Goal: Task Accomplishment & Management: Manage account settings

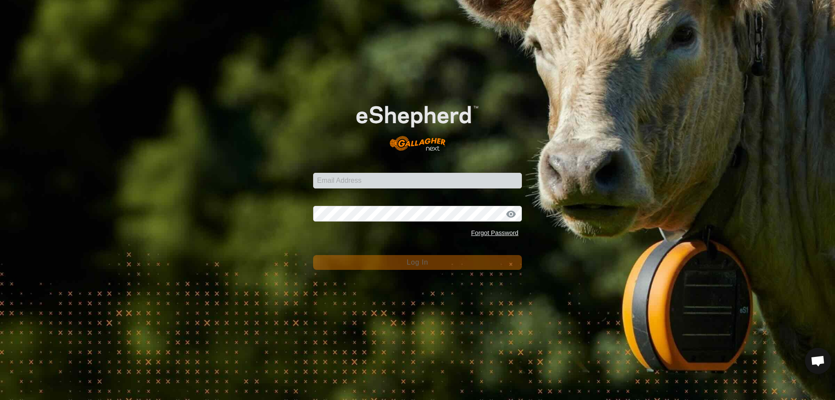
scroll to position [1365, 0]
click at [380, 179] on input "Email Address" at bounding box center [417, 181] width 209 height 16
click at [380, 180] on input "Email Address" at bounding box center [417, 181] width 209 height 16
click at [331, 224] on div "Password Forgot Password" at bounding box center [417, 218] width 209 height 46
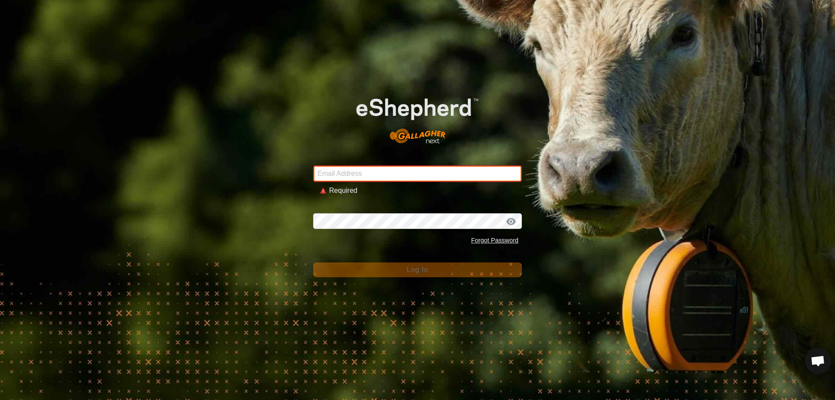
click at [359, 173] on input "Email Address" at bounding box center [417, 173] width 209 height 17
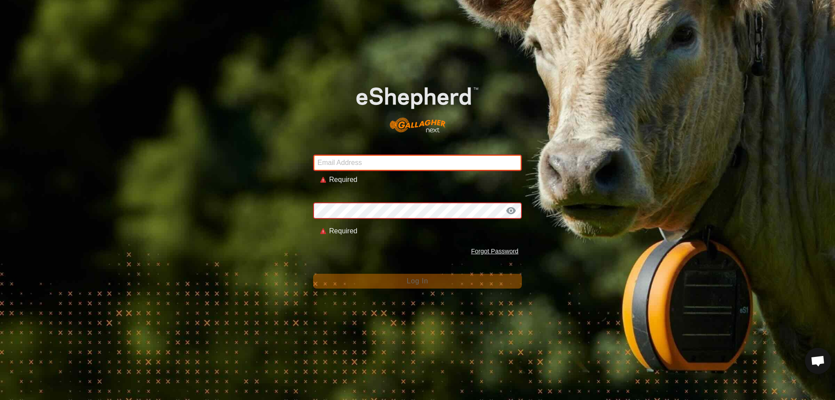
click at [337, 175] on div "Email Address Required" at bounding box center [417, 164] width 209 height 41
type input "[EMAIL_ADDRESS][DOMAIN_NAME]"
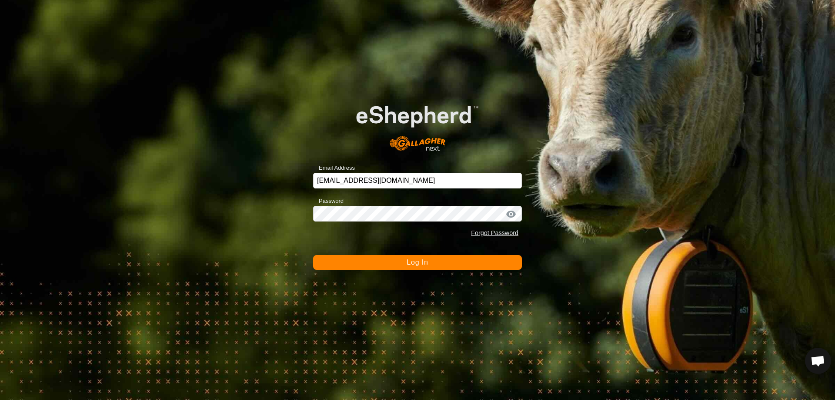
click at [408, 264] on span "Log In" at bounding box center [417, 261] width 21 height 7
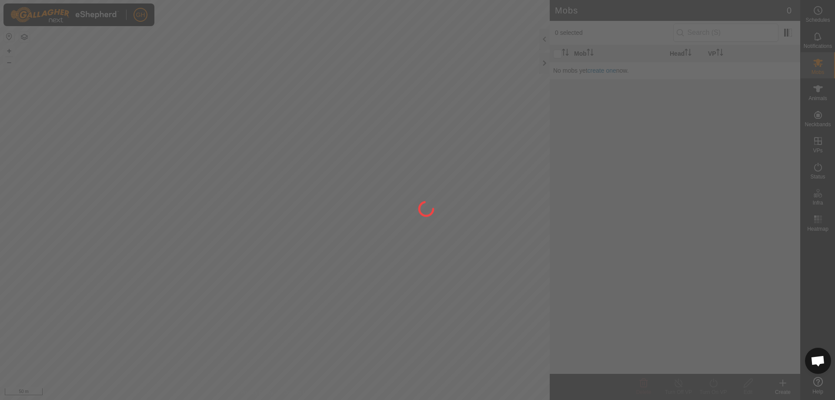
click at [475, 339] on div at bounding box center [417, 200] width 835 height 400
click at [446, 289] on div at bounding box center [417, 200] width 835 height 400
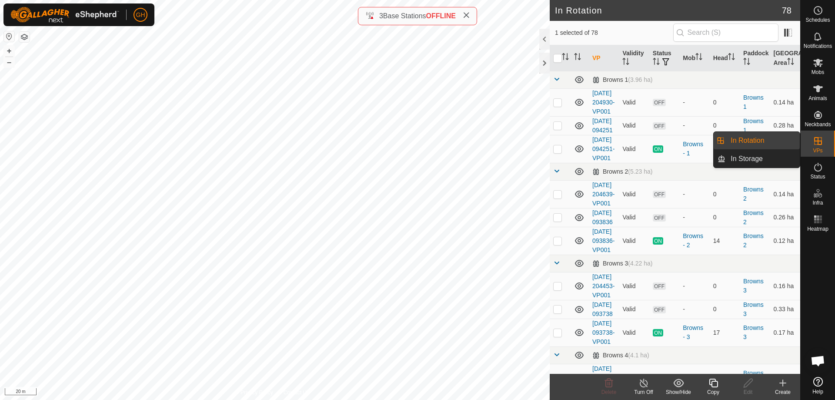
click at [765, 142] on link "In Rotation" at bounding box center [762, 140] width 74 height 17
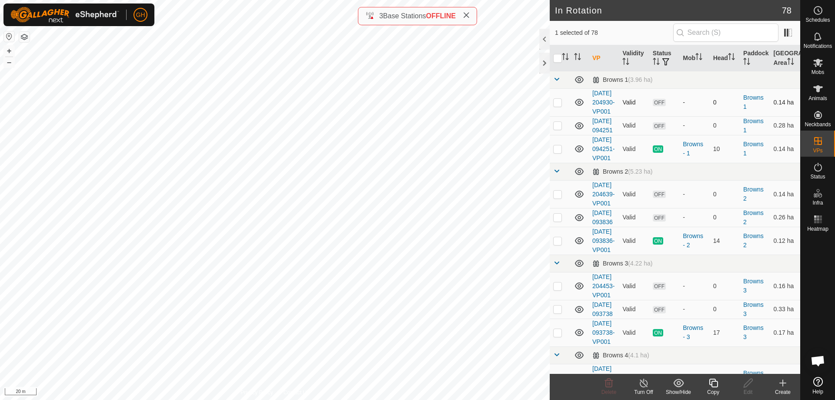
click at [557, 106] on p-checkbox at bounding box center [557, 102] width 9 height 7
checkbox input "true"
click at [557, 129] on p-checkbox at bounding box center [557, 125] width 9 height 7
checkbox input "true"
click at [559, 197] on p-checkbox at bounding box center [557, 193] width 9 height 7
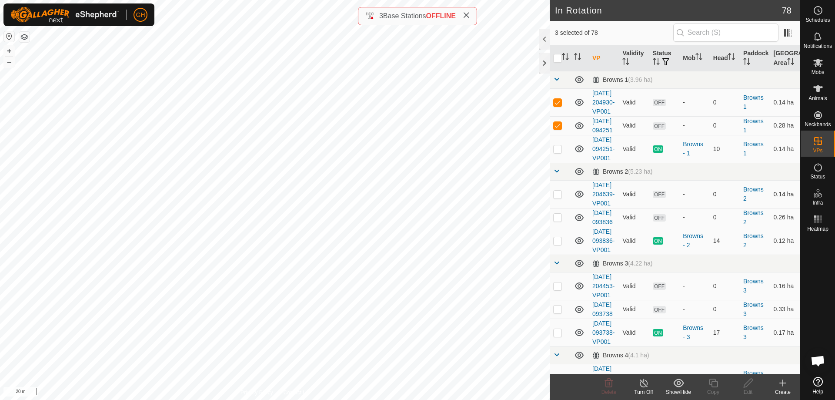
checkbox input "true"
click at [557, 227] on td at bounding box center [560, 217] width 21 height 19
checkbox input "true"
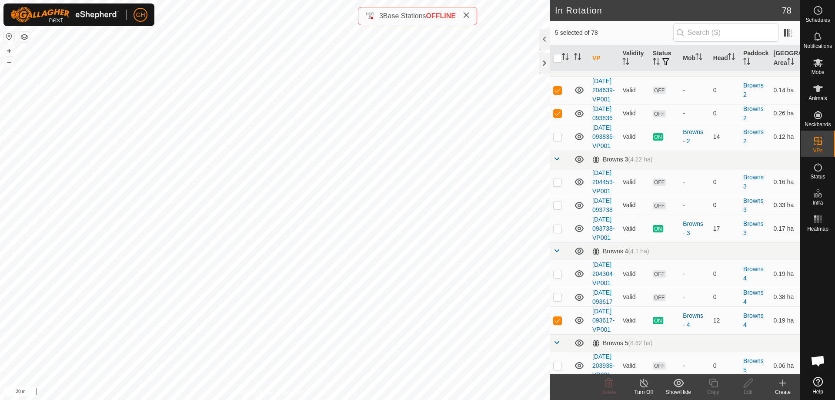
scroll to position [130, 0]
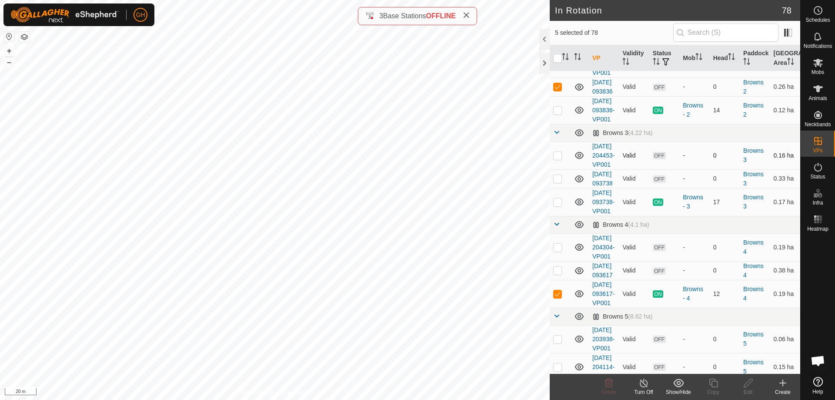
click at [560, 159] on p-checkbox at bounding box center [557, 155] width 9 height 7
checkbox input "true"
click at [559, 182] on p-checkbox at bounding box center [557, 178] width 9 height 7
checkbox input "true"
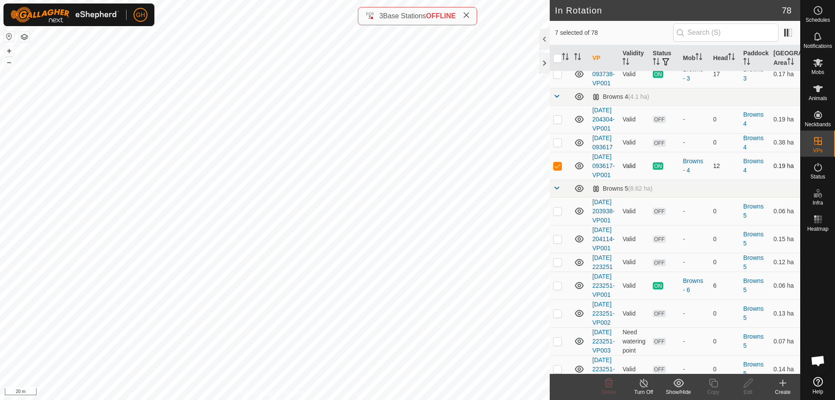
scroll to position [261, 0]
click at [559, 120] on p-checkbox at bounding box center [557, 116] width 9 height 7
checkbox input "true"
click at [557, 143] on p-checkbox at bounding box center [557, 139] width 9 height 7
checkbox input "true"
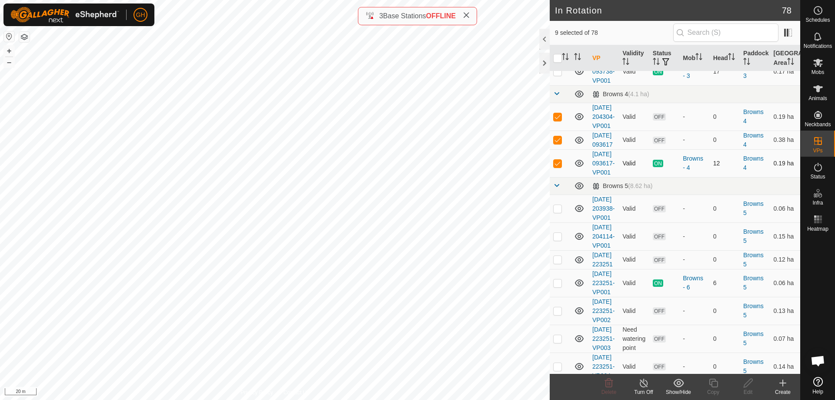
click at [559, 167] on p-checkbox at bounding box center [557, 163] width 9 height 7
checkbox input "false"
click at [602, 384] on delete-svg-icon at bounding box center [608, 382] width 35 height 10
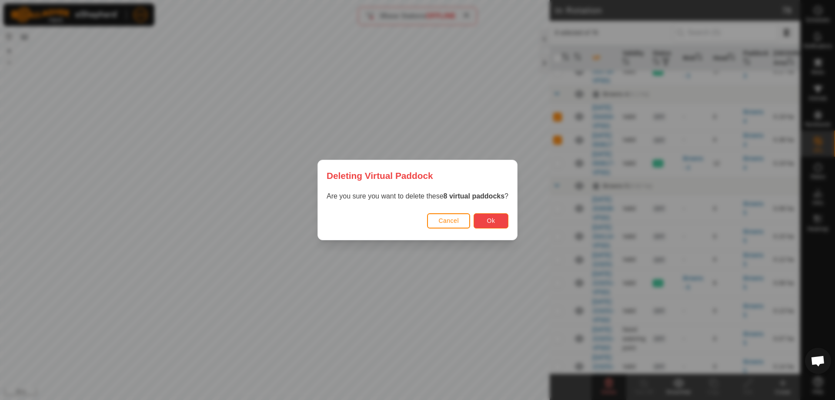
click at [488, 216] on button "Ok" at bounding box center [491, 220] width 35 height 15
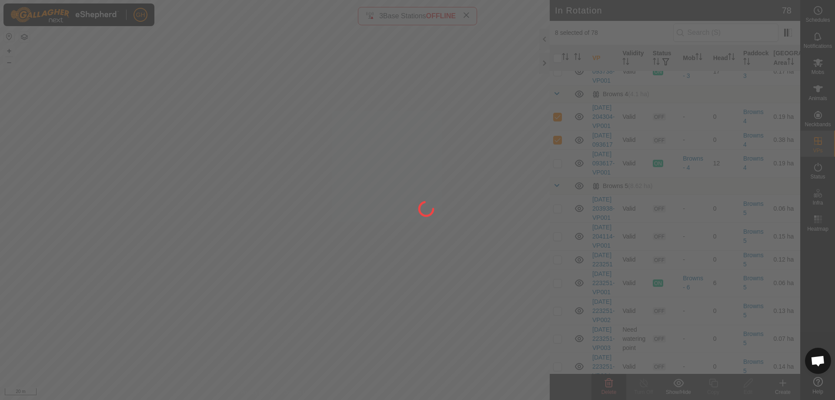
checkbox input "false"
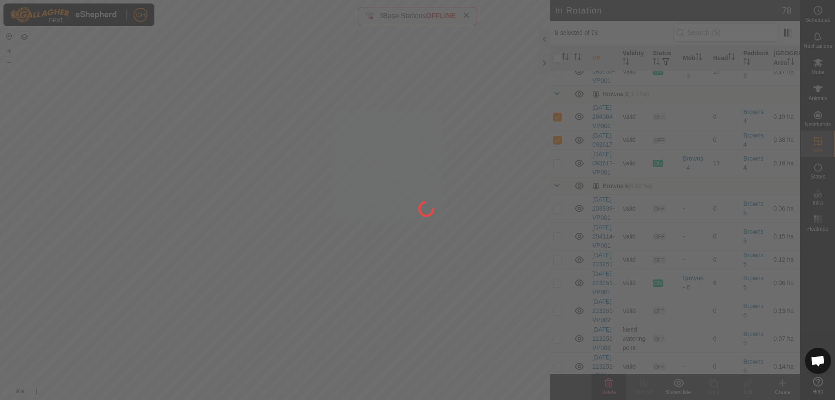
checkbox input "false"
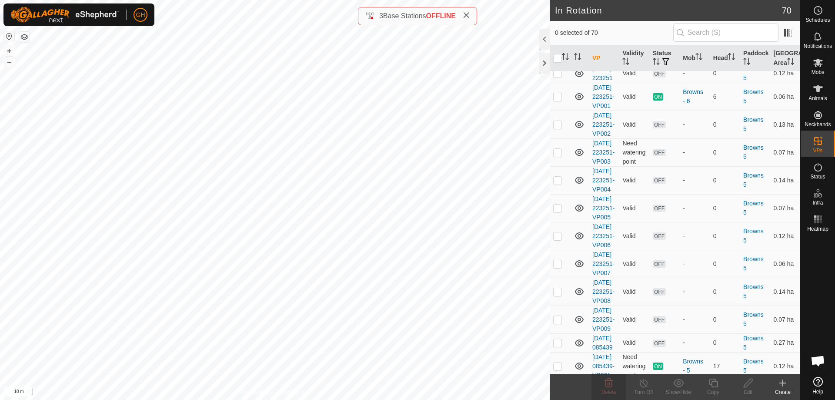
click at [781, 381] on icon at bounding box center [783, 382] width 10 height 10
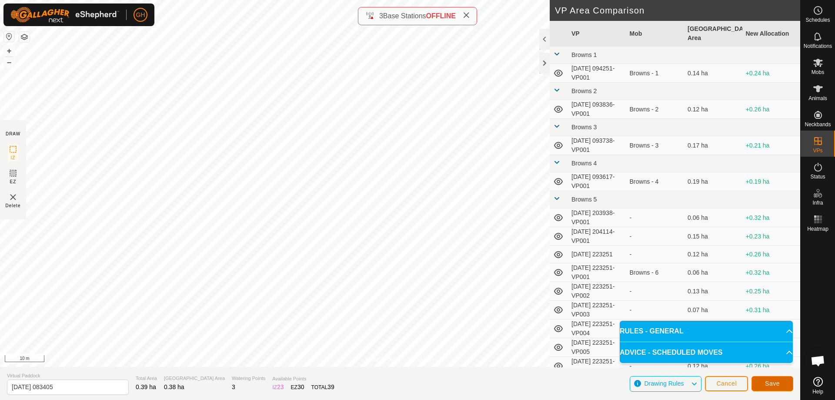
click at [765, 377] on button "Save" at bounding box center [772, 383] width 42 height 15
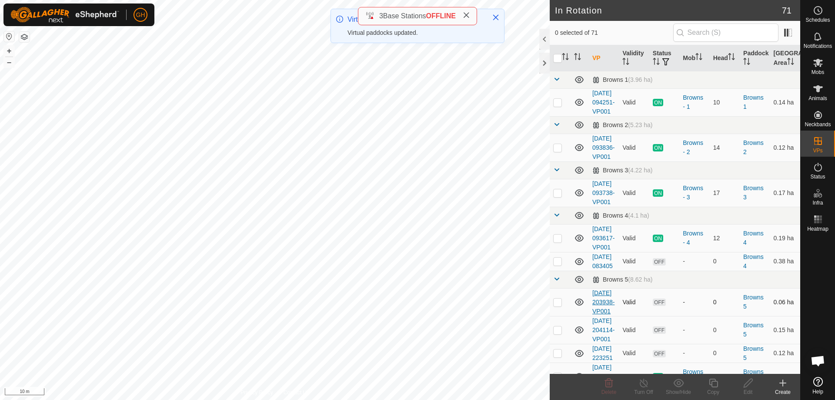
checkbox input "true"
click at [710, 380] on icon at bounding box center [713, 382] width 9 height 9
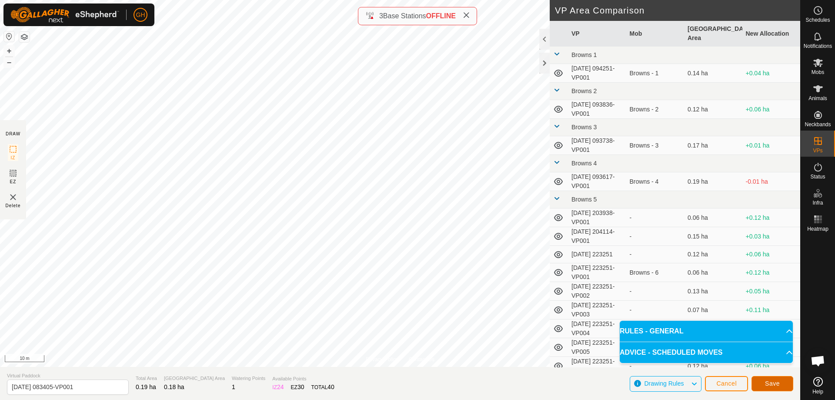
click at [782, 389] on button "Save" at bounding box center [772, 383] width 42 height 15
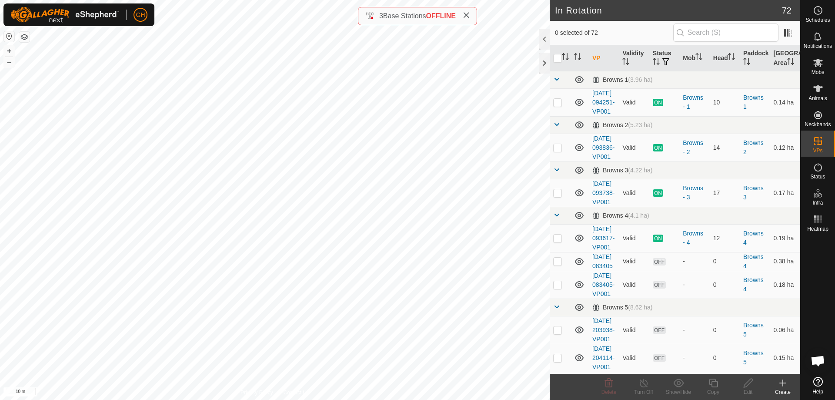
checkbox input "true"
click at [716, 384] on icon at bounding box center [713, 382] width 11 height 10
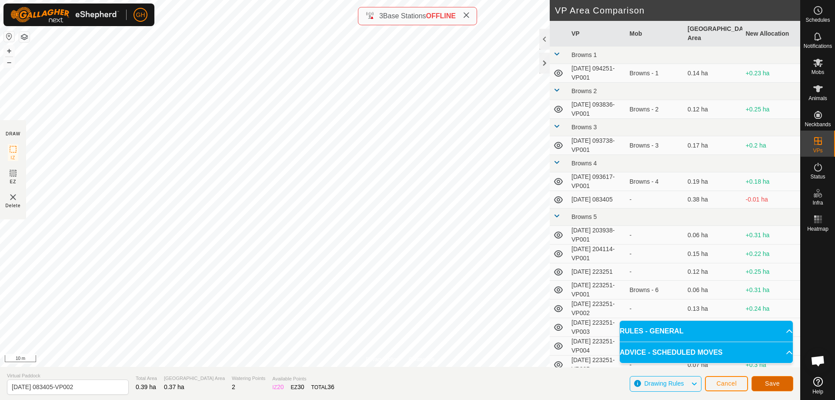
click at [786, 379] on button "Save" at bounding box center [772, 383] width 42 height 15
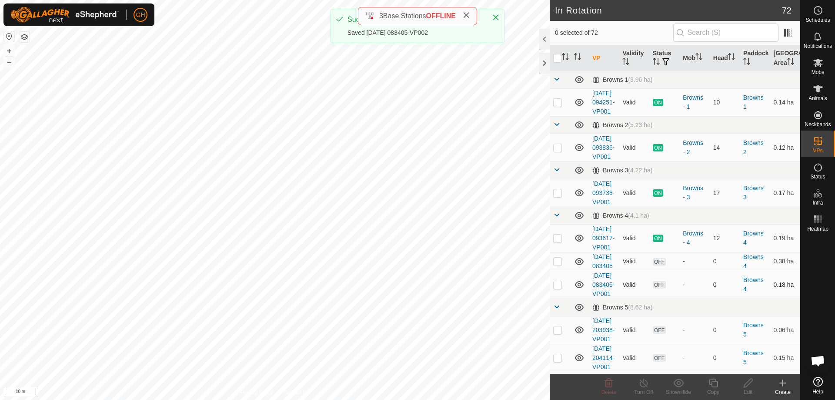
checkbox input "true"
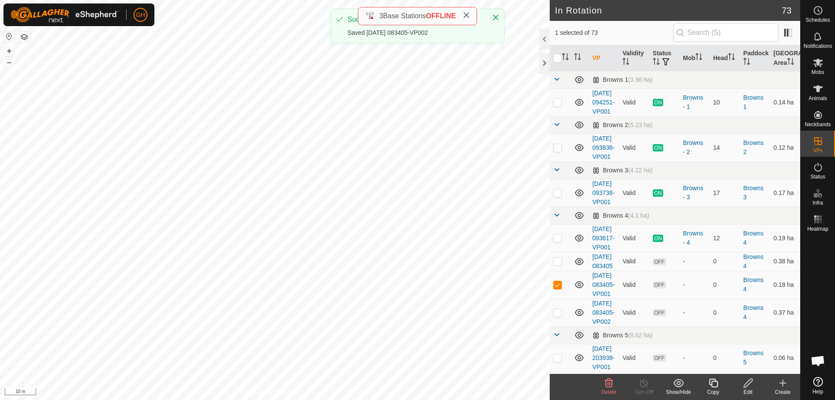
click at [713, 381] on icon at bounding box center [713, 382] width 9 height 9
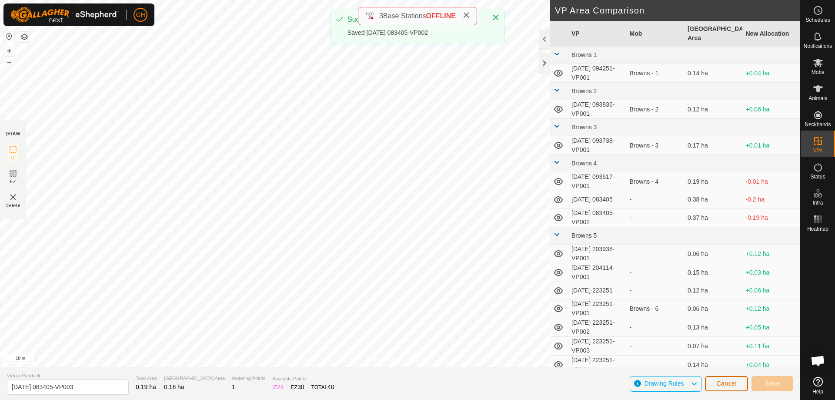
click at [737, 381] on button "Cancel" at bounding box center [726, 383] width 43 height 15
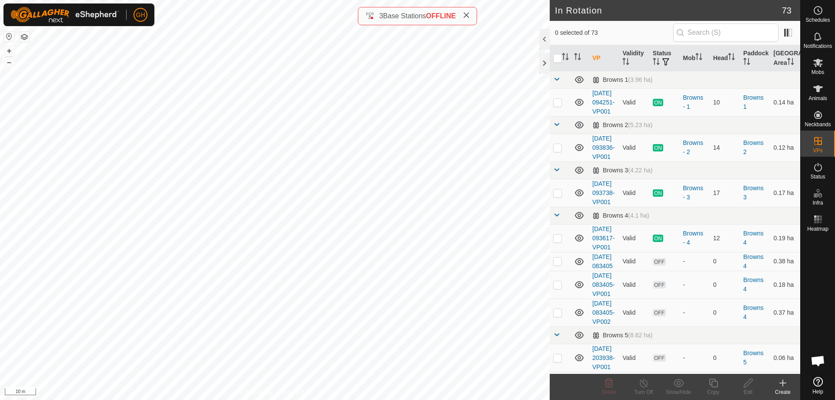
checkbox input "true"
click at [713, 381] on icon at bounding box center [713, 382] width 9 height 9
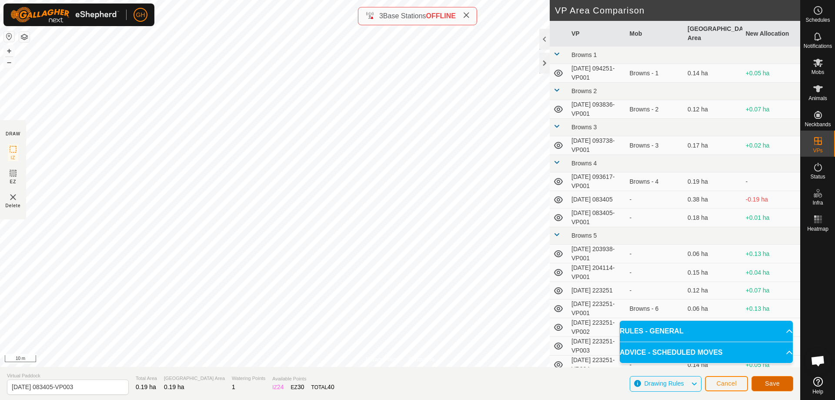
click at [776, 385] on span "Save" at bounding box center [772, 383] width 15 height 7
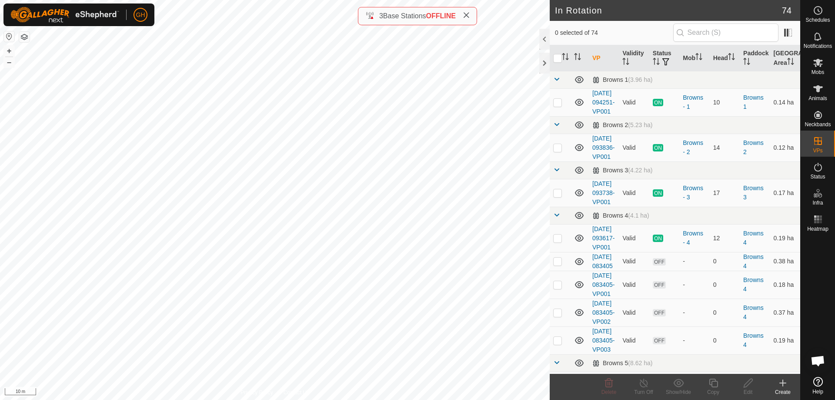
checkbox input "true"
click at [717, 387] on icon at bounding box center [713, 382] width 9 height 9
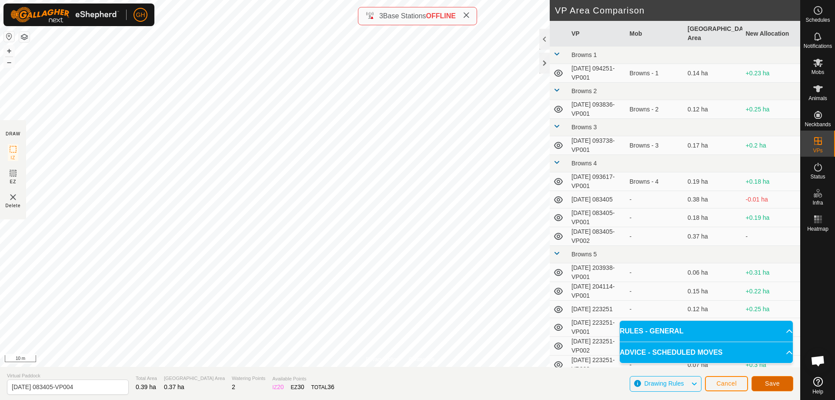
click at [765, 378] on button "Save" at bounding box center [772, 383] width 42 height 15
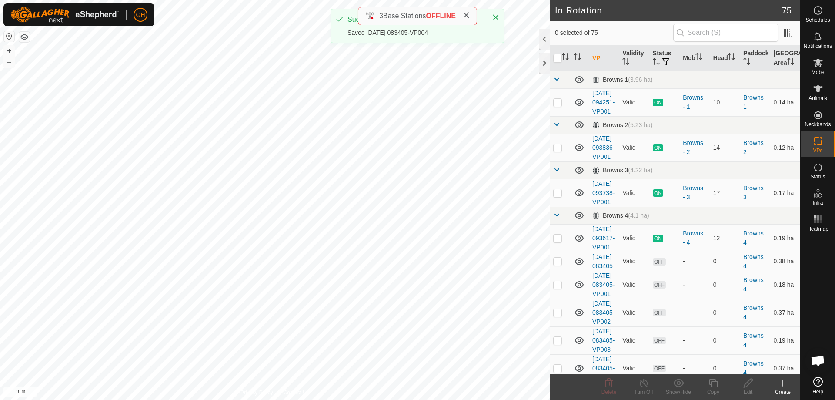
checkbox input "true"
click at [714, 382] on icon at bounding box center [713, 382] width 11 height 10
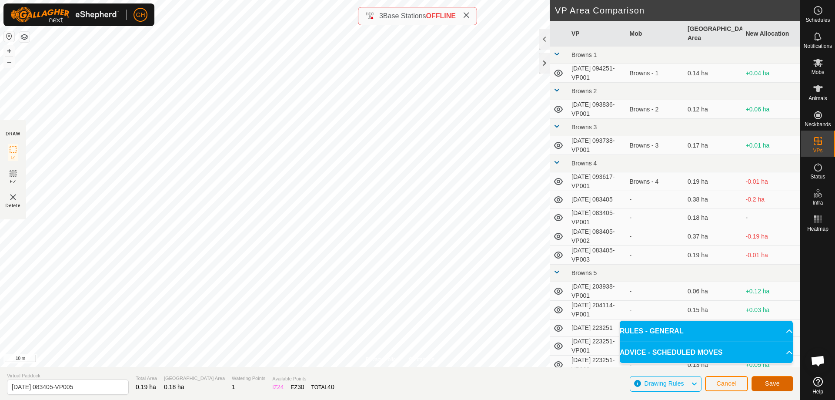
click at [782, 386] on button "Save" at bounding box center [772, 383] width 42 height 15
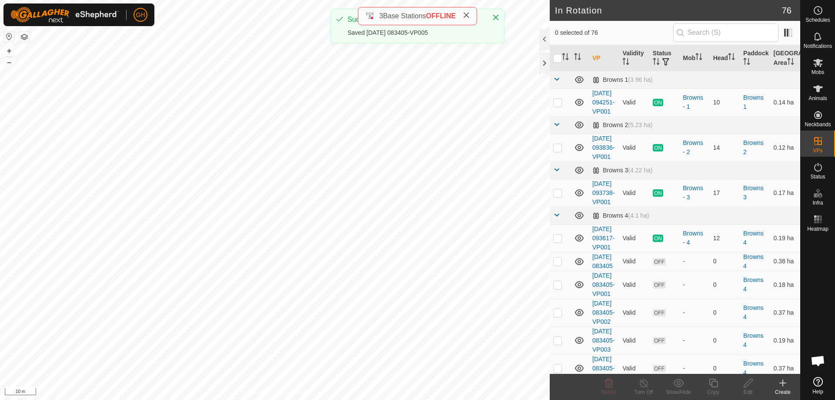
checkbox input "true"
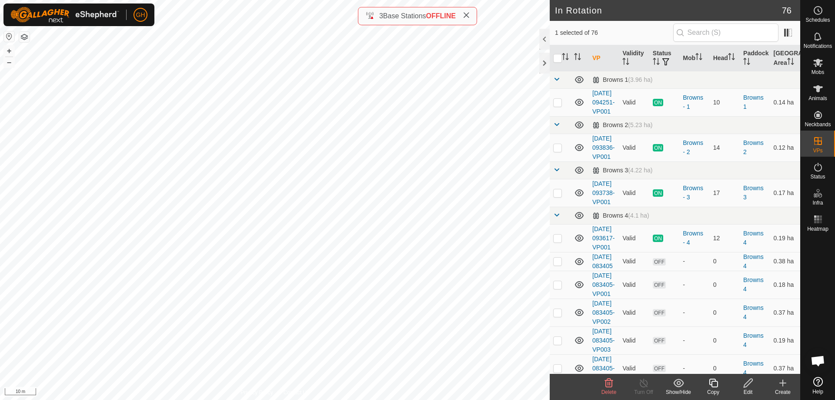
click at [714, 381] on icon at bounding box center [713, 382] width 9 height 9
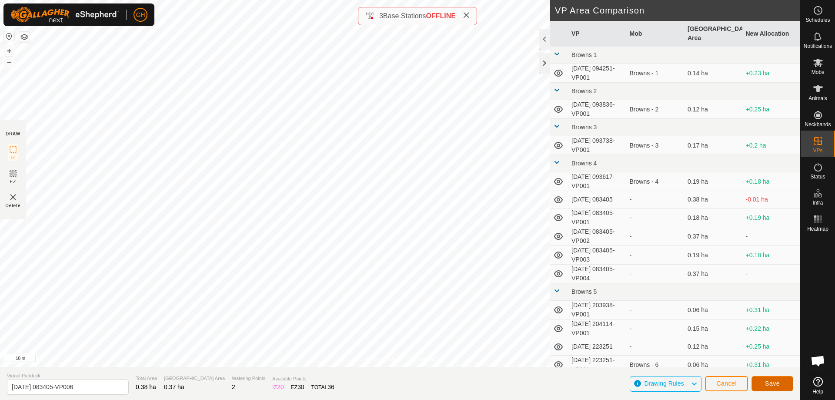
click at [777, 377] on button "Save" at bounding box center [772, 383] width 42 height 15
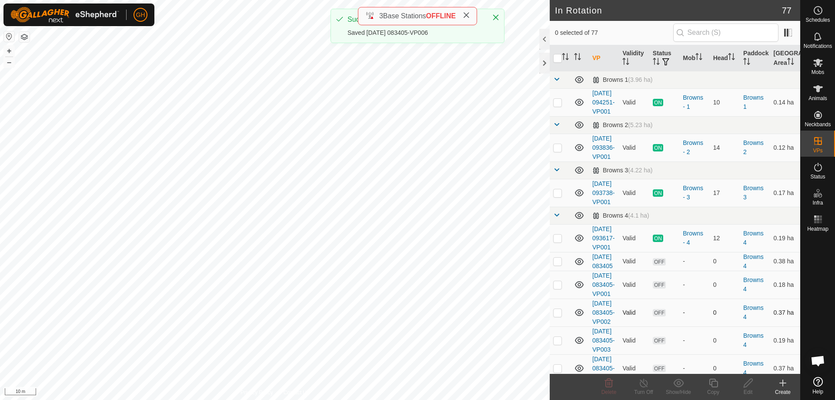
checkbox input "true"
click at [709, 387] on icon at bounding box center [713, 382] width 11 height 10
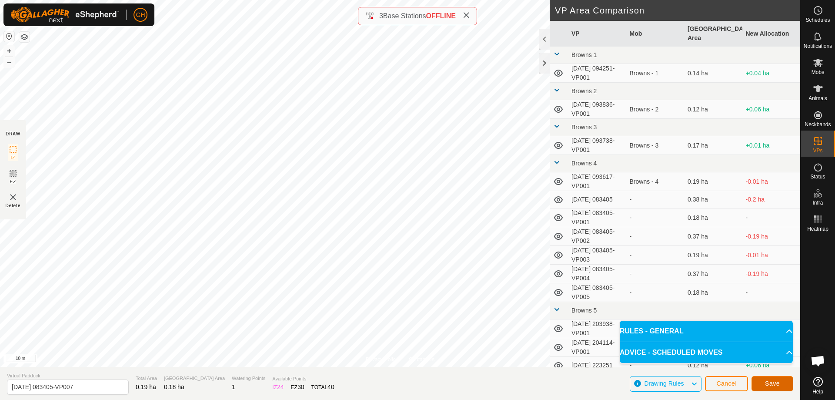
click at [766, 384] on span "Save" at bounding box center [772, 383] width 15 height 7
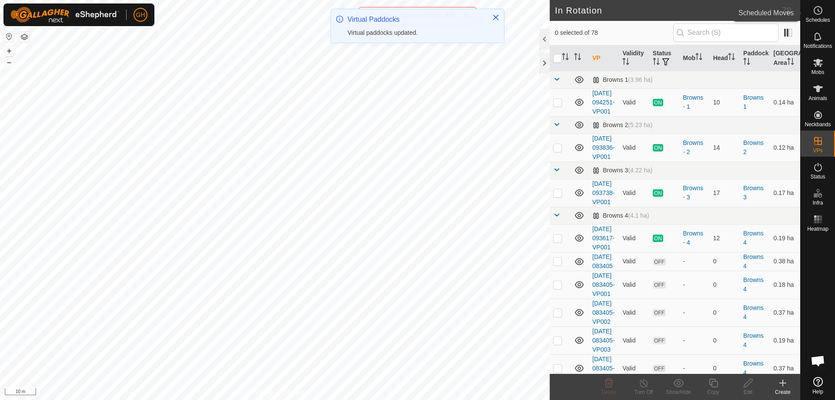
click at [815, 9] on icon at bounding box center [818, 10] width 10 height 10
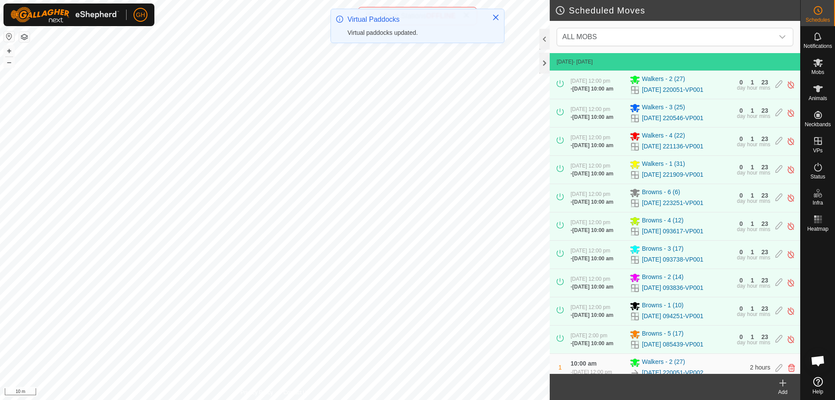
click at [785, 384] on icon at bounding box center [783, 382] width 10 height 10
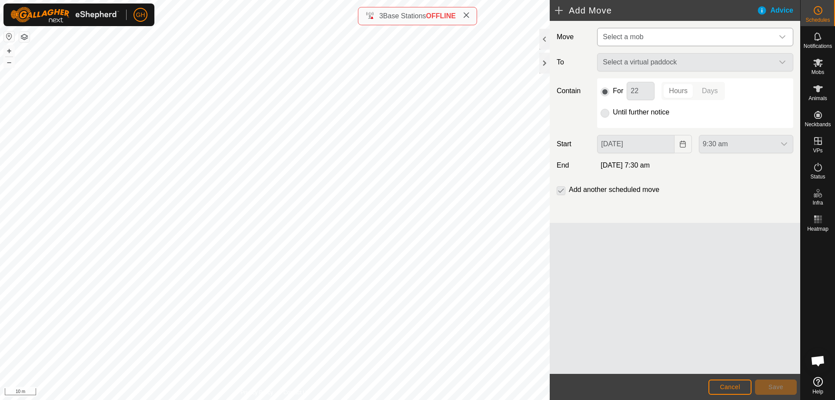
click at [651, 36] on span "Select a mob" at bounding box center [686, 36] width 174 height 17
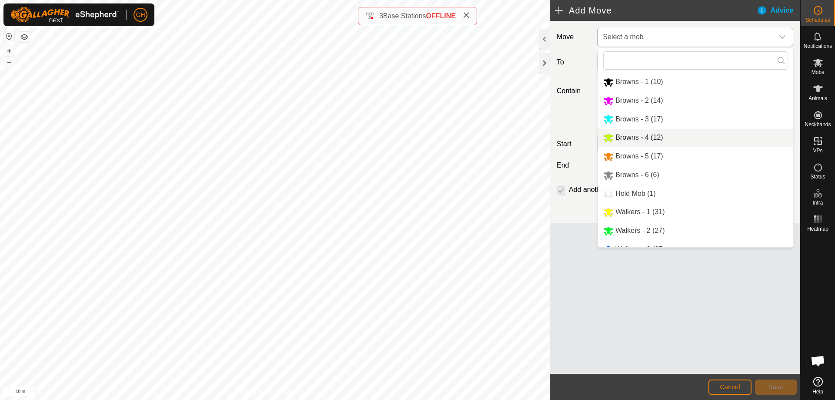
click at [663, 132] on li "Browns - 4 (12)" at bounding box center [695, 138] width 195 height 18
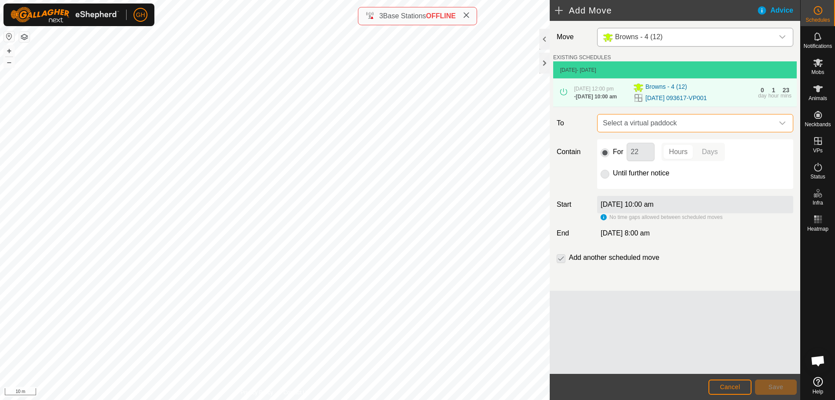
click at [668, 132] on span "Select a virtual paddock" at bounding box center [686, 122] width 174 height 17
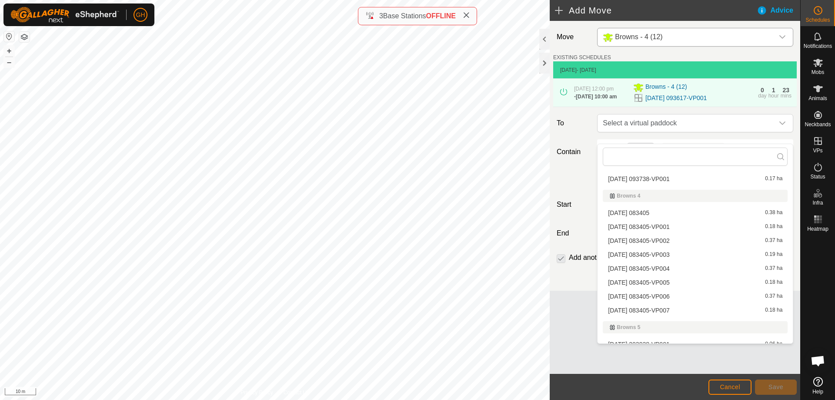
scroll to position [87, 0]
click at [687, 211] on li "[DATE] 083405 0.38 ha" at bounding box center [695, 210] width 185 height 13
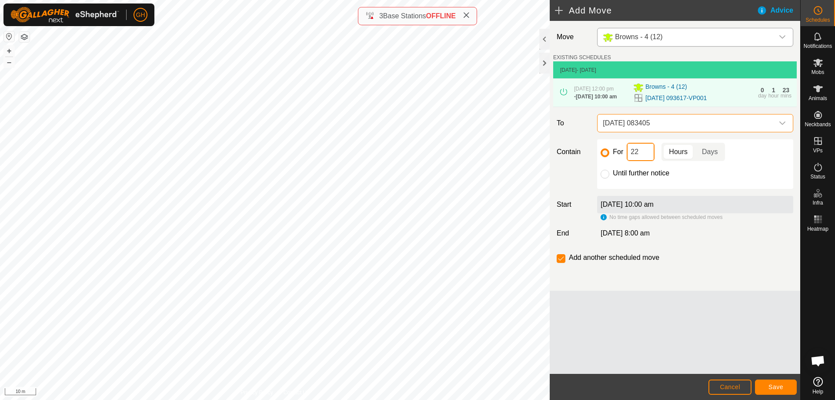
click at [645, 159] on input "22" at bounding box center [641, 152] width 28 height 18
click at [779, 381] on button "Save" at bounding box center [776, 386] width 42 height 15
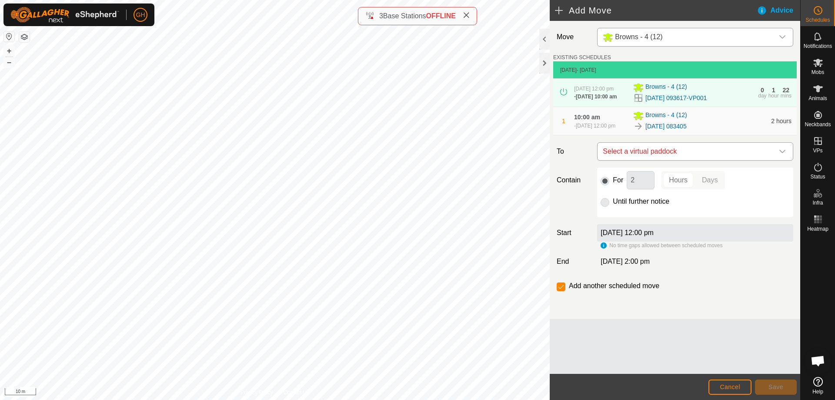
click at [661, 160] on span "Select a virtual paddock" at bounding box center [686, 151] width 174 height 17
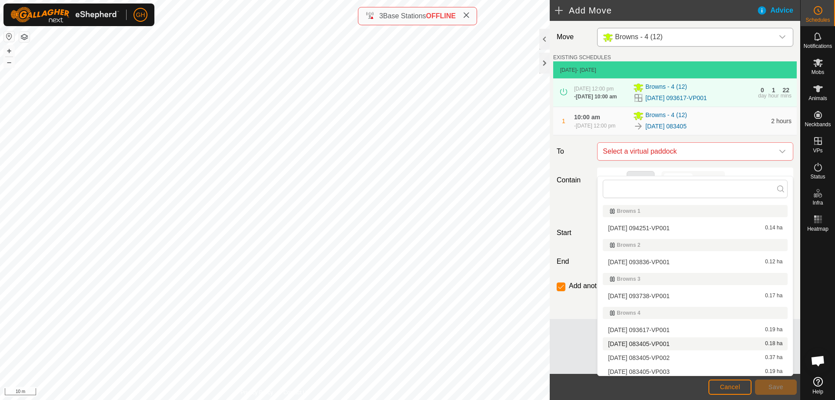
click at [668, 341] on li "[DATE] 083405-VP001 0.18 ha" at bounding box center [695, 343] width 185 height 13
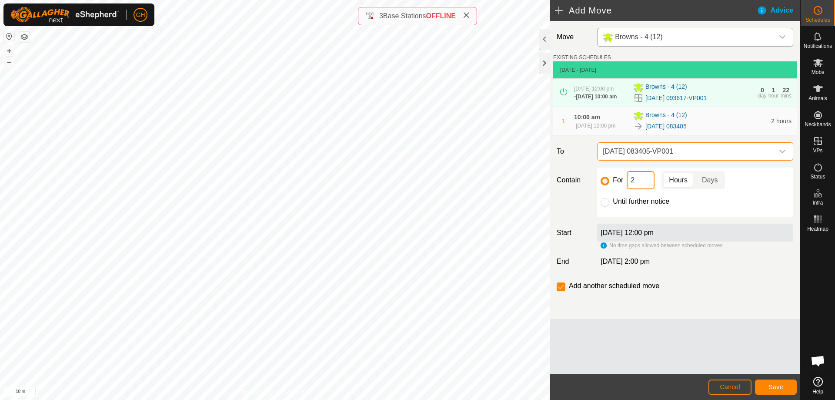
click at [645, 187] on input "2" at bounding box center [641, 180] width 28 height 18
click at [770, 387] on span "Save" at bounding box center [775, 386] width 15 height 7
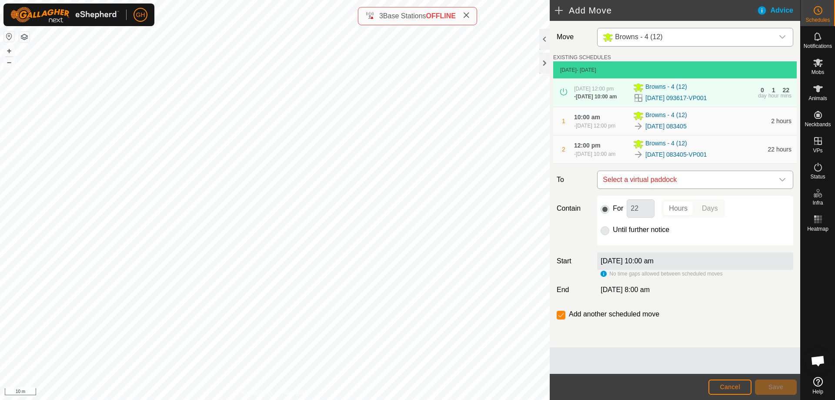
click at [709, 188] on span "Select a virtual paddock" at bounding box center [686, 179] width 174 height 17
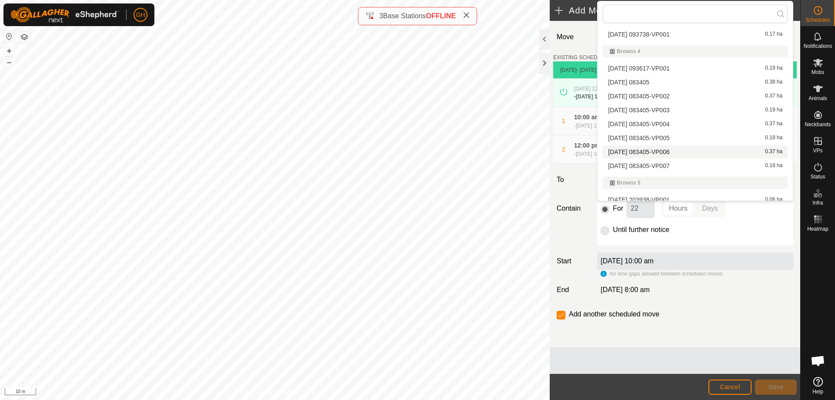
scroll to position [90, 0]
click at [688, 93] on li "[DATE] 083405-VP002 0.37 ha" at bounding box center [695, 93] width 185 height 13
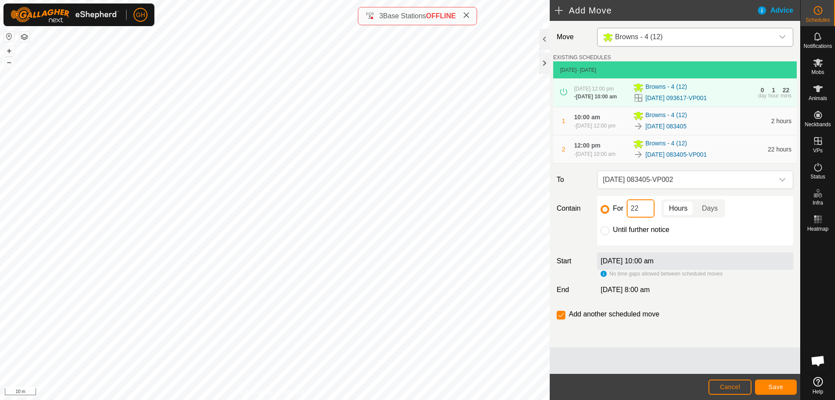
click at [643, 217] on input "22" at bounding box center [641, 208] width 28 height 18
click at [770, 387] on span "Save" at bounding box center [775, 386] width 15 height 7
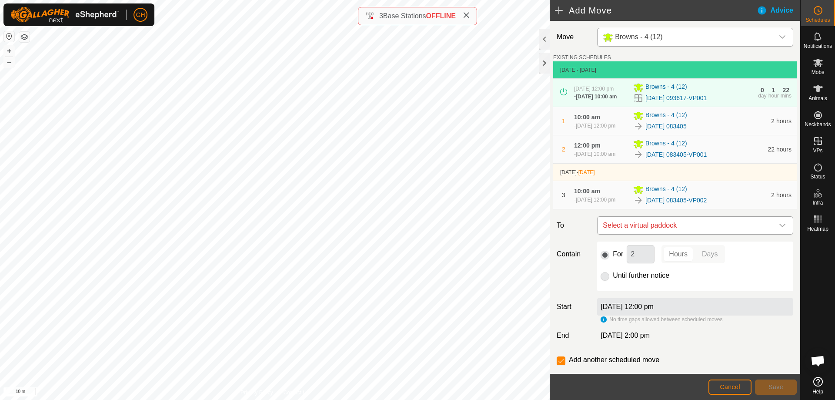
click at [727, 234] on span "Select a virtual paddock" at bounding box center [686, 225] width 174 height 17
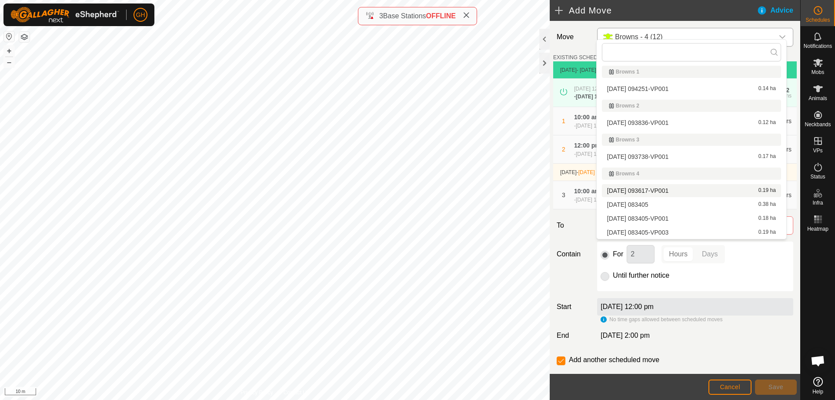
scroll to position [46, 0]
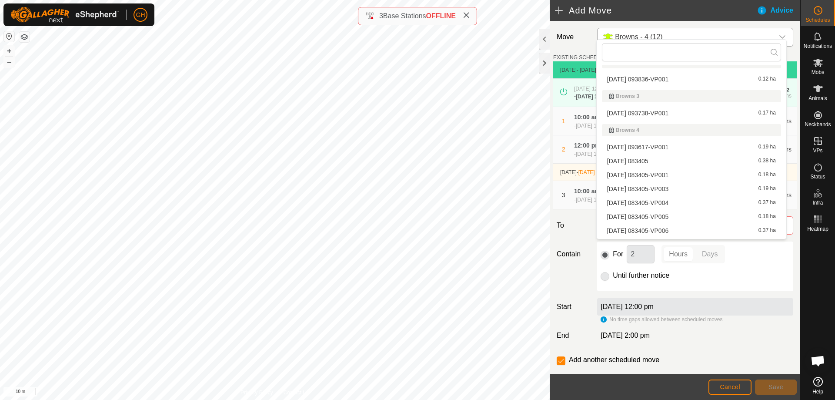
click at [694, 187] on li "[DATE] 083405-VP003 0.19 ha" at bounding box center [691, 188] width 179 height 13
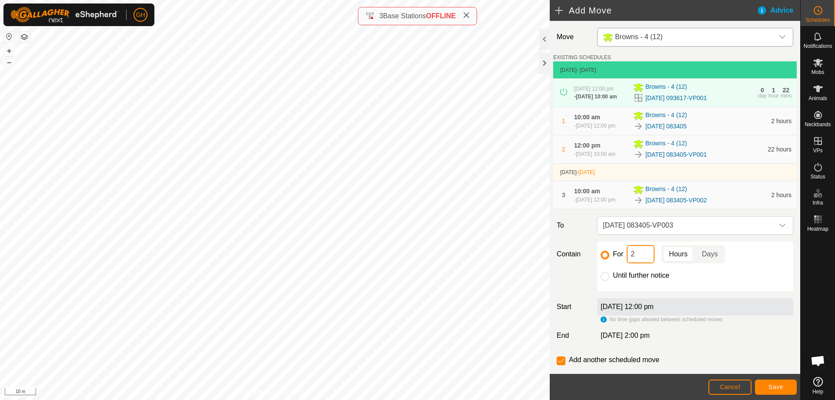
click at [652, 263] on input "2" at bounding box center [641, 254] width 28 height 18
click at [771, 384] on span "Save" at bounding box center [775, 386] width 15 height 7
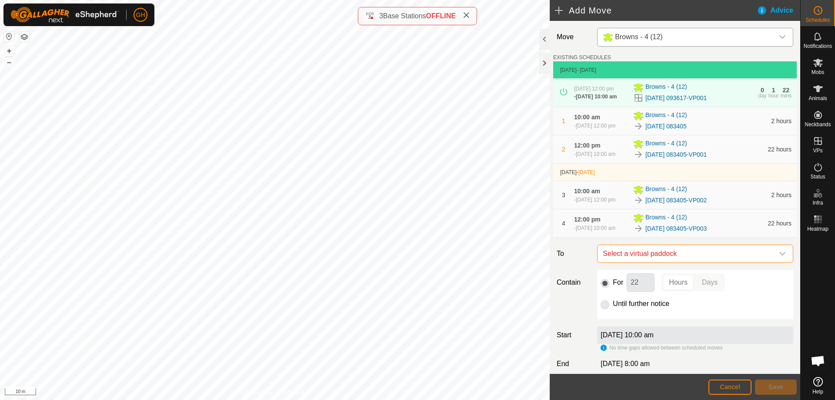
click at [705, 262] on span "Select a virtual paddock" at bounding box center [686, 253] width 174 height 17
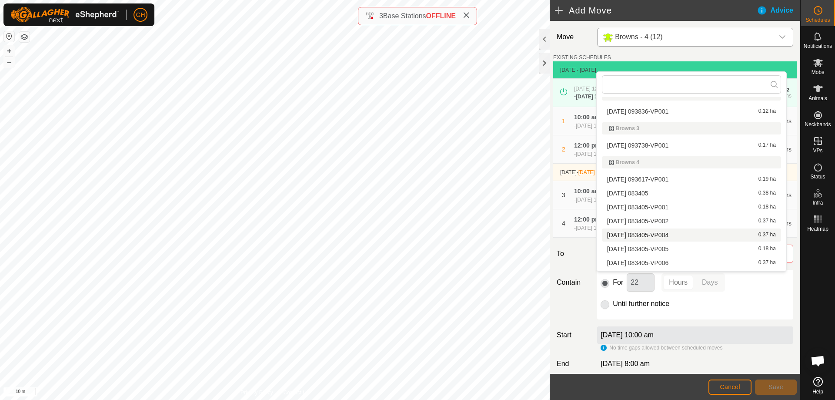
click at [703, 233] on li "[DATE] 083405-VP004 0.37 ha" at bounding box center [691, 234] width 179 height 13
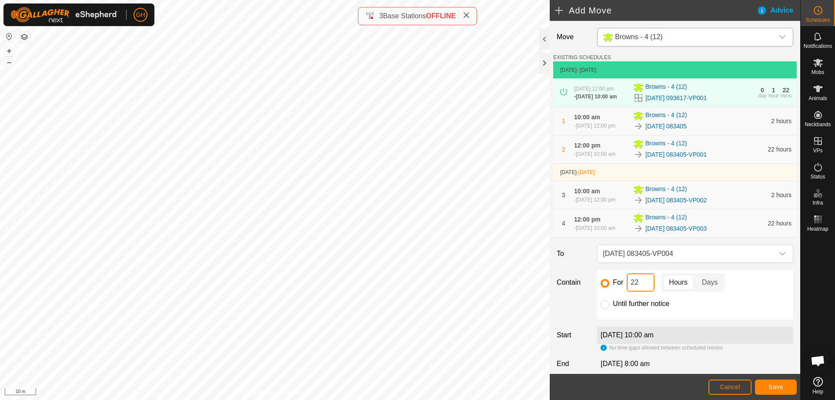
click at [643, 291] on input "22" at bounding box center [641, 282] width 28 height 18
click at [780, 384] on span "Save" at bounding box center [775, 386] width 15 height 7
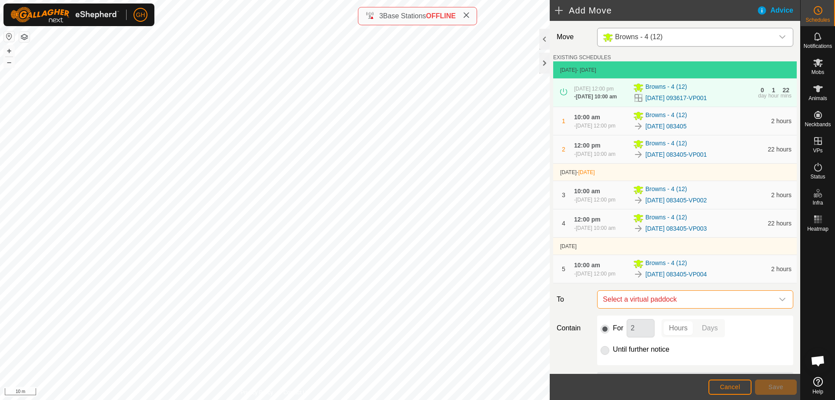
click at [709, 308] on span "Select a virtual paddock" at bounding box center [686, 298] width 174 height 17
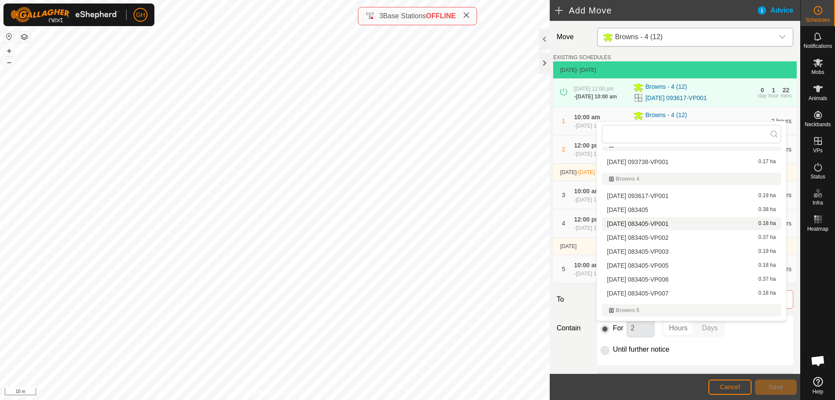
scroll to position [90, 0]
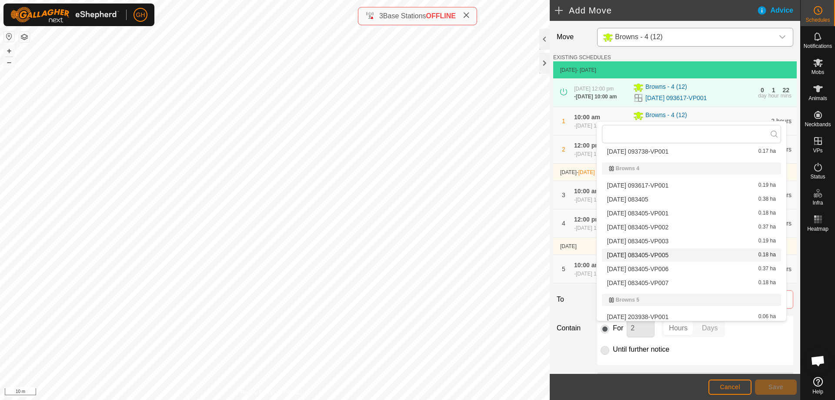
click at [686, 254] on li "[DATE] 083405-VP005 0.18 ha" at bounding box center [691, 254] width 179 height 13
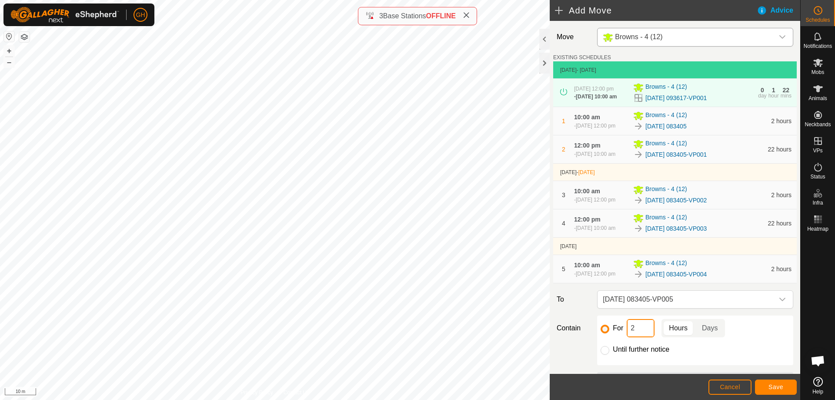
click at [637, 337] on input "2" at bounding box center [641, 328] width 28 height 18
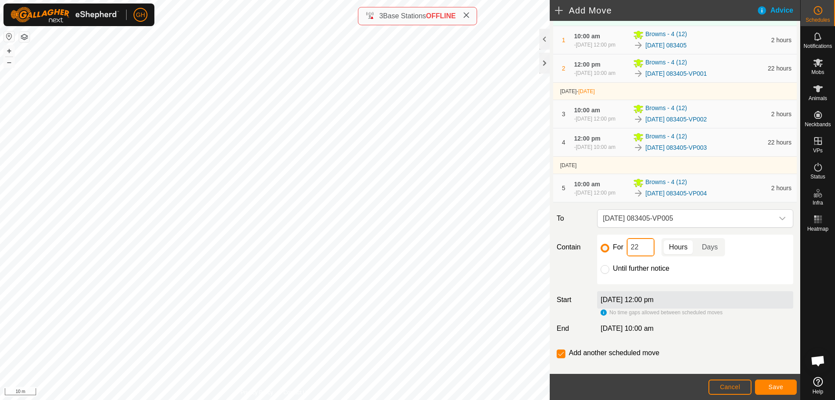
scroll to position [87, 0]
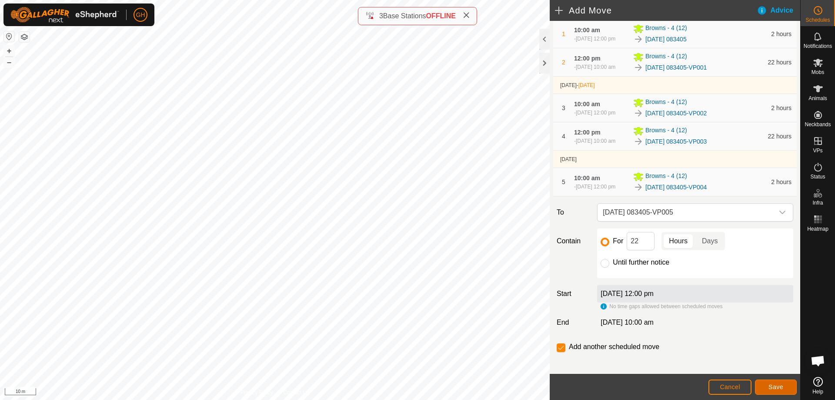
click at [766, 381] on button "Save" at bounding box center [776, 386] width 42 height 15
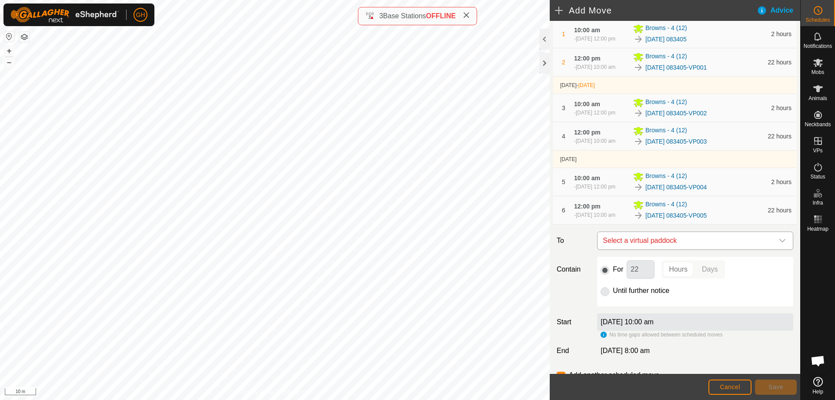
click at [707, 249] on span "Select a virtual paddock" at bounding box center [686, 240] width 174 height 17
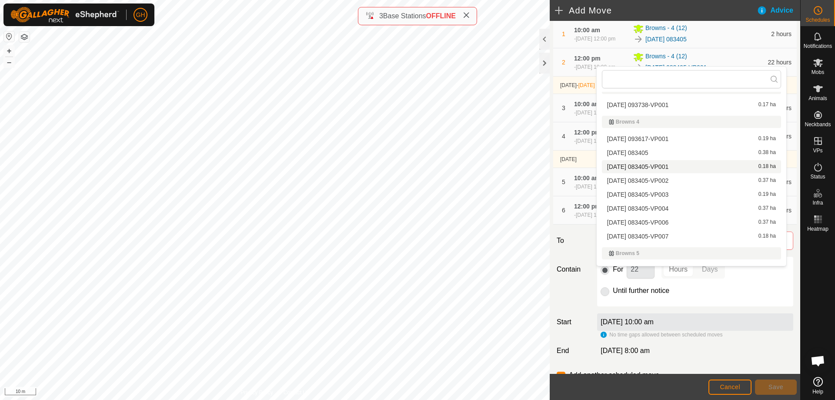
scroll to position [90, 0]
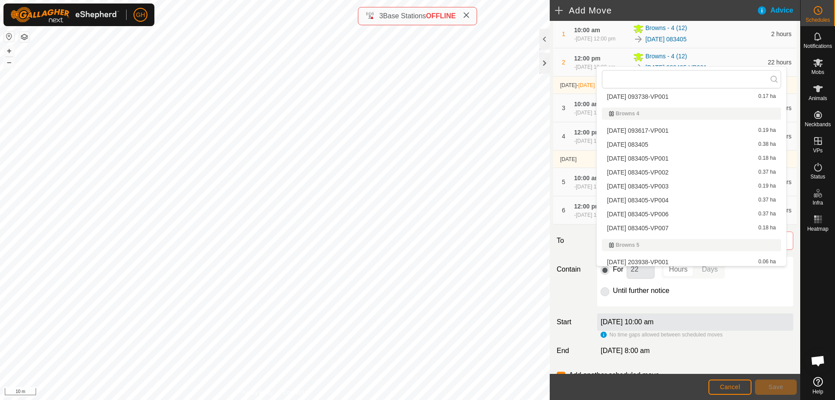
click at [696, 214] on li "[DATE] 083405-VP006 0.37 ha" at bounding box center [691, 213] width 179 height 13
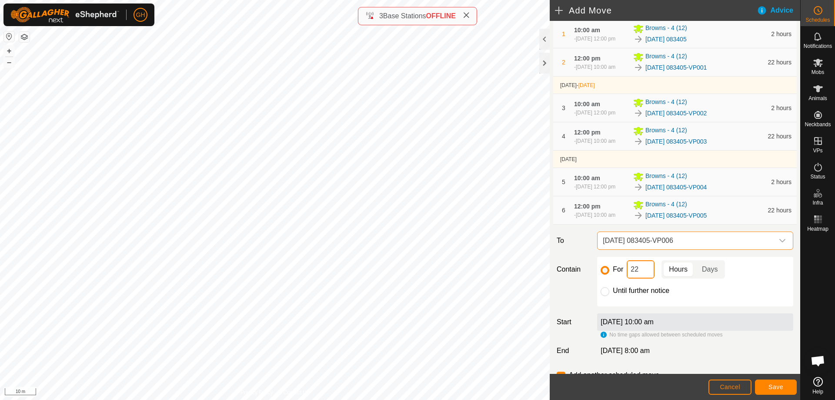
click at [647, 278] on input "22" at bounding box center [641, 269] width 28 height 18
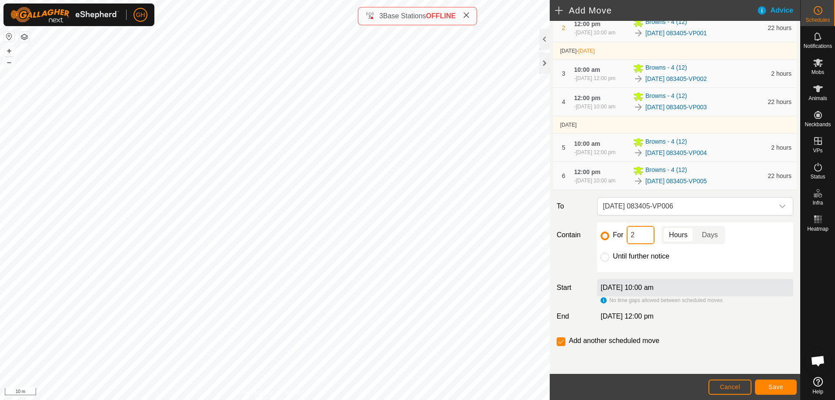
scroll to position [155, 0]
click at [768, 381] on button "Save" at bounding box center [776, 386] width 42 height 15
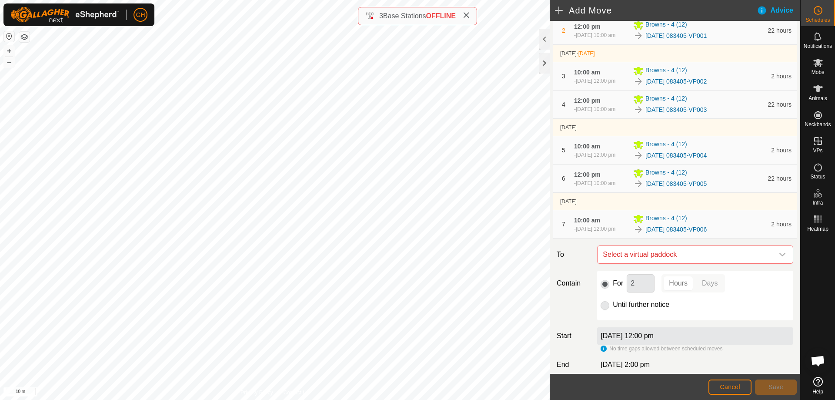
scroll to position [130, 0]
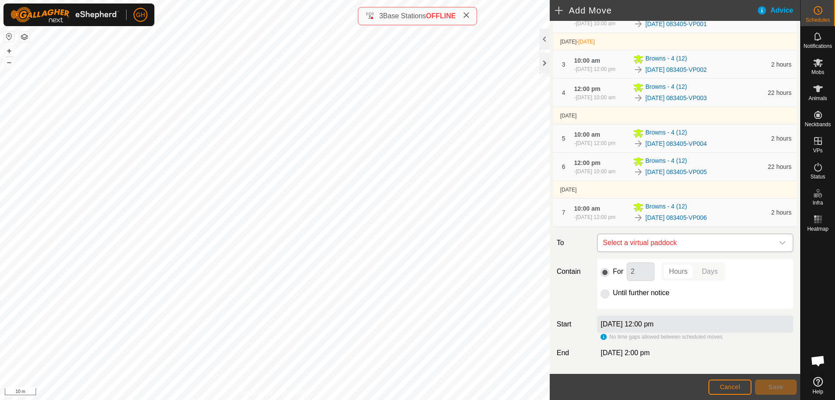
click at [719, 251] on span "Select a virtual paddock" at bounding box center [686, 242] width 174 height 17
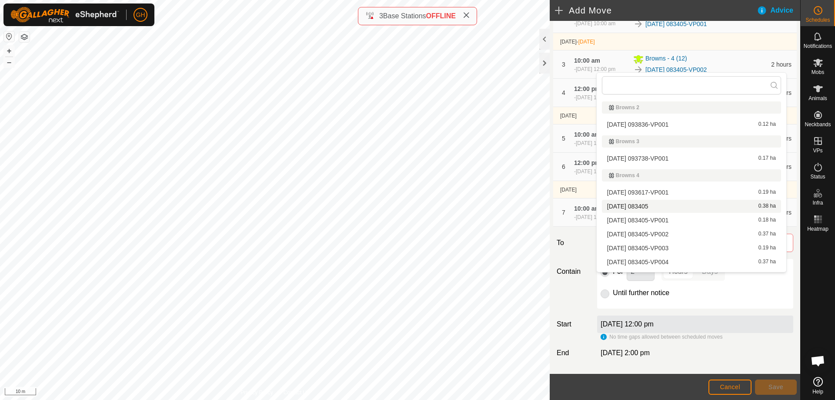
scroll to position [90, 0]
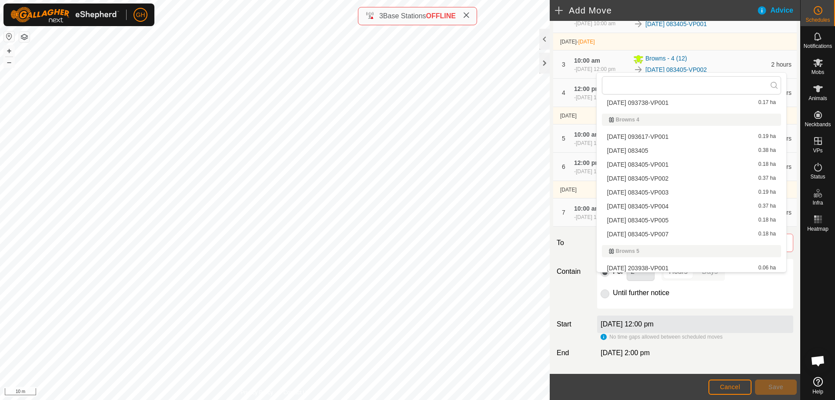
click at [701, 231] on li "[DATE] 083405-VP007 0.18 ha" at bounding box center [691, 233] width 179 height 13
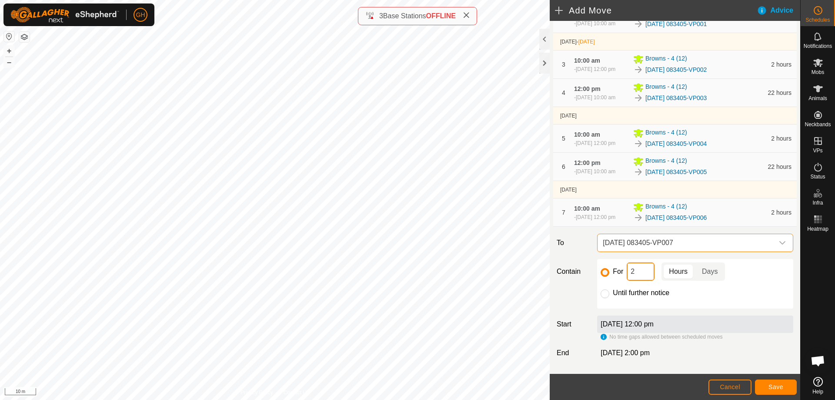
click at [644, 280] on input "2" at bounding box center [641, 271] width 28 height 18
type input "22"
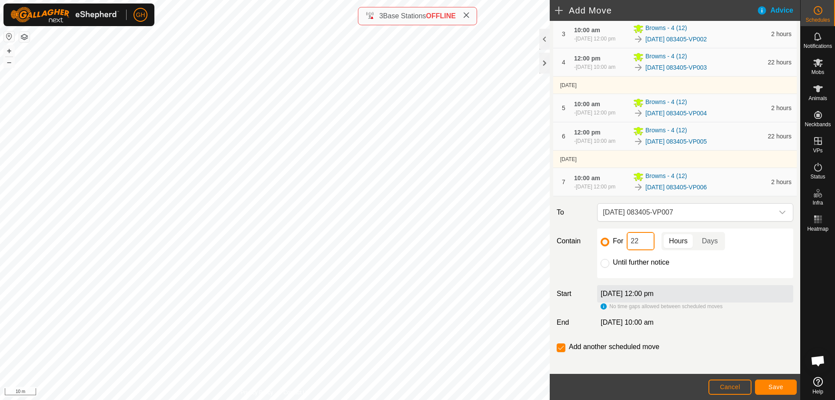
scroll to position [205, 0]
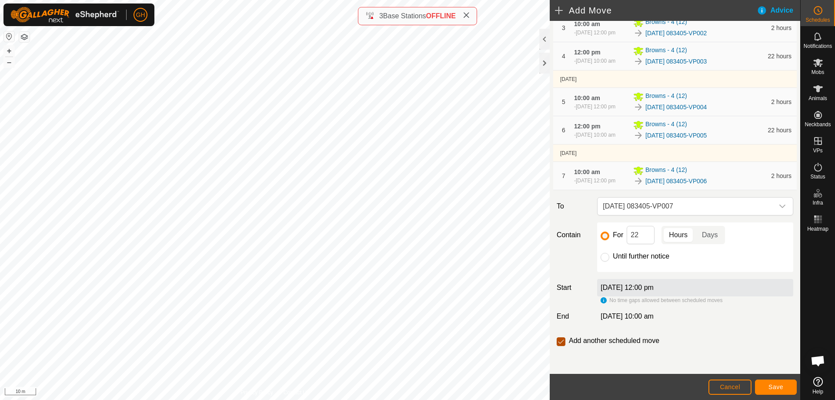
click at [558, 338] on input "checkbox" at bounding box center [561, 341] width 9 height 9
checkbox input "false"
click at [771, 383] on button "Save" at bounding box center [776, 386] width 42 height 15
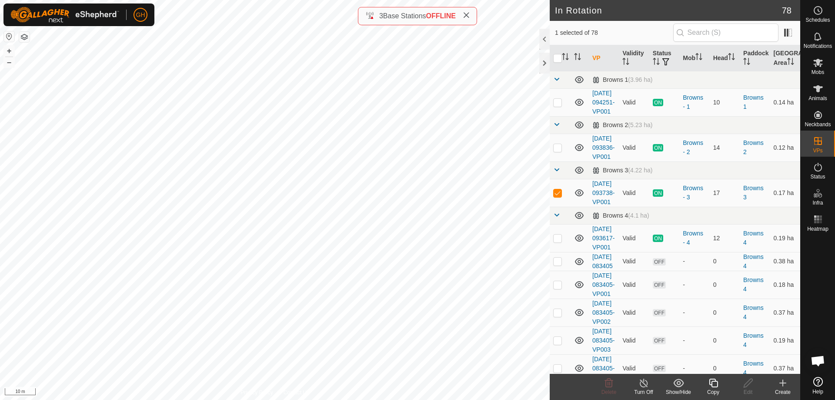
click at [784, 389] on div "Create" at bounding box center [782, 392] width 35 height 8
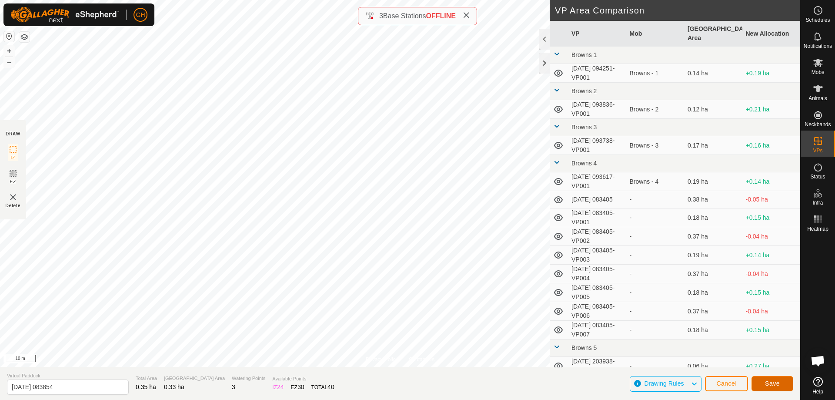
click at [770, 386] on span "Save" at bounding box center [772, 383] width 15 height 7
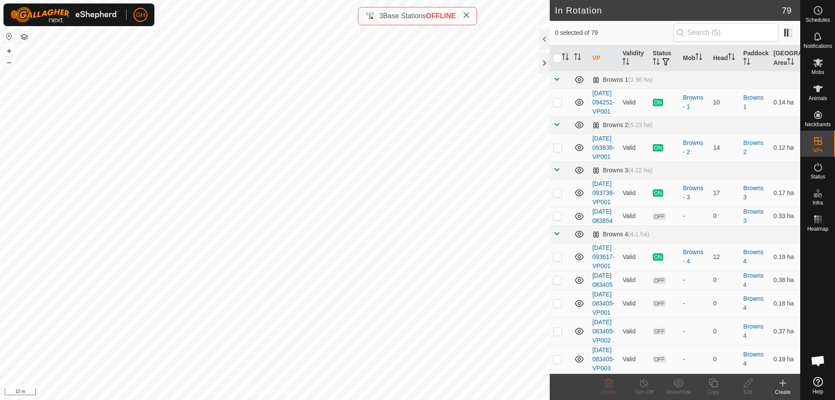
checkbox input "true"
click at [715, 382] on icon at bounding box center [713, 382] width 11 height 10
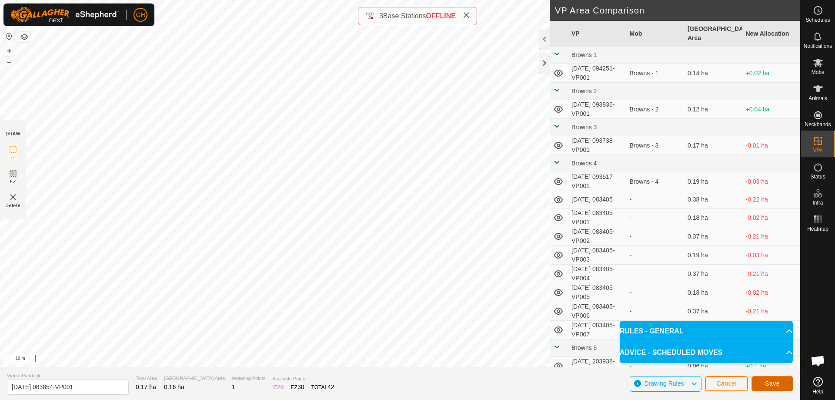
click at [781, 384] on button "Save" at bounding box center [772, 383] width 42 height 15
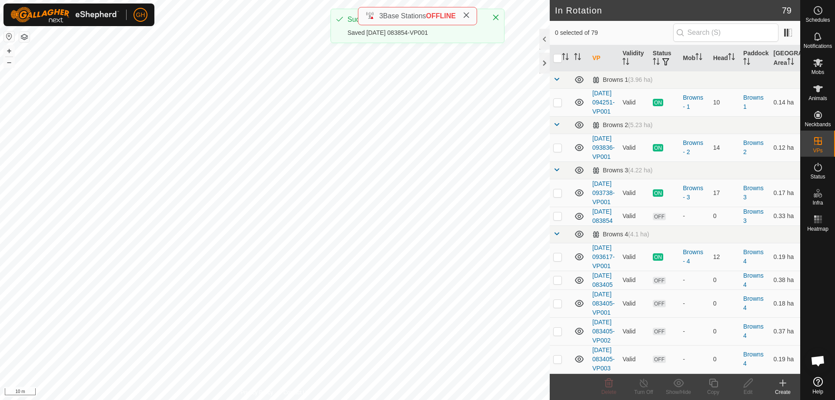
checkbox input "true"
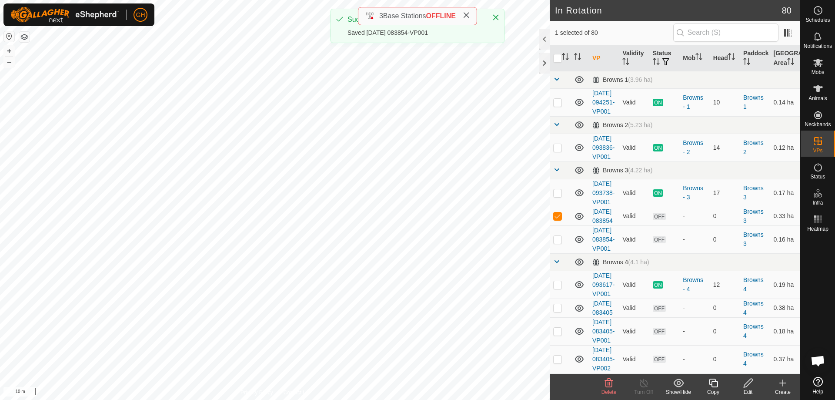
click at [705, 384] on copy-svg-icon at bounding box center [713, 382] width 35 height 10
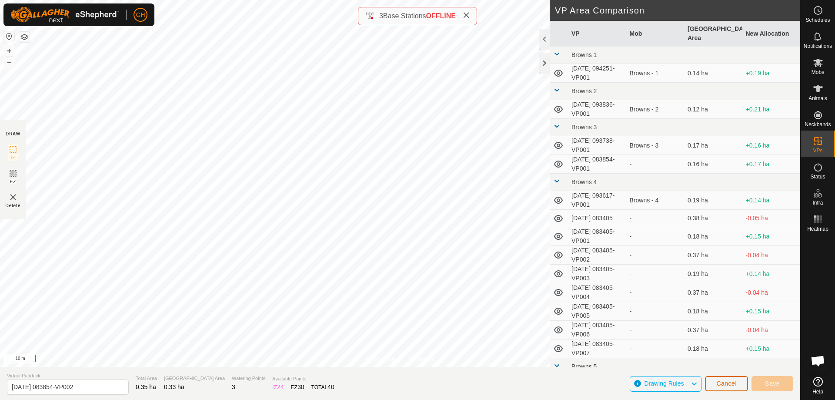
click at [728, 381] on span "Cancel" at bounding box center [726, 383] width 20 height 7
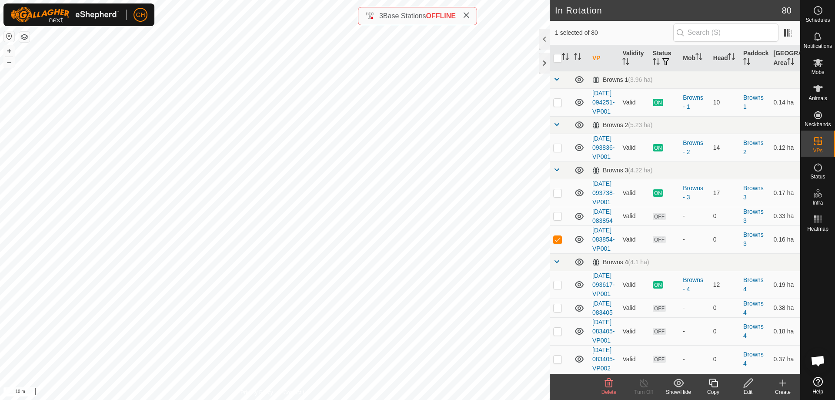
click at [716, 384] on icon at bounding box center [713, 382] width 11 height 10
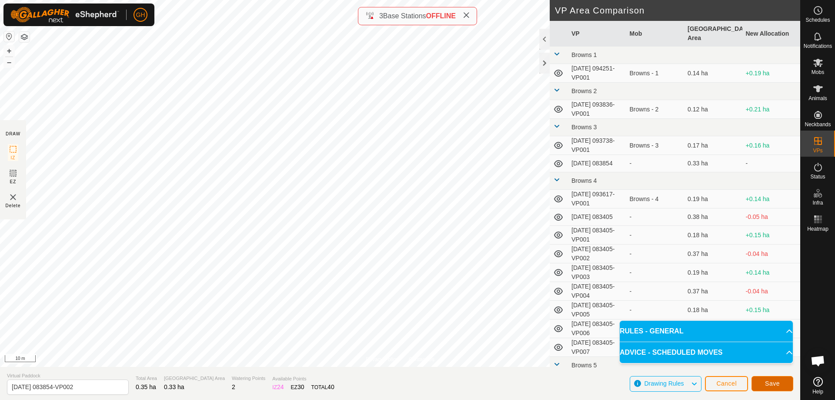
click at [764, 378] on button "Save" at bounding box center [772, 383] width 42 height 15
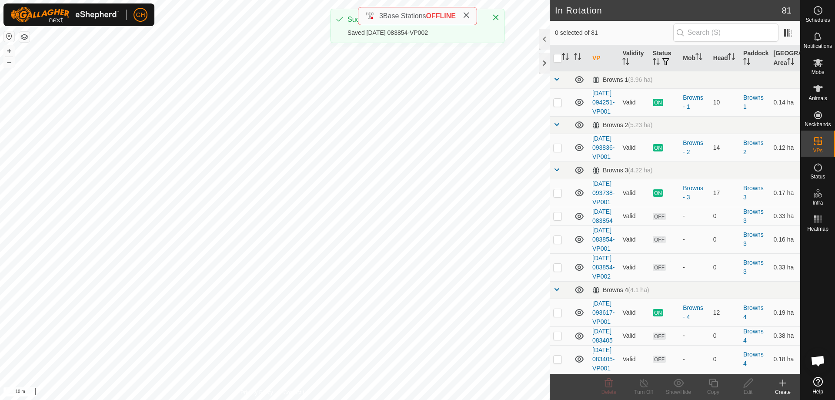
checkbox input "true"
click at [714, 381] on icon at bounding box center [713, 382] width 9 height 9
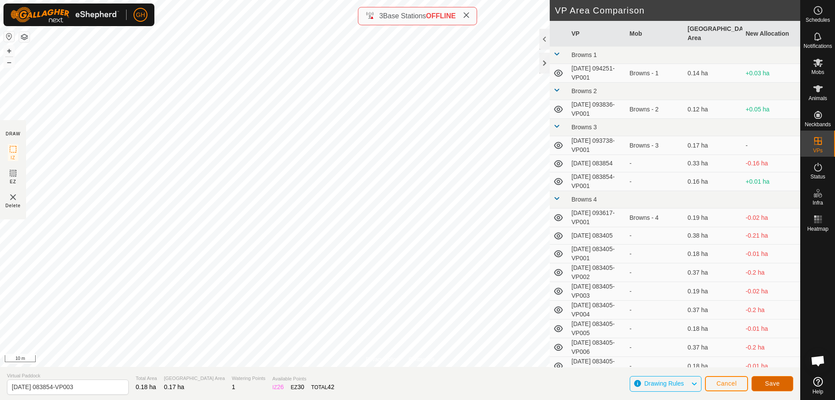
click at [778, 382] on span "Save" at bounding box center [772, 383] width 15 height 7
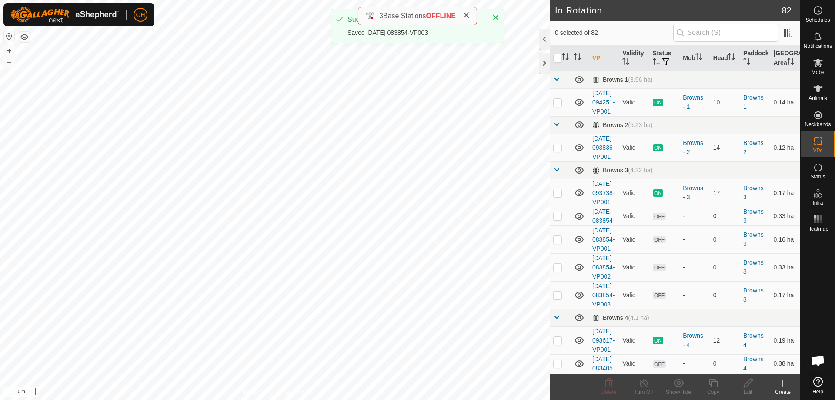
checkbox input "true"
click at [718, 381] on icon at bounding box center [713, 382] width 11 height 10
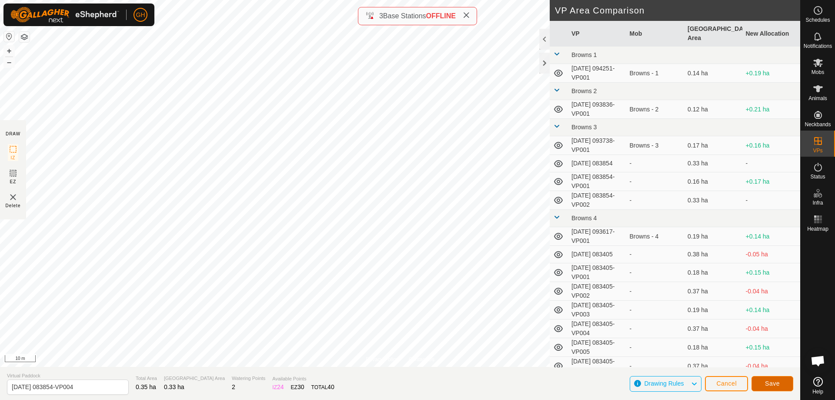
click at [778, 386] on span "Save" at bounding box center [772, 383] width 15 height 7
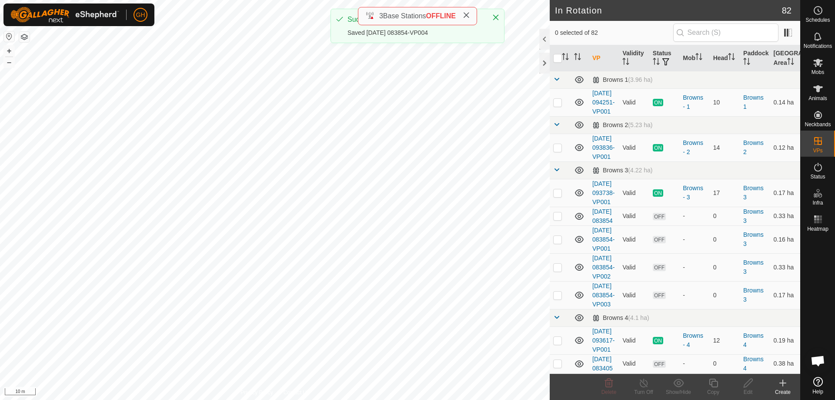
checkbox input "true"
click at [706, 382] on copy-svg-icon at bounding box center [713, 382] width 35 height 10
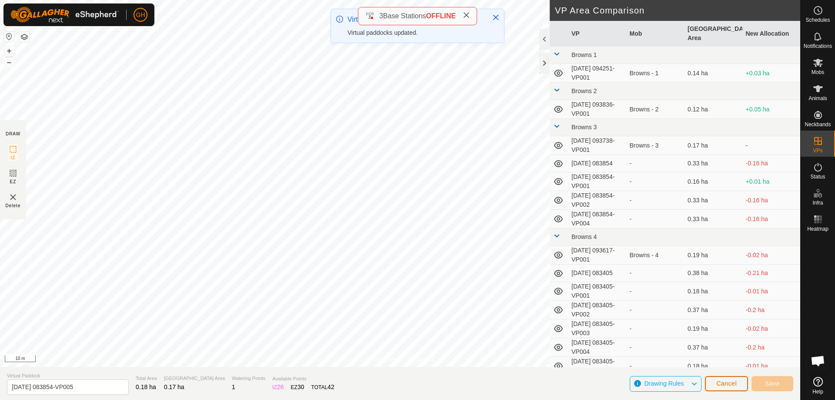
click at [741, 388] on button "Cancel" at bounding box center [726, 383] width 43 height 15
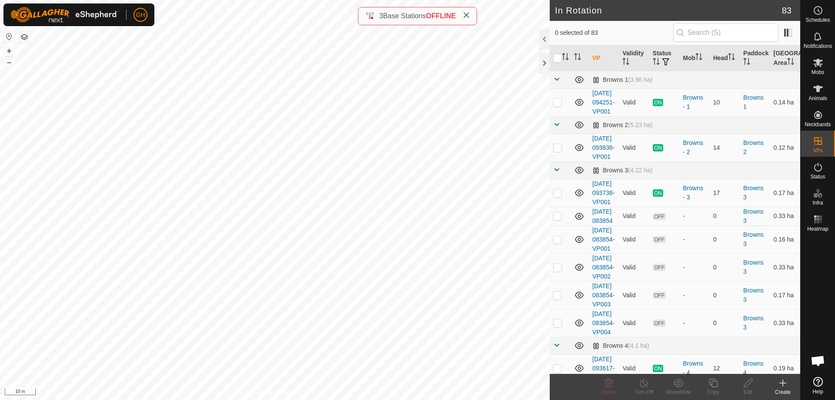
checkbox input "true"
click at [728, 387] on copy-svg-icon at bounding box center [713, 382] width 35 height 10
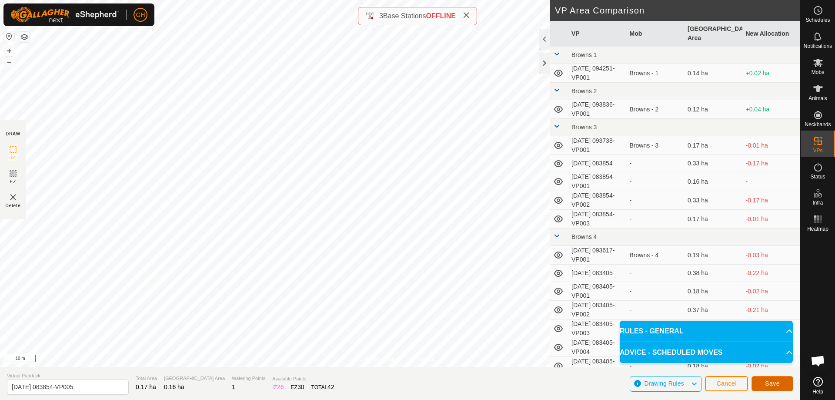
click at [767, 377] on button "Save" at bounding box center [772, 383] width 42 height 15
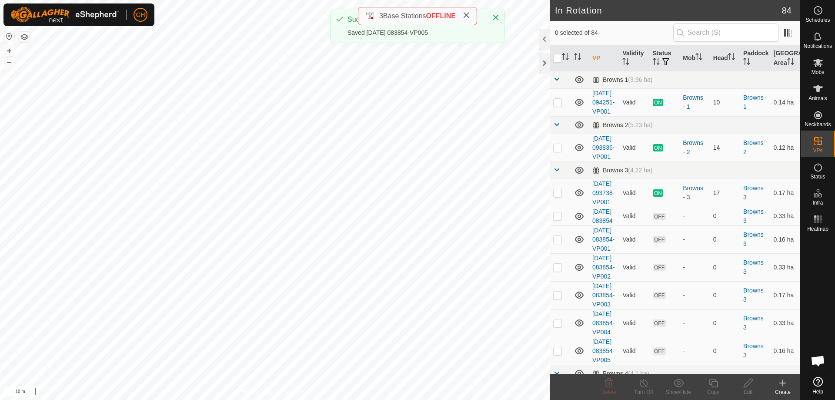
checkbox input "true"
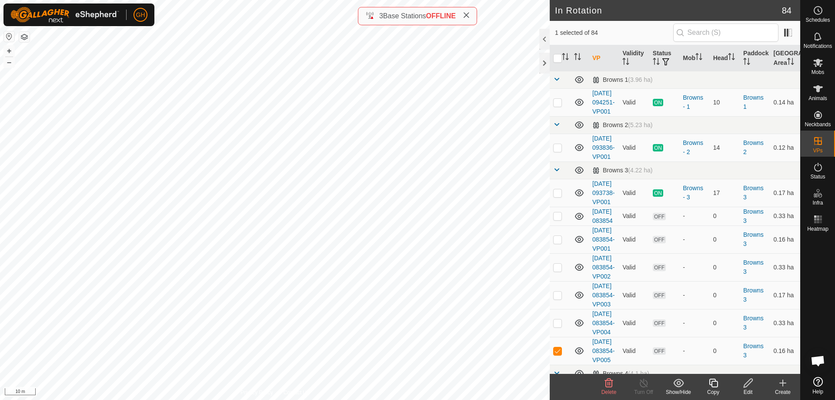
click at [714, 384] on icon at bounding box center [713, 382] width 11 height 10
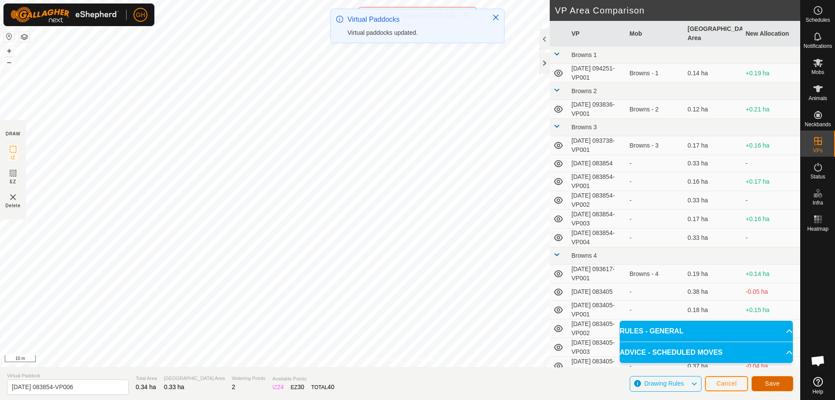
click at [781, 381] on button "Save" at bounding box center [772, 383] width 42 height 15
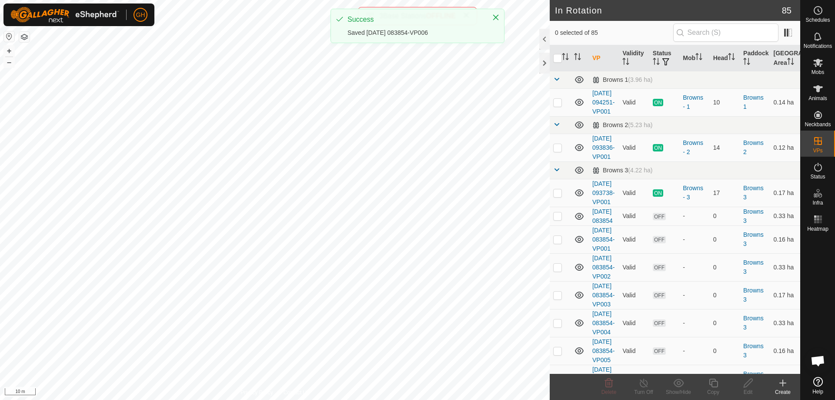
checkbox input "true"
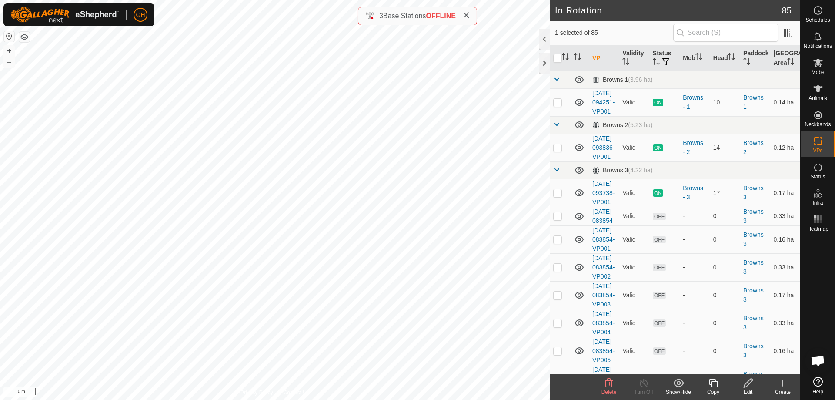
click at [717, 384] on icon at bounding box center [713, 382] width 9 height 9
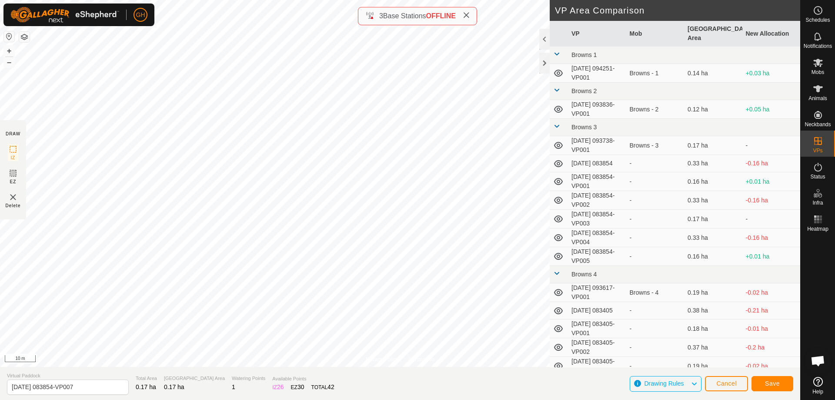
click at [785, 379] on button "Save" at bounding box center [772, 383] width 42 height 15
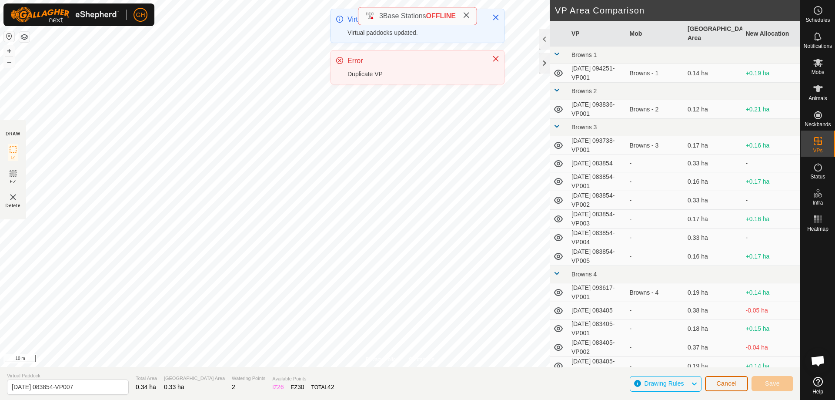
click at [726, 384] on span "Cancel" at bounding box center [726, 383] width 20 height 7
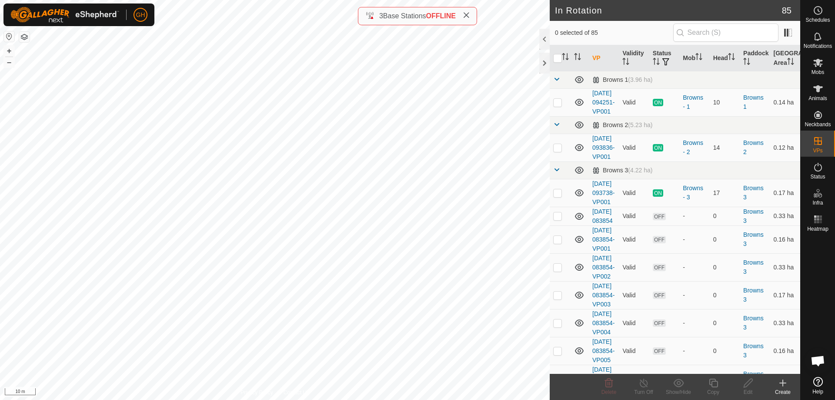
checkbox input "true"
click at [714, 381] on icon at bounding box center [713, 382] width 9 height 9
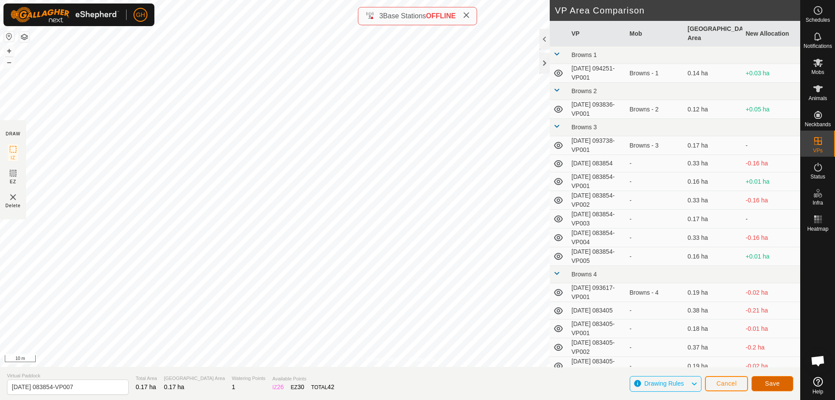
click at [781, 383] on button "Save" at bounding box center [772, 383] width 42 height 15
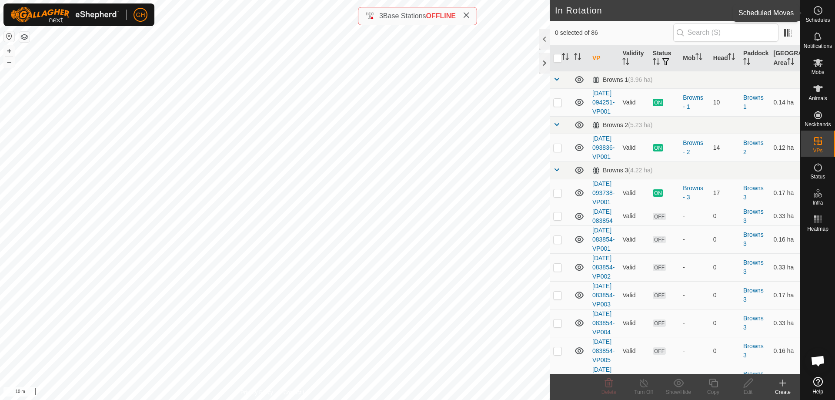
click at [816, 16] on es-schedule-vp-svg-icon at bounding box center [818, 10] width 16 height 14
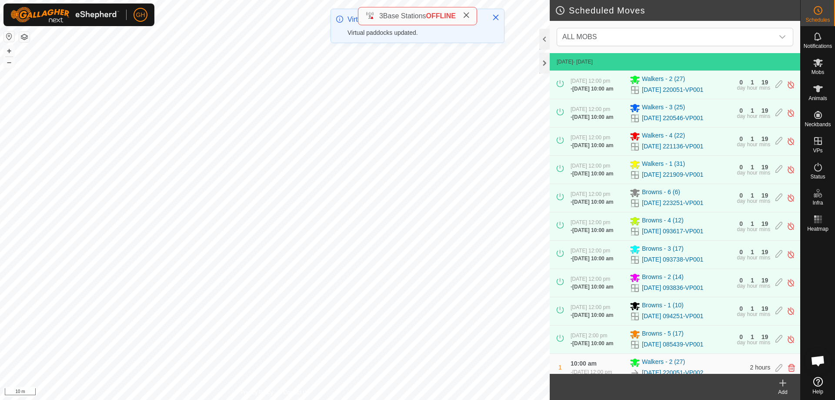
click at [787, 384] on icon at bounding box center [783, 382] width 10 height 10
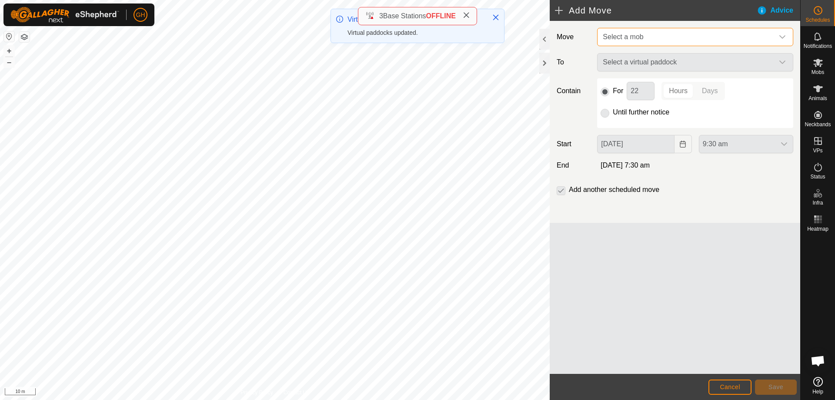
click at [658, 35] on span "Select a mob" at bounding box center [686, 36] width 174 height 17
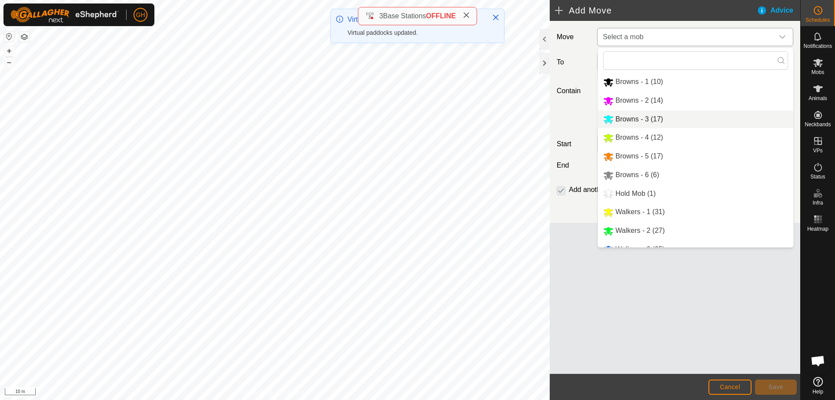
click at [658, 114] on li "Browns - 3 (17)" at bounding box center [695, 119] width 195 height 18
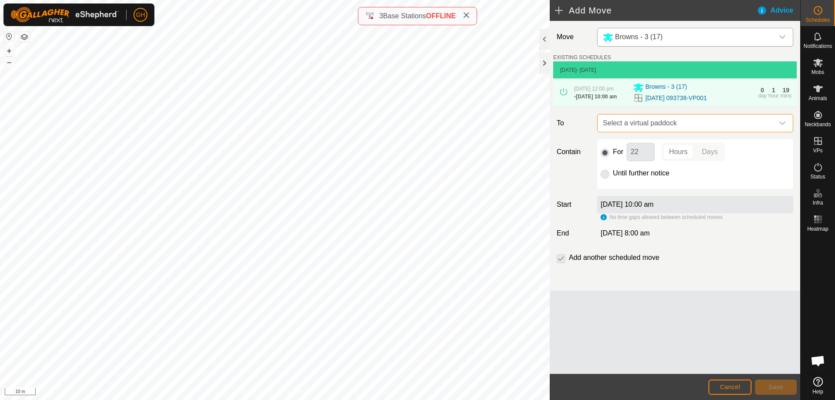
click at [688, 132] on span "Select a virtual paddock" at bounding box center [686, 122] width 174 height 17
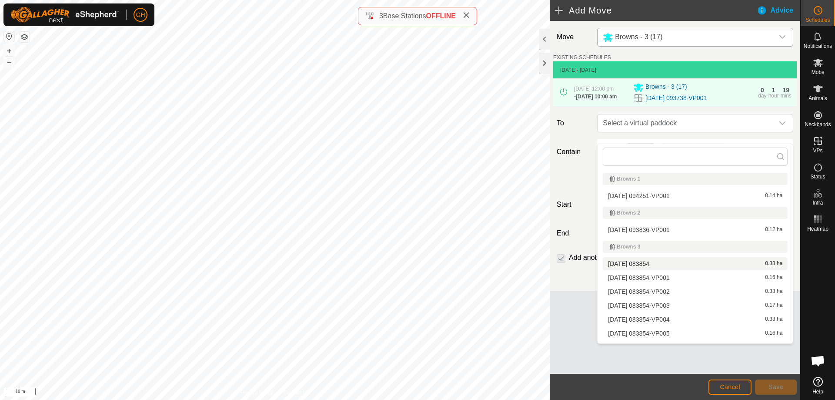
click at [669, 267] on li "[DATE] 083854 0.33 ha" at bounding box center [695, 263] width 185 height 13
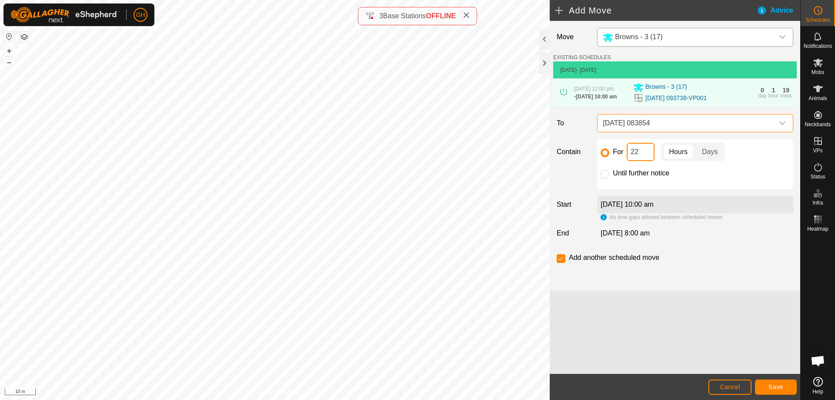
click at [650, 161] on input "22" at bounding box center [641, 152] width 28 height 18
click at [777, 382] on button "Save" at bounding box center [776, 386] width 42 height 15
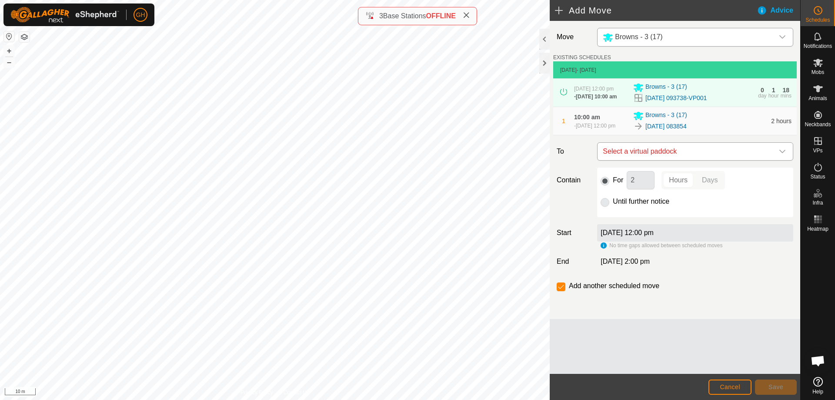
click at [690, 160] on span "Select a virtual paddock" at bounding box center [686, 151] width 174 height 17
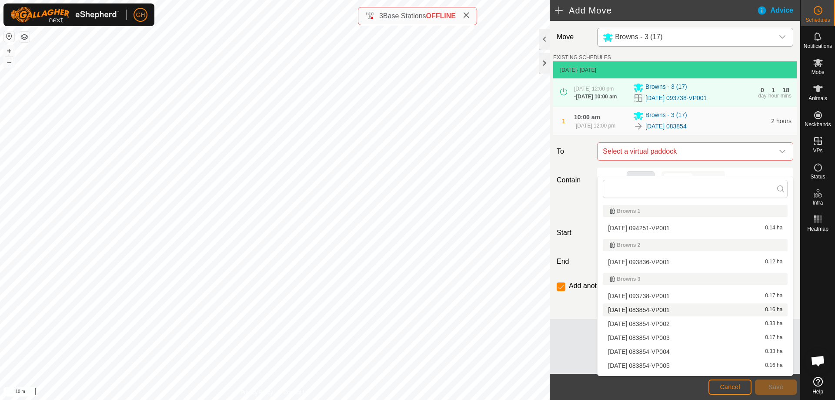
click at [691, 310] on li "[DATE] 083854-VP001 0.16 ha" at bounding box center [695, 309] width 185 height 13
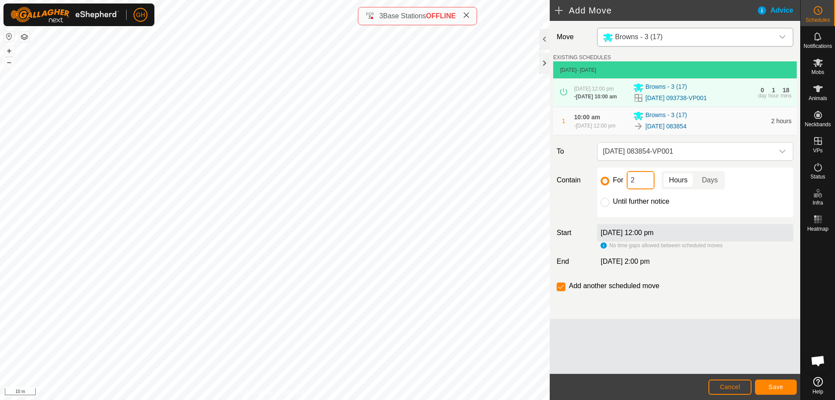
click at [649, 189] on input "2" at bounding box center [641, 180] width 28 height 18
click at [780, 390] on span "Save" at bounding box center [775, 386] width 15 height 7
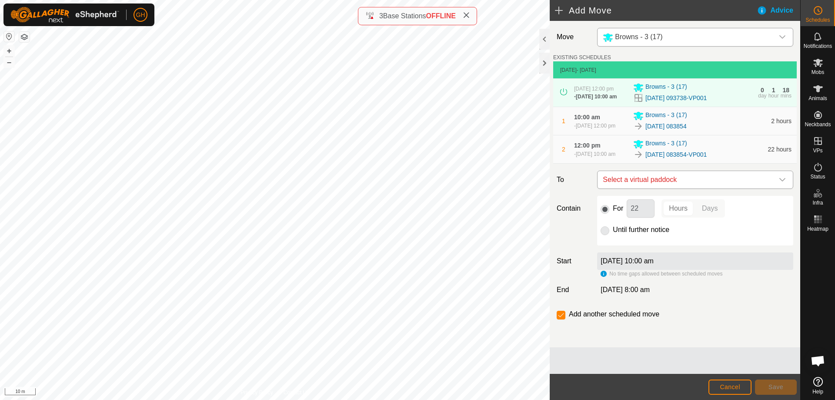
click at [697, 188] on span "Select a virtual paddock" at bounding box center [686, 179] width 174 height 17
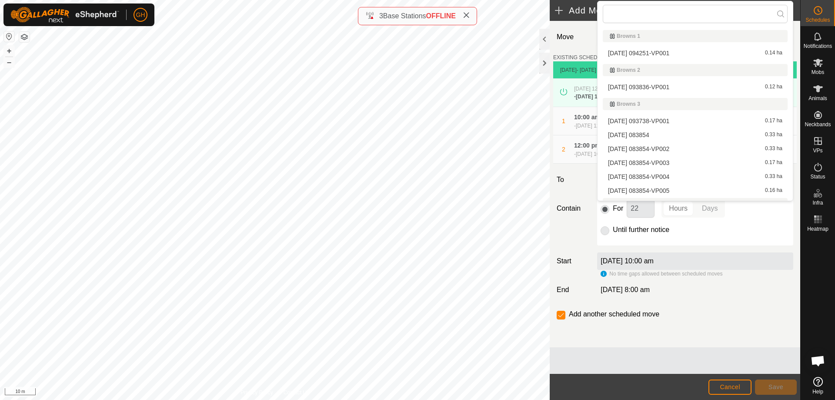
scroll to position [10, 0]
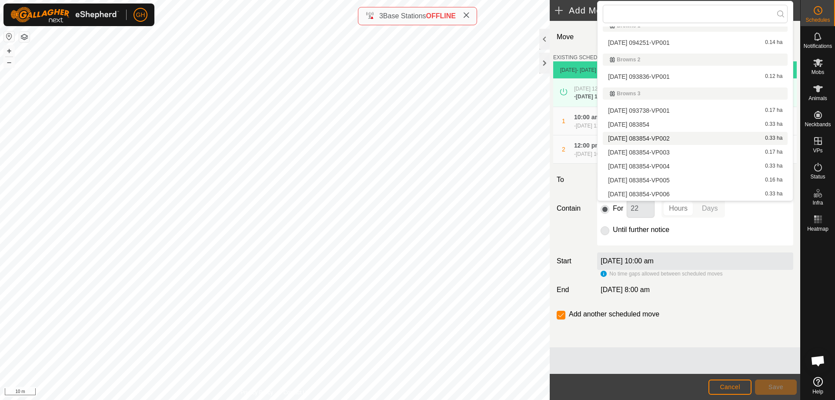
click at [698, 139] on li "[DATE] 083854-VP002 0.33 ha" at bounding box center [695, 138] width 185 height 13
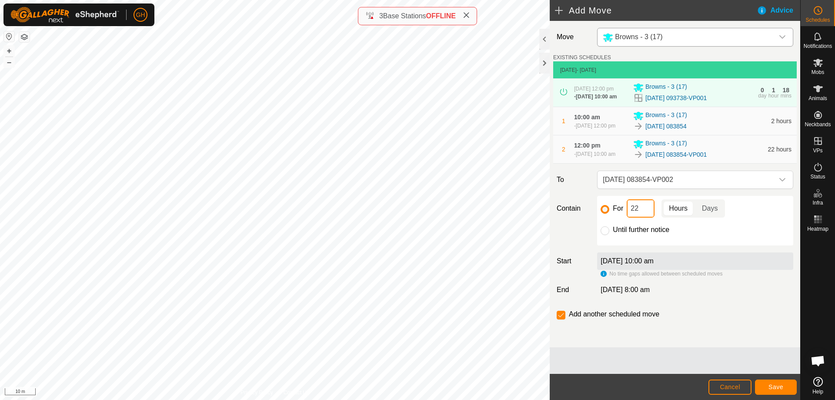
click at [644, 217] on input "22" at bounding box center [641, 208] width 28 height 18
click at [768, 382] on button "Save" at bounding box center [776, 386] width 42 height 15
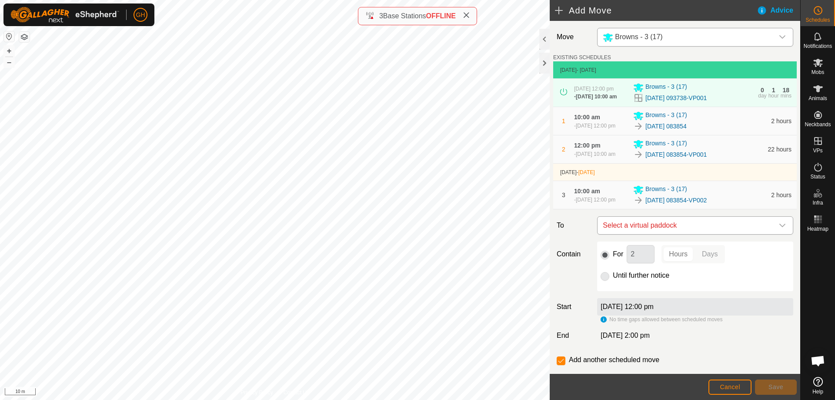
click at [708, 234] on span "Select a virtual paddock" at bounding box center [686, 225] width 174 height 17
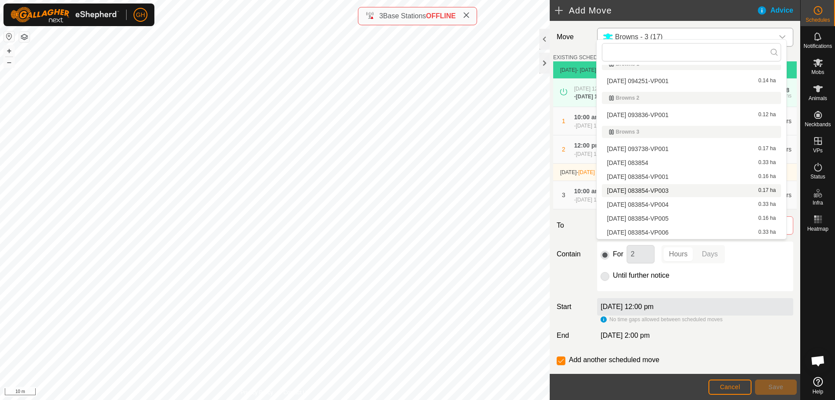
click at [684, 191] on li "[DATE] 083854-VP003 0.17 ha" at bounding box center [691, 190] width 179 height 13
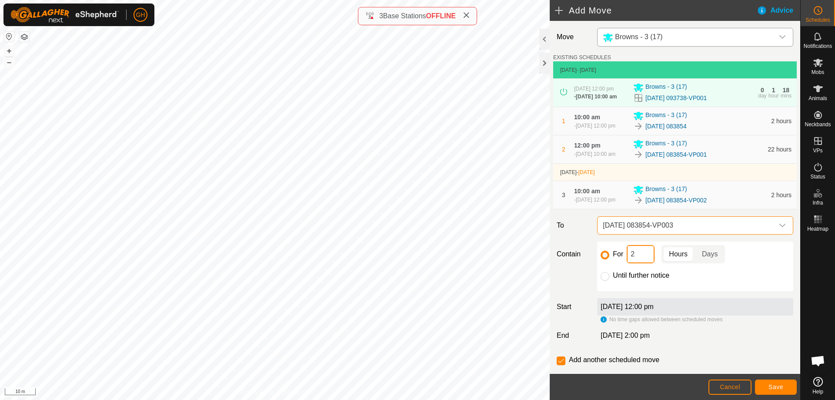
click at [650, 263] on input "2" at bounding box center [641, 254] width 28 height 18
click at [760, 383] on button "Save" at bounding box center [776, 386] width 42 height 15
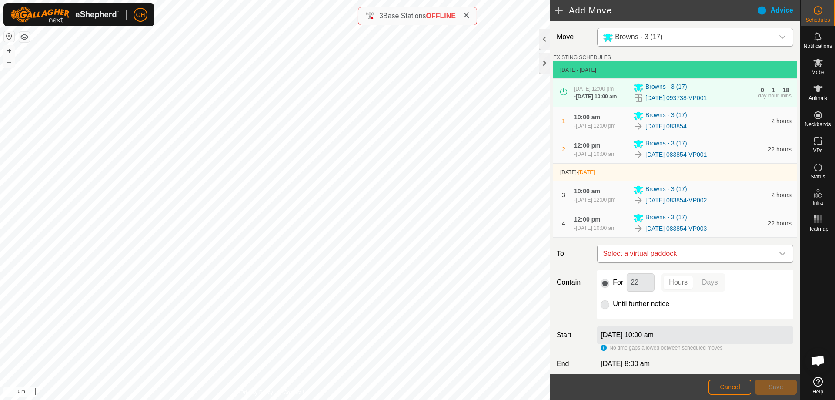
click at [713, 262] on span "Select a virtual paddock" at bounding box center [686, 253] width 174 height 17
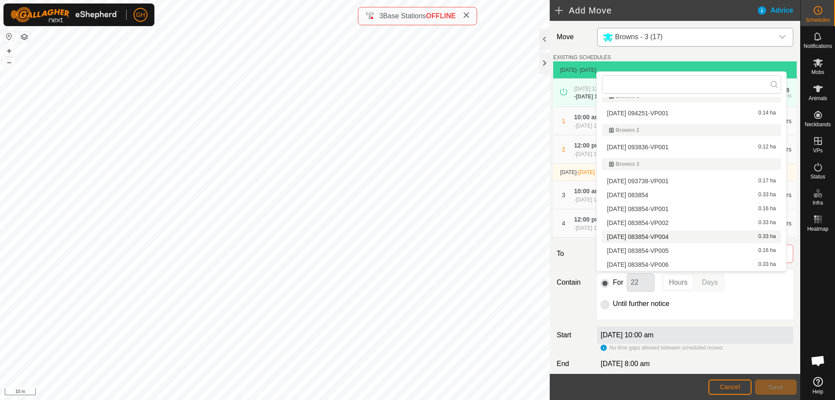
click at [698, 239] on li "[DATE] 083854-VP004 0.33 ha" at bounding box center [691, 236] width 179 height 13
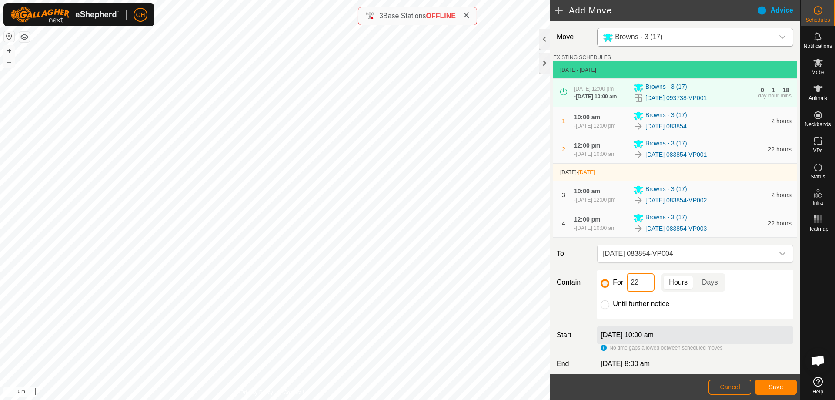
click at [648, 291] on input "22" at bounding box center [641, 282] width 28 height 18
click at [789, 383] on button "Save" at bounding box center [776, 386] width 42 height 15
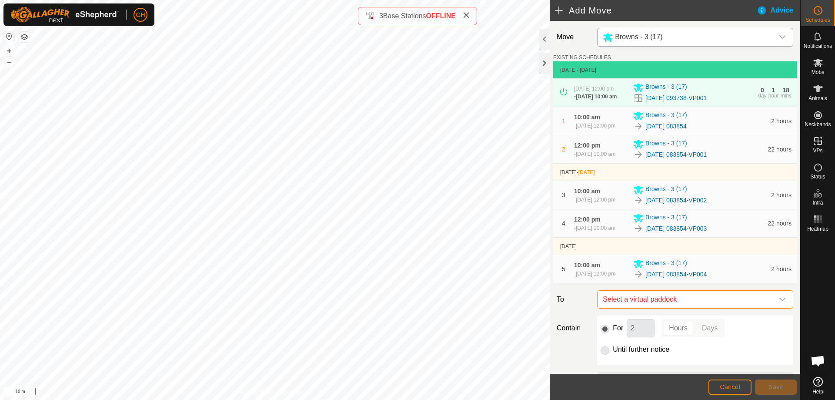
click at [717, 308] on span "Select a virtual paddock" at bounding box center [686, 298] width 174 height 17
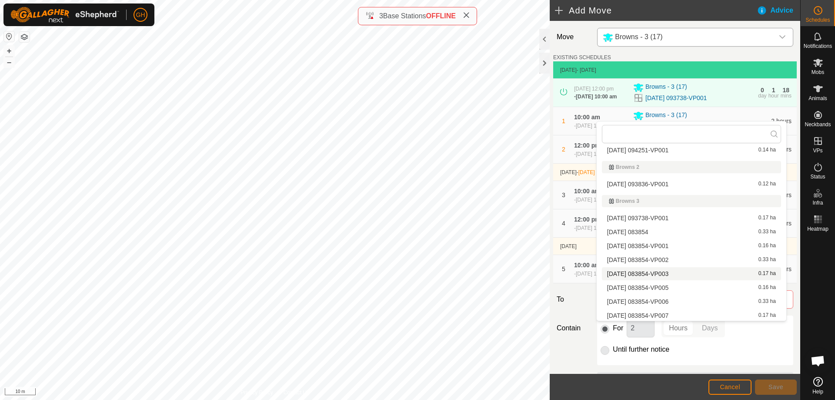
scroll to position [43, 0]
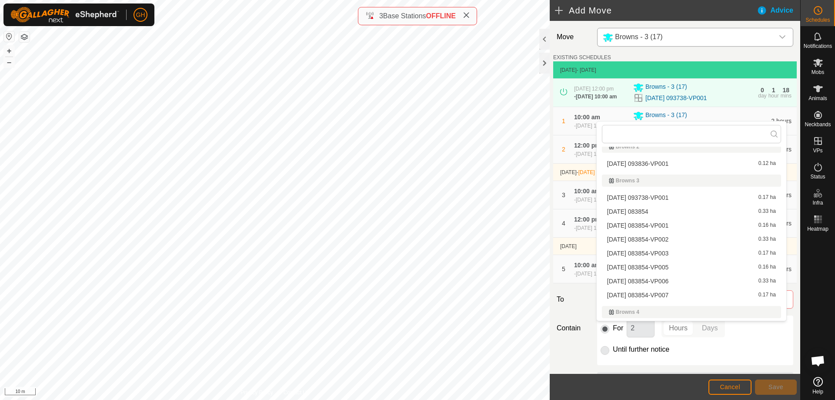
click at [688, 267] on li "[DATE] 083854-VP005 0.16 ha" at bounding box center [691, 266] width 179 height 13
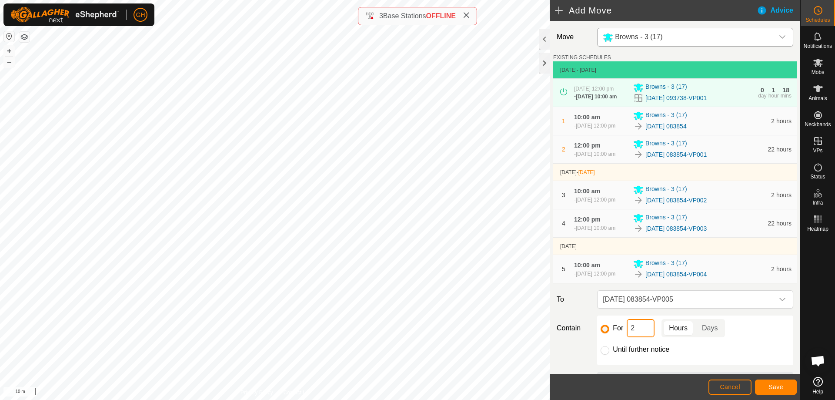
click at [646, 337] on input "2" at bounding box center [641, 328] width 28 height 18
click at [766, 377] on footer "Cancel Save" at bounding box center [675, 387] width 250 height 26
click at [775, 380] on button "Save" at bounding box center [776, 386] width 42 height 15
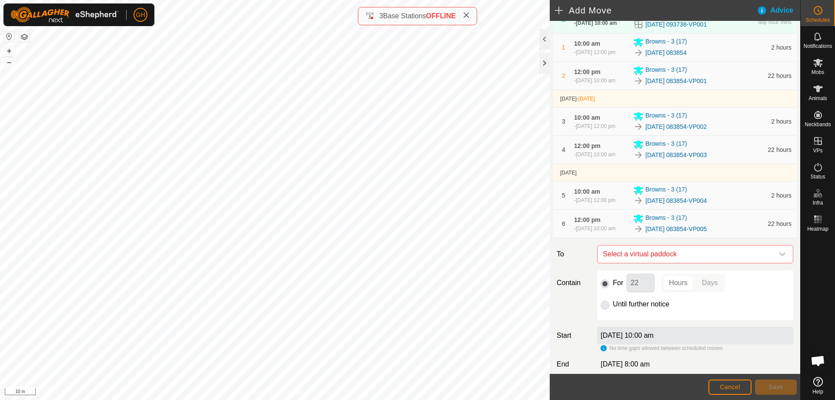
scroll to position [87, 0]
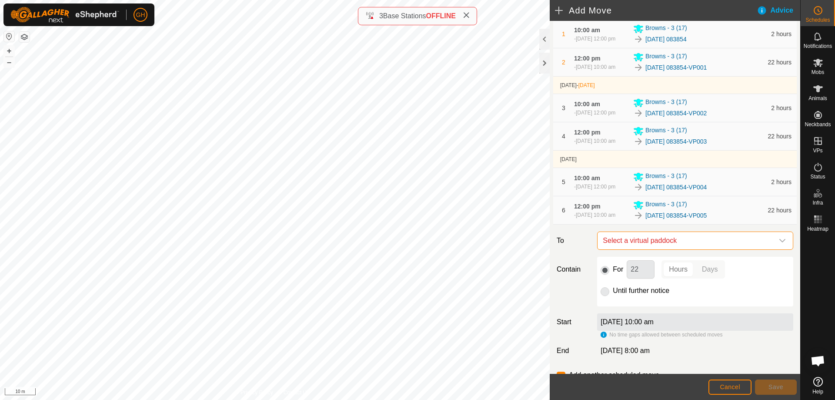
click at [711, 249] on span "Select a virtual paddock" at bounding box center [686, 240] width 174 height 17
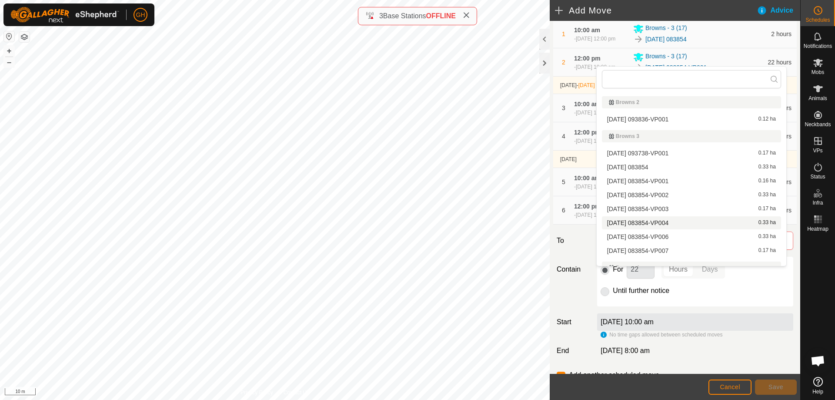
scroll to position [54, 0]
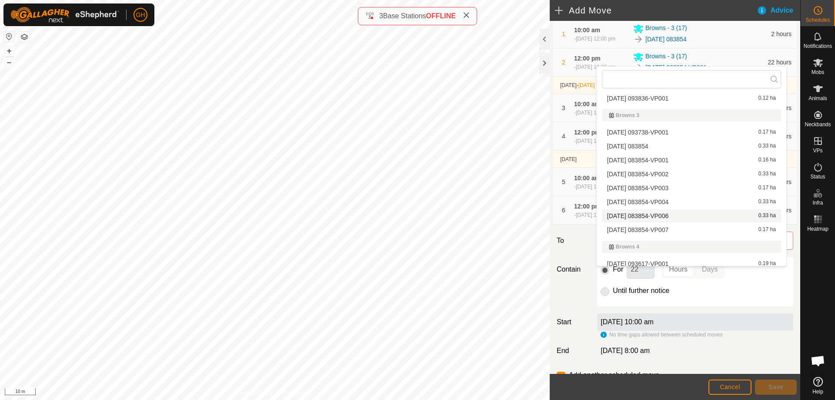
click at [698, 212] on li "[DATE] 083854-VP006 0.33 ha" at bounding box center [691, 215] width 179 height 13
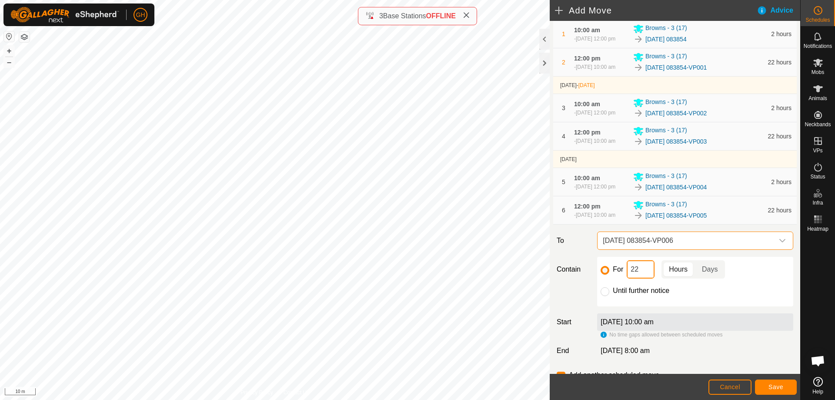
click at [645, 278] on input "22" at bounding box center [641, 269] width 28 height 18
click at [784, 381] on button "Save" at bounding box center [776, 386] width 42 height 15
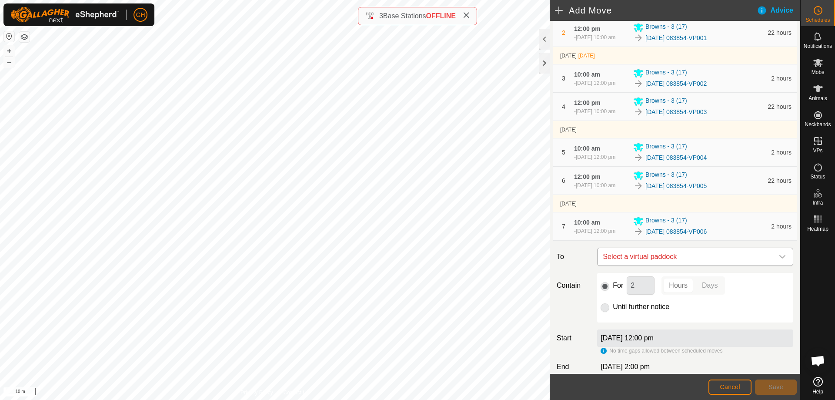
scroll to position [130, 0]
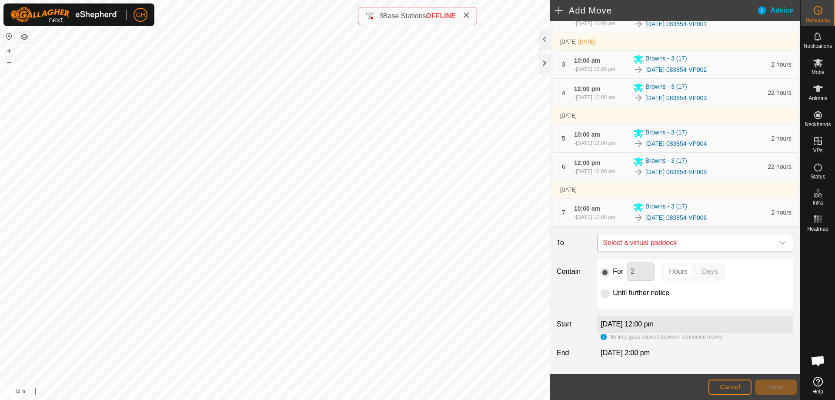
click at [713, 251] on span "Select a virtual paddock" at bounding box center [686, 242] width 174 height 17
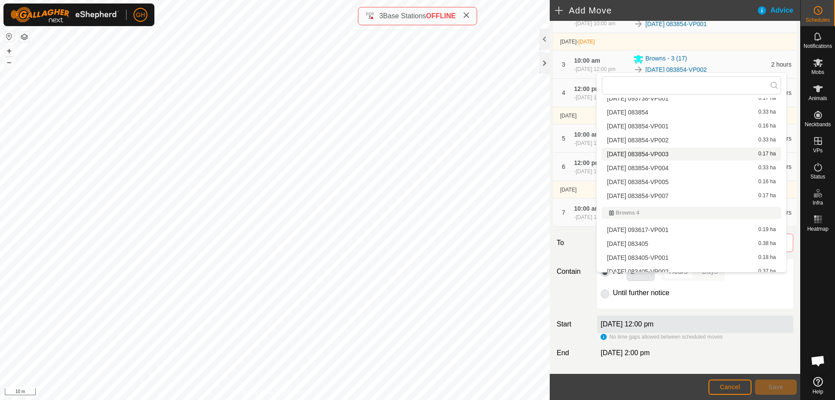
scroll to position [97, 0]
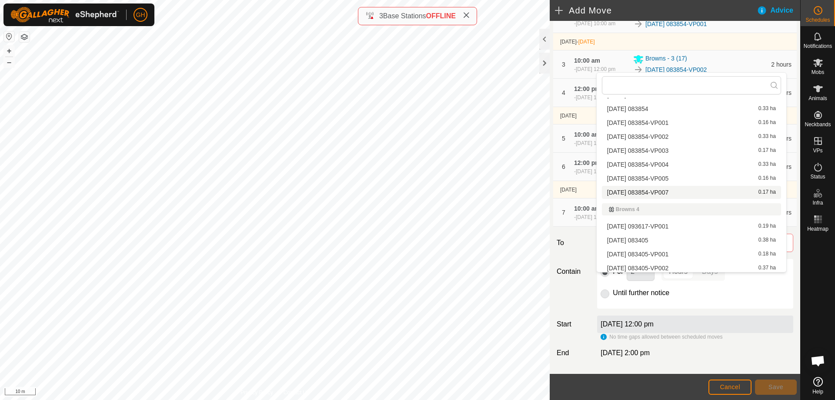
click at [672, 189] on li "[DATE] 083854-VP007 0.17 ha" at bounding box center [691, 192] width 179 height 13
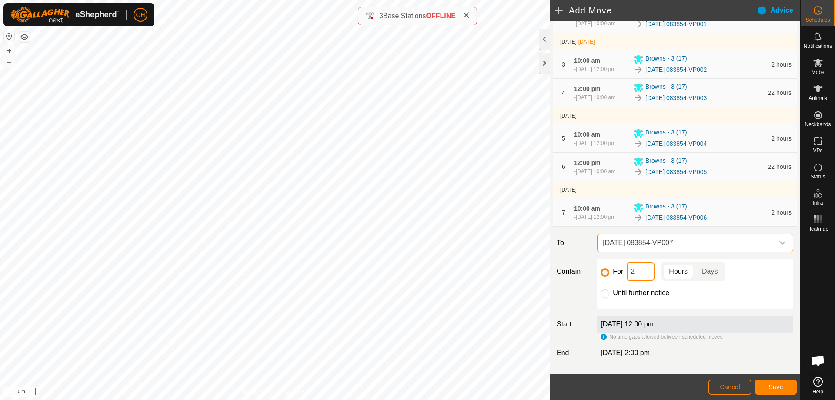
click at [644, 280] on input "2" at bounding box center [641, 271] width 28 height 18
type input "22"
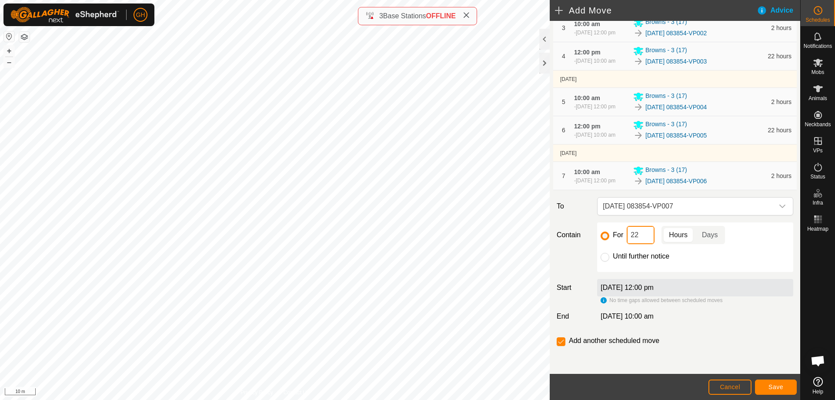
scroll to position [205, 0]
click at [564, 340] on input "checkbox" at bounding box center [561, 341] width 9 height 9
checkbox input "false"
click at [783, 381] on button "Save" at bounding box center [776, 386] width 42 height 15
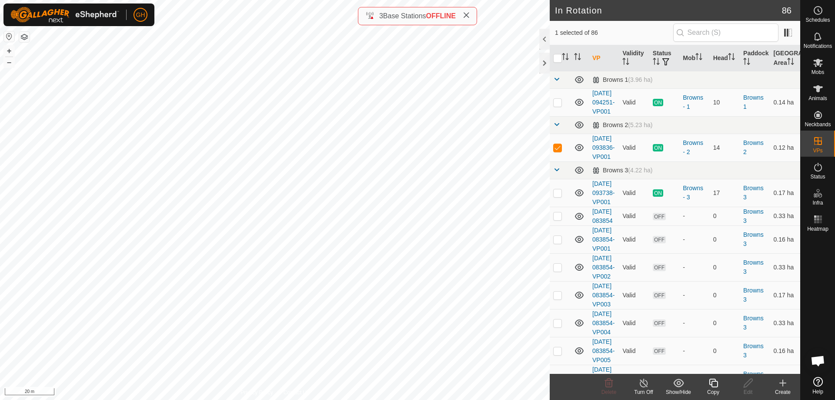
click at [779, 381] on icon at bounding box center [783, 382] width 10 height 10
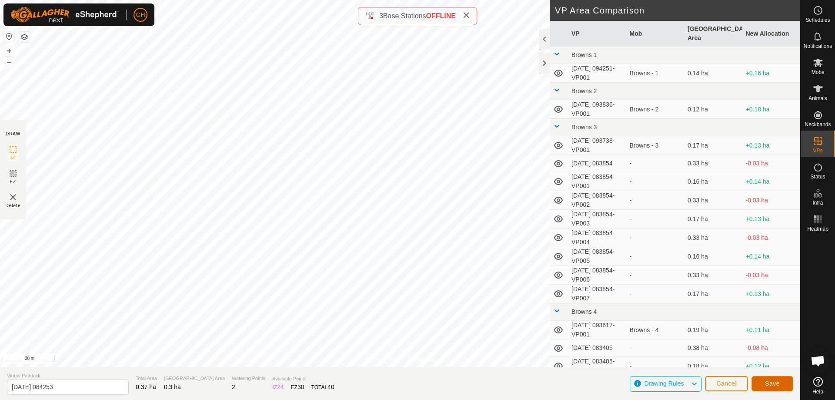
click at [770, 387] on button "Save" at bounding box center [772, 383] width 42 height 15
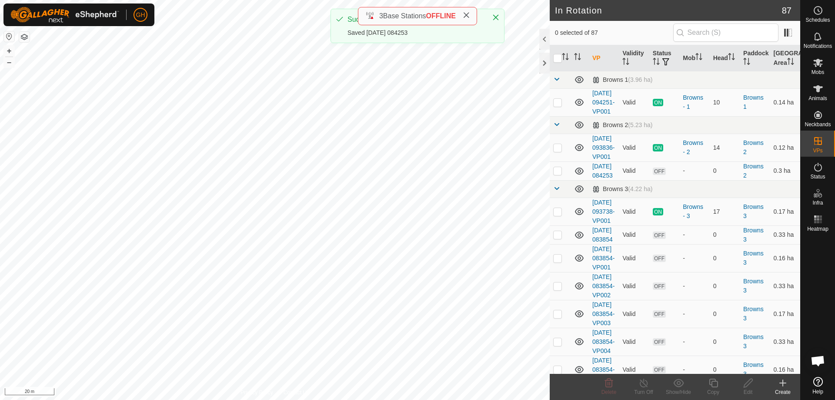
checkbox input "true"
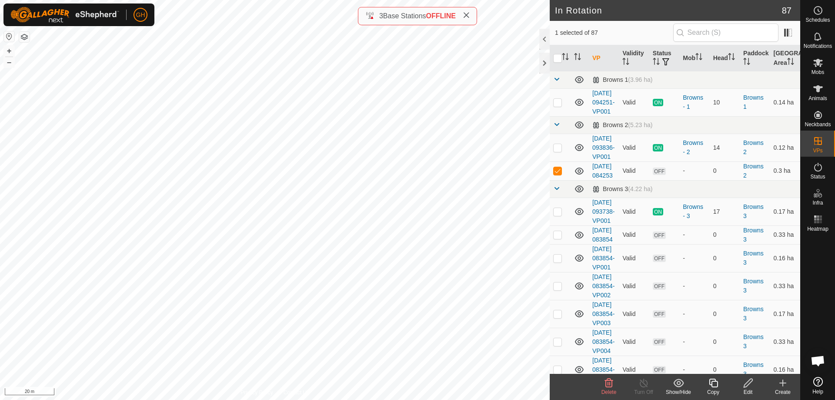
click at [714, 382] on icon at bounding box center [713, 382] width 11 height 10
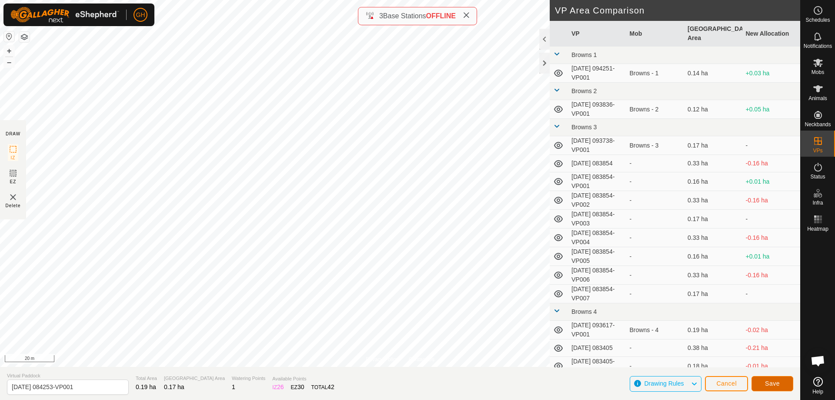
click at [767, 380] on span "Save" at bounding box center [772, 383] width 15 height 7
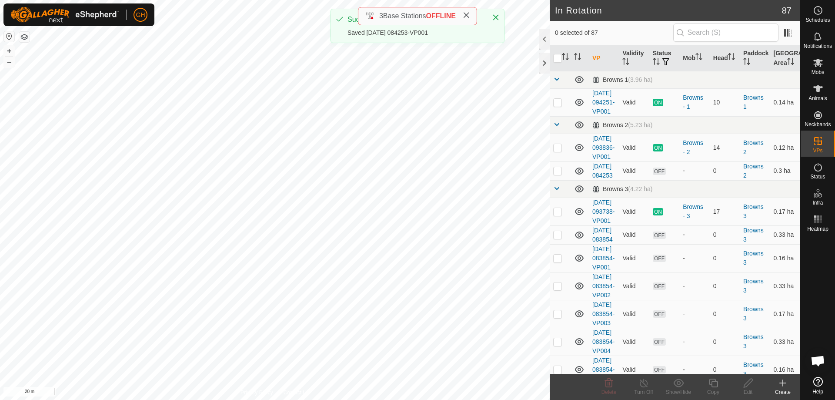
checkbox input "true"
click at [716, 378] on icon at bounding box center [713, 382] width 11 height 10
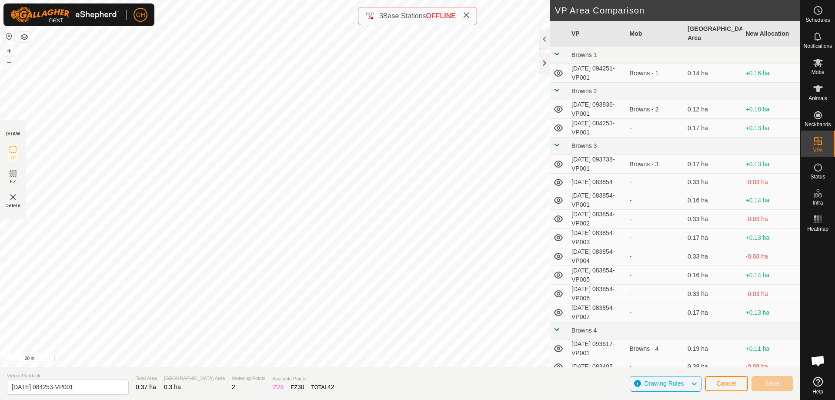
type input "[DATE] 084253-VP002"
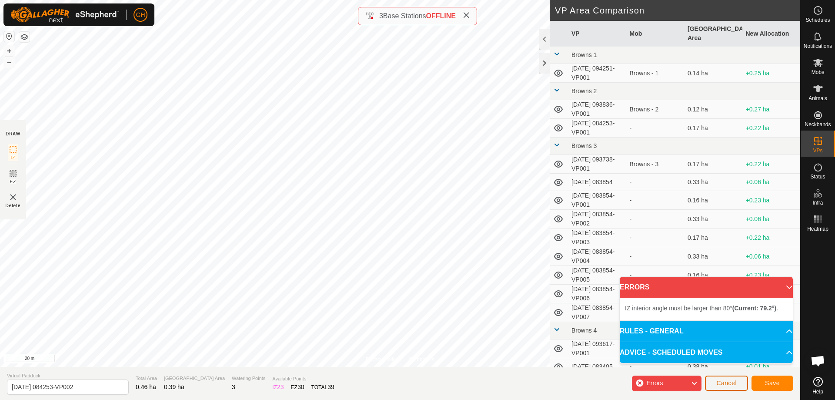
click at [720, 384] on span "Cancel" at bounding box center [726, 382] width 20 height 7
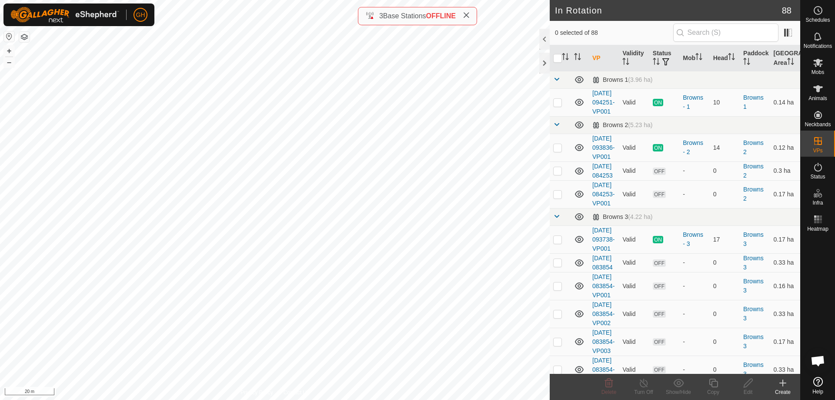
checkbox input "true"
click at [712, 386] on icon at bounding box center [713, 382] width 9 height 9
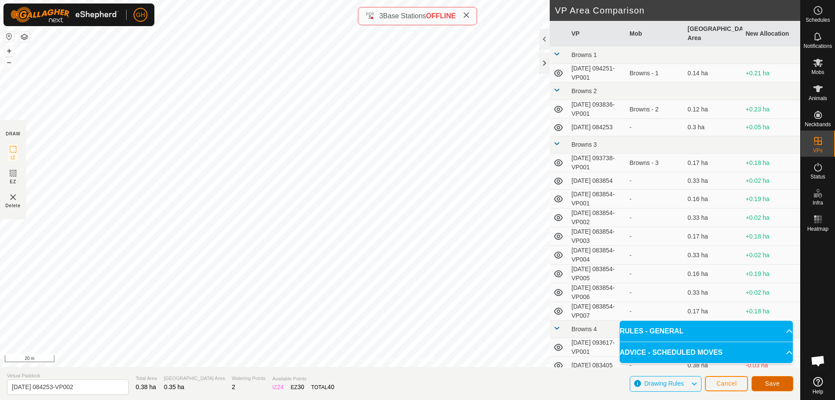
click at [767, 380] on span "Save" at bounding box center [772, 383] width 15 height 7
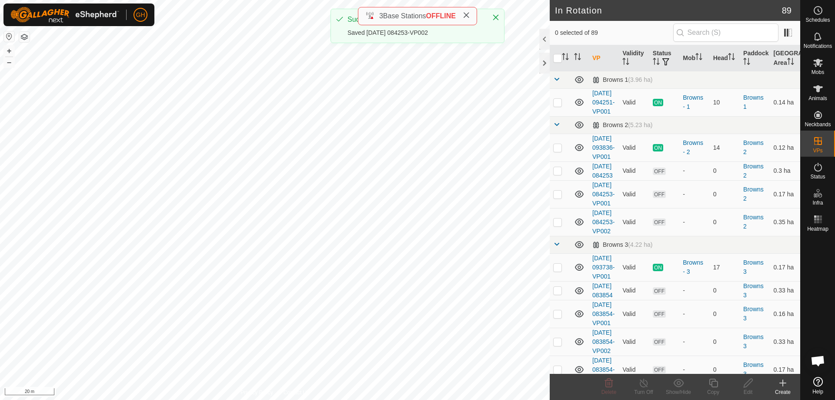
checkbox input "true"
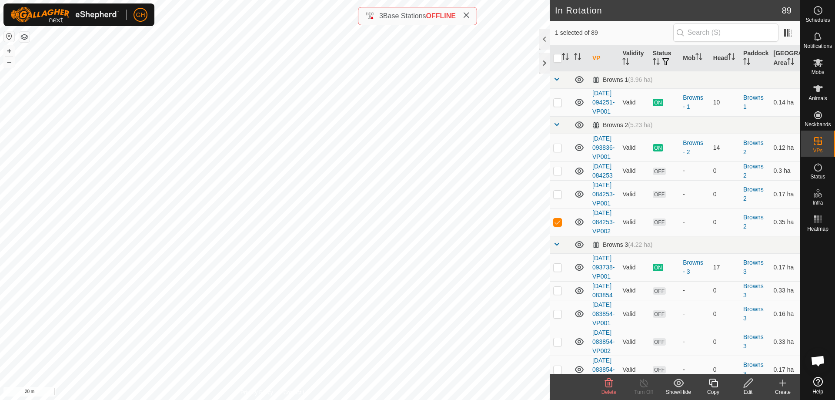
click at [715, 387] on icon at bounding box center [713, 382] width 9 height 9
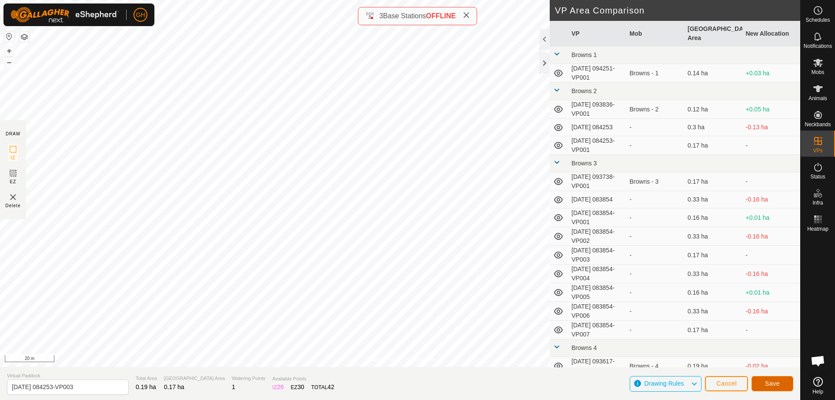
click at [775, 377] on button "Save" at bounding box center [772, 383] width 42 height 15
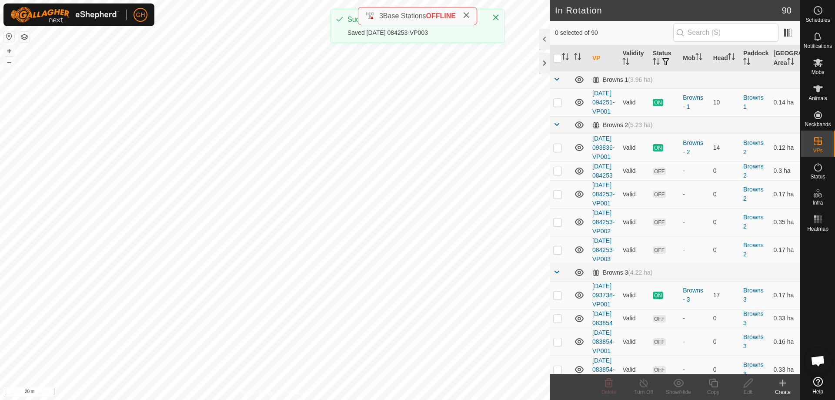
checkbox input "true"
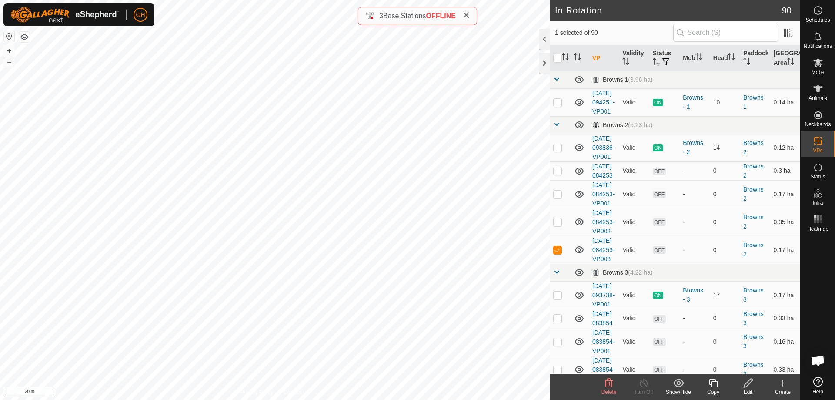
click at [719, 388] on div "Copy" at bounding box center [713, 392] width 35 height 8
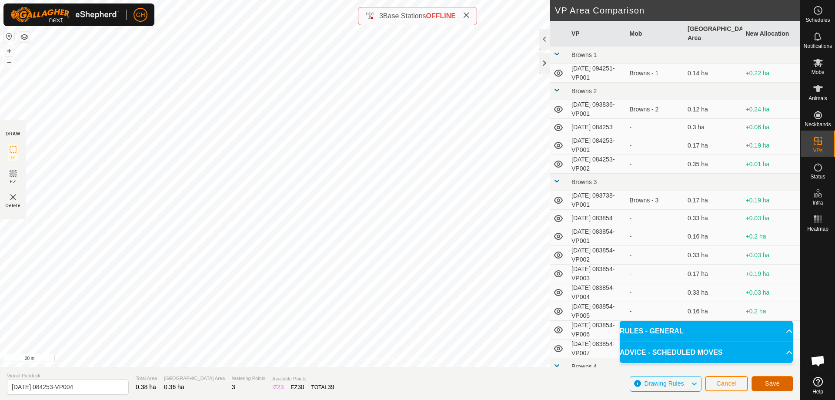
click at [773, 381] on span "Save" at bounding box center [772, 383] width 15 height 7
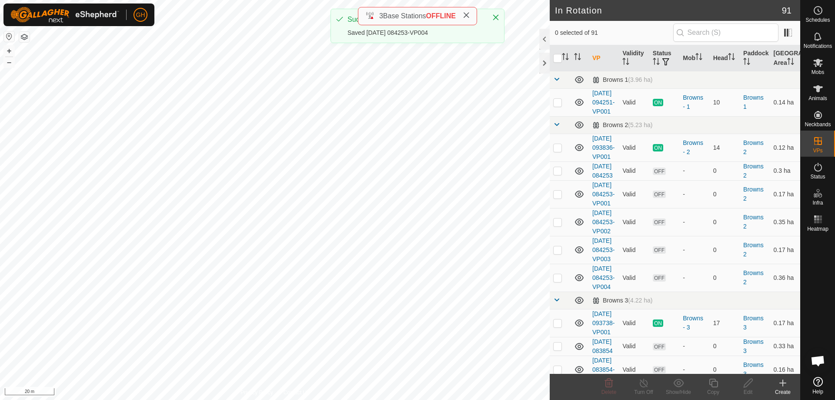
checkbox input "true"
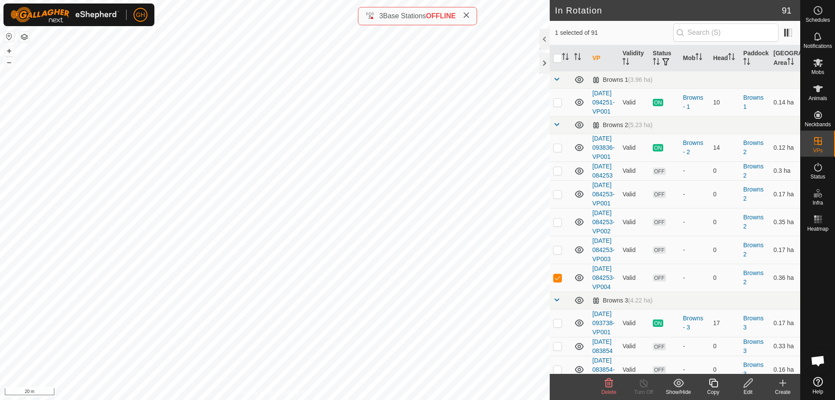
click at [716, 387] on icon at bounding box center [713, 382] width 11 height 10
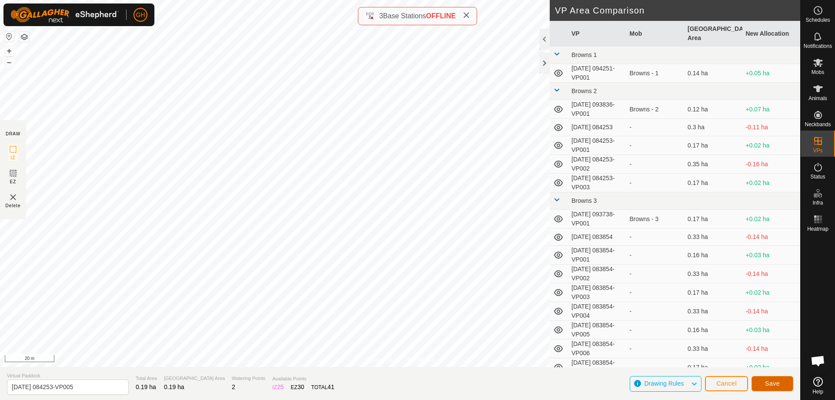
click at [785, 380] on button "Save" at bounding box center [772, 383] width 42 height 15
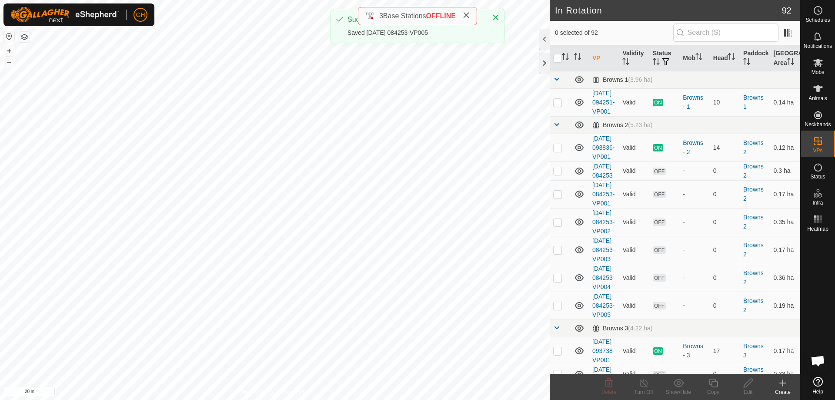
checkbox input "true"
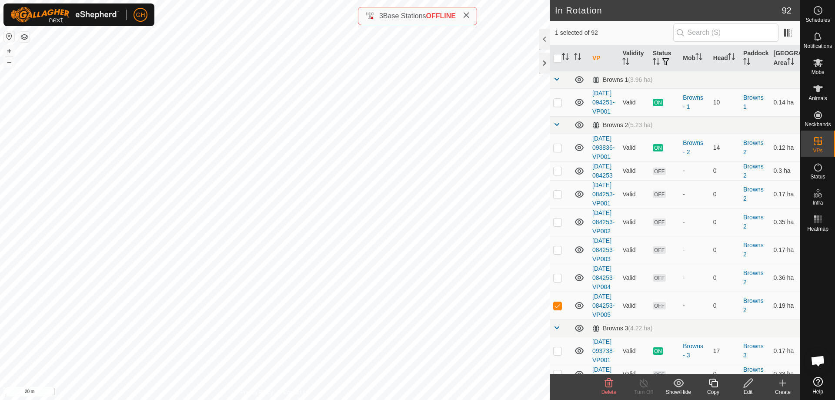
click at [716, 384] on icon at bounding box center [713, 382] width 11 height 10
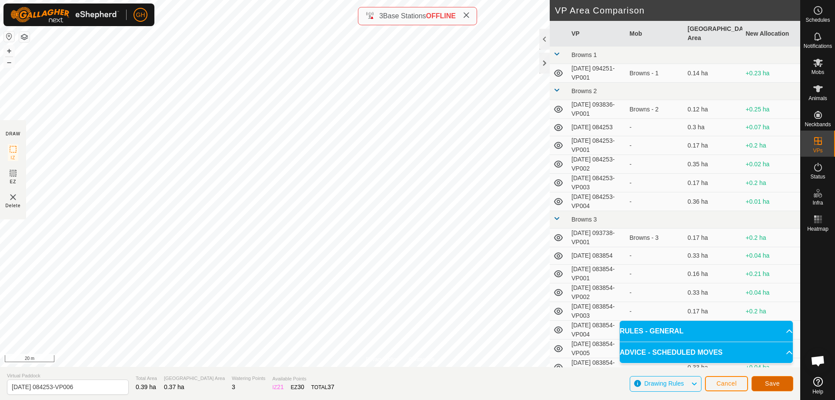
click at [777, 386] on span "Save" at bounding box center [772, 383] width 15 height 7
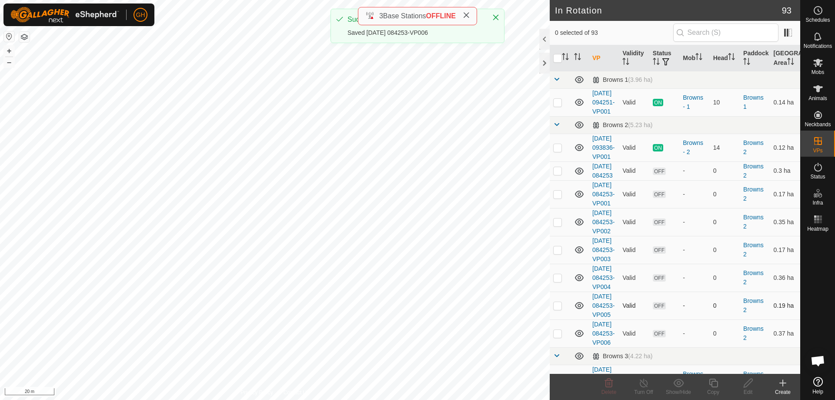
checkbox input "true"
click at [715, 386] on icon at bounding box center [713, 382] width 11 height 10
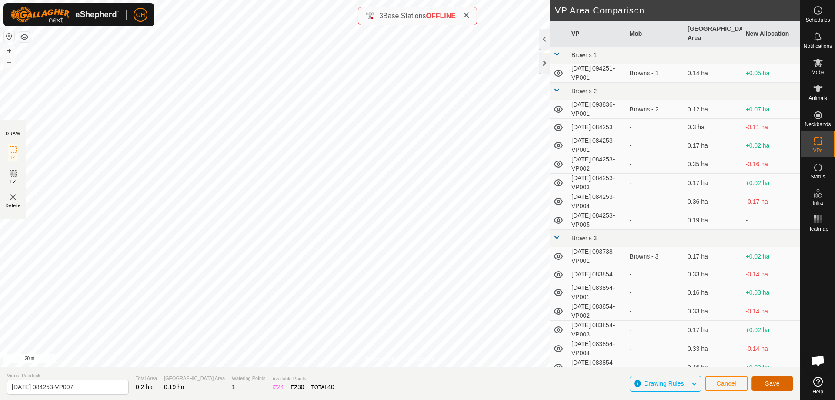
click at [785, 390] on button "Save" at bounding box center [772, 383] width 42 height 15
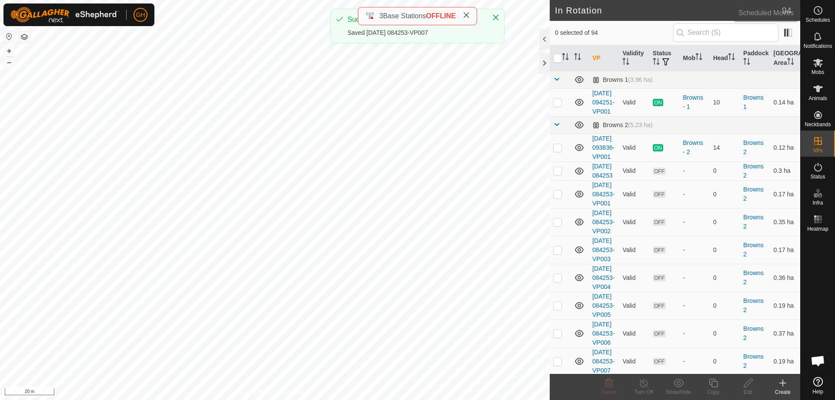
click at [812, 12] on es-schedule-vp-svg-icon at bounding box center [818, 10] width 16 height 14
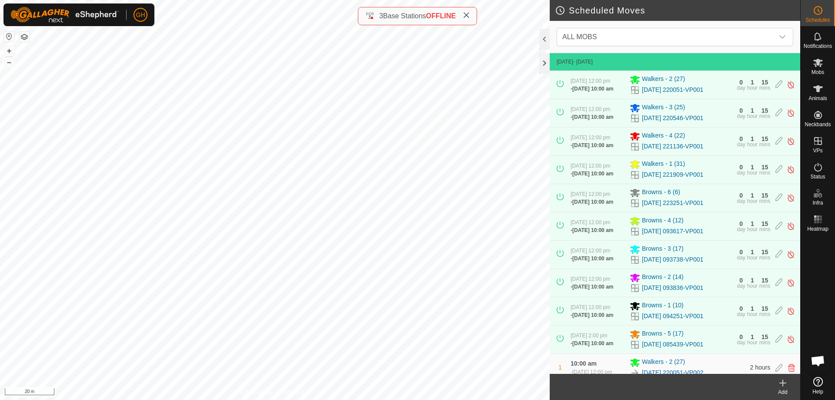
click at [781, 387] on icon at bounding box center [783, 382] width 10 height 10
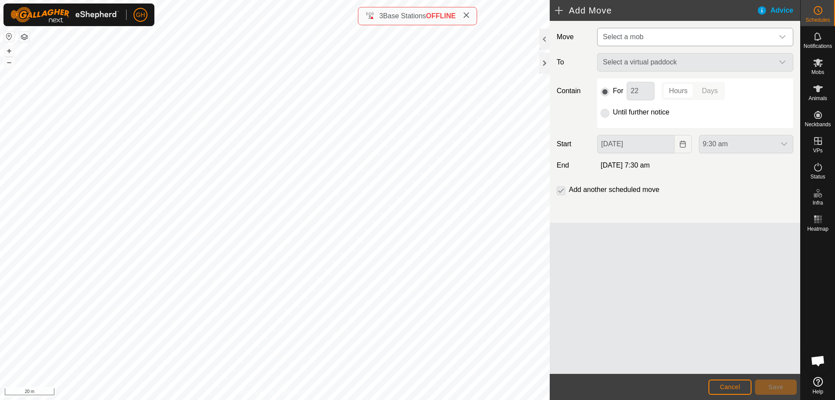
click at [635, 41] on span "Select a mob" at bounding box center [686, 36] width 174 height 17
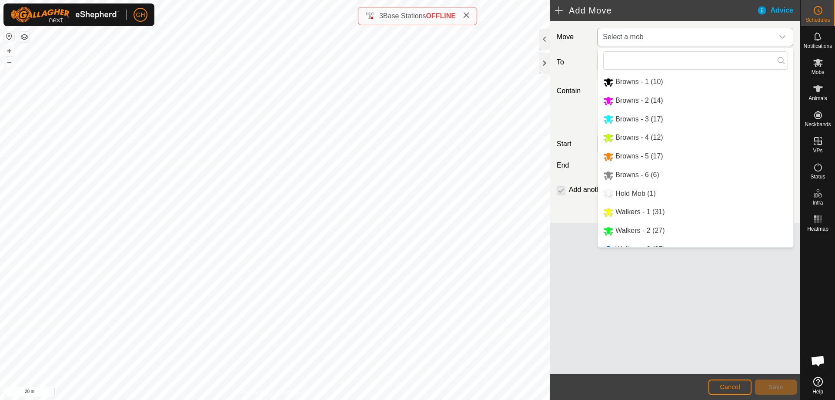
click at [651, 101] on li "Browns - 2 (14)" at bounding box center [695, 101] width 195 height 18
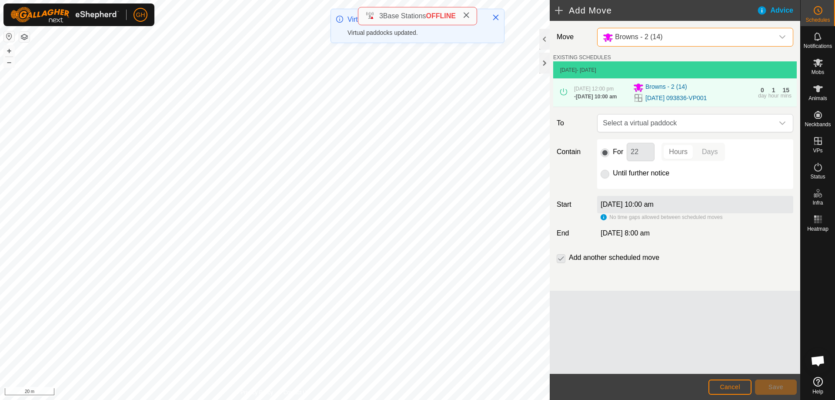
click at [678, 132] on span "Select a virtual paddock" at bounding box center [686, 122] width 174 height 17
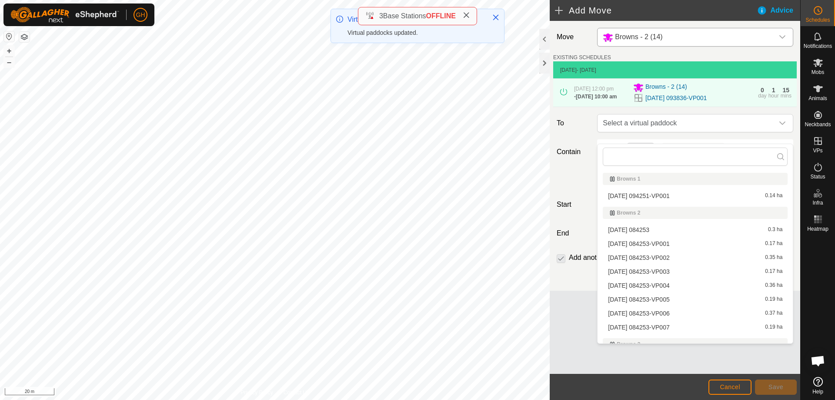
click at [675, 231] on li "[DATE] 084253 0.3 ha" at bounding box center [695, 229] width 185 height 13
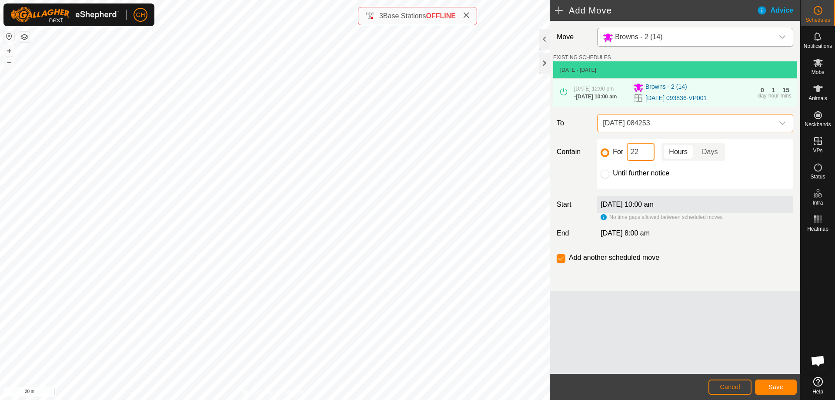
click at [649, 161] on input "22" at bounding box center [641, 152] width 28 height 18
click at [784, 387] on button "Save" at bounding box center [776, 386] width 42 height 15
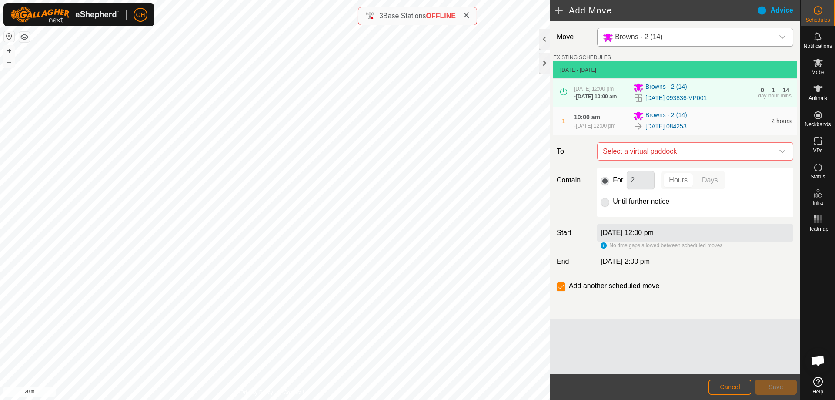
click at [676, 160] on span "Select a virtual paddock" at bounding box center [686, 151] width 174 height 17
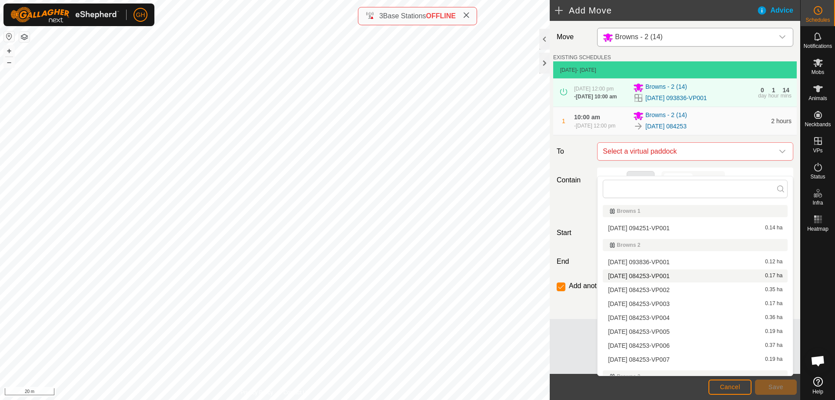
click at [670, 274] on li "[DATE] 084253-VP001 0.17 ha" at bounding box center [695, 275] width 185 height 13
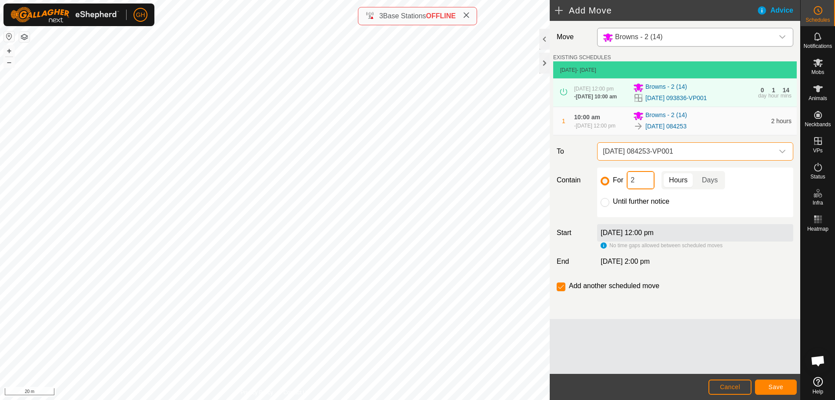
click at [644, 189] on input "2" at bounding box center [641, 180] width 28 height 18
click at [681, 160] on span "[DATE] 084253-VP001" at bounding box center [686, 151] width 174 height 17
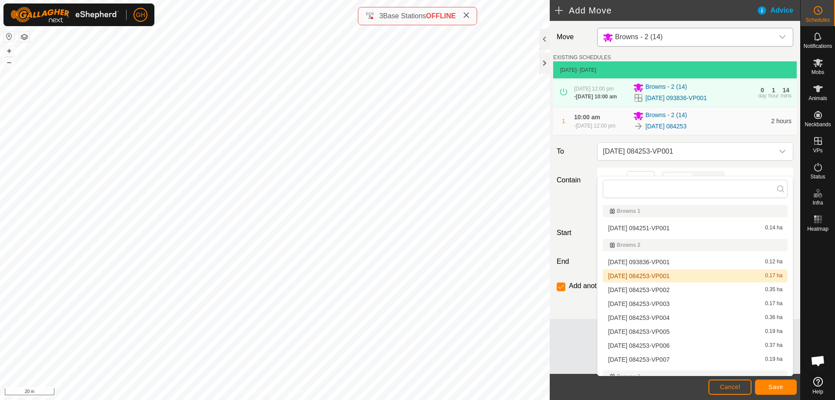
click at [670, 276] on li "[DATE] 084253-VP001 0.17 ha" at bounding box center [695, 275] width 185 height 13
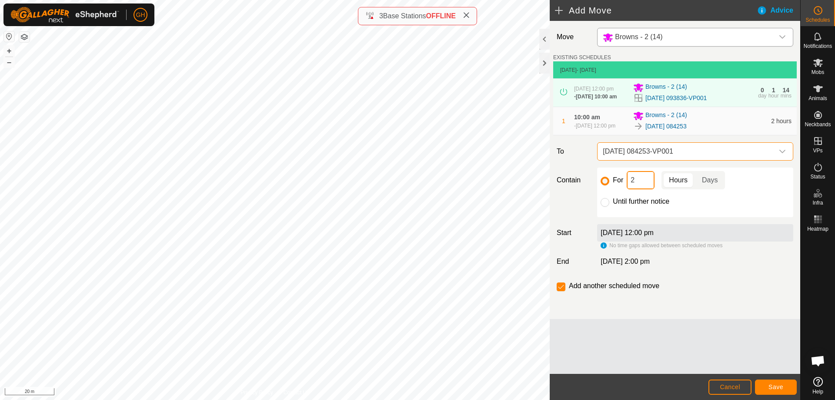
click at [641, 189] on input "2" at bounding box center [641, 180] width 28 height 18
click at [781, 383] on button "Save" at bounding box center [776, 386] width 42 height 15
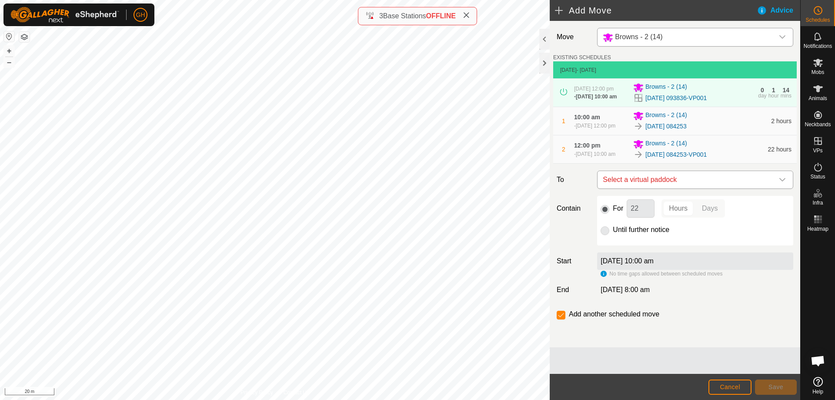
click at [660, 188] on span "Select a virtual paddock" at bounding box center [686, 179] width 174 height 17
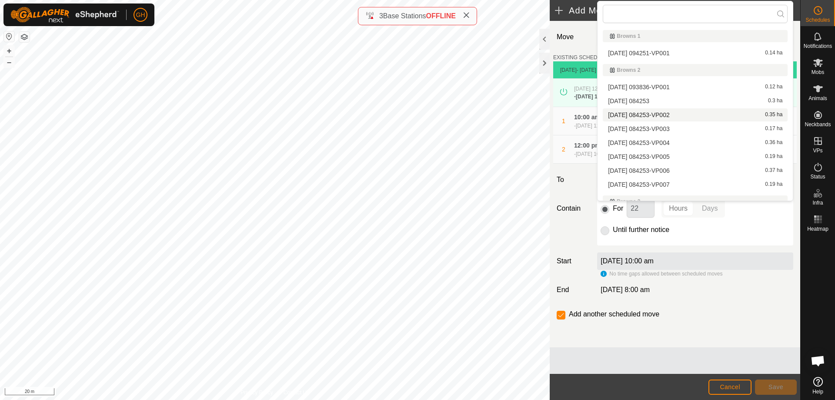
click at [680, 112] on li "[DATE] 084253-VP002 0.35 ha" at bounding box center [695, 114] width 185 height 13
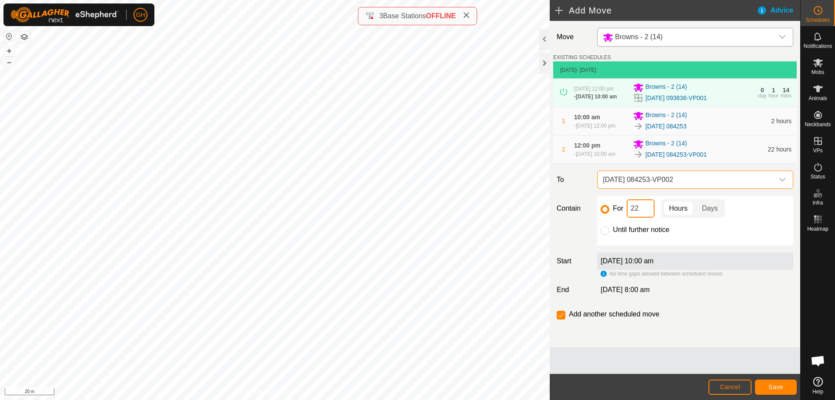
click at [643, 217] on input "22" at bounding box center [641, 208] width 28 height 18
click at [782, 386] on span "Save" at bounding box center [775, 386] width 15 height 7
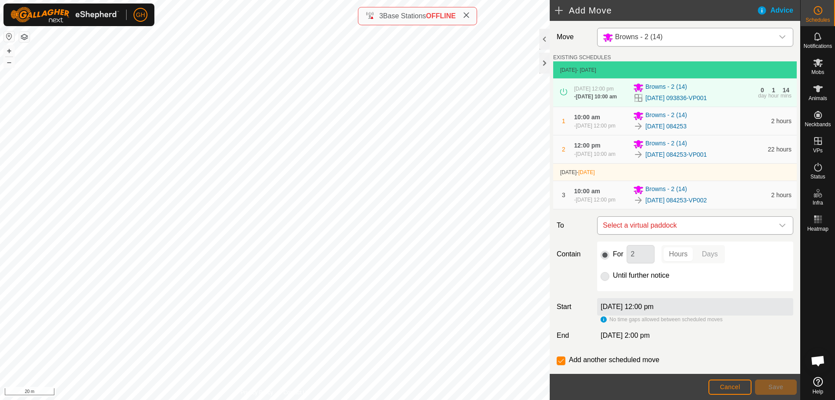
click at [688, 234] on span "Select a virtual paddock" at bounding box center [686, 225] width 174 height 17
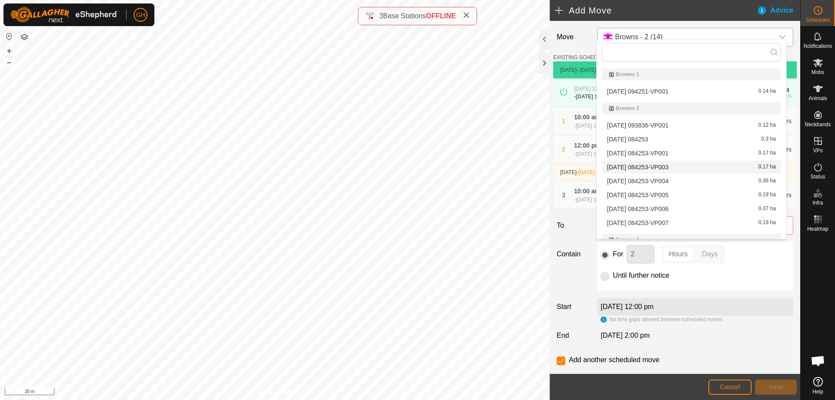
click at [683, 165] on li "[DATE] 084253-VP003 0.17 ha" at bounding box center [691, 166] width 179 height 13
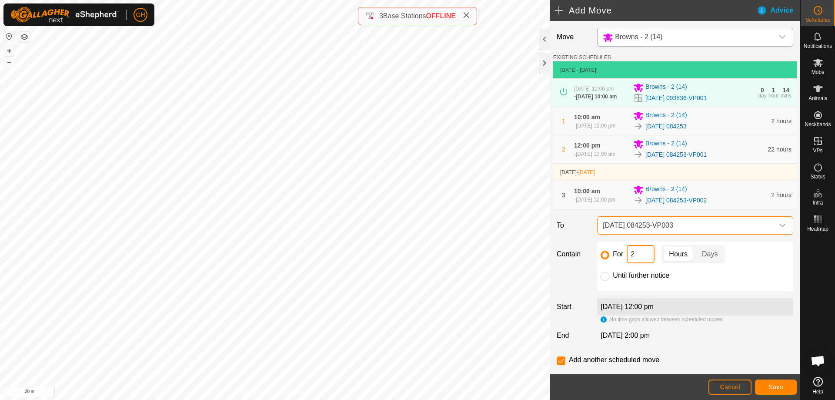
click at [641, 263] on input "2" at bounding box center [641, 254] width 28 height 18
click at [771, 384] on span "Save" at bounding box center [775, 386] width 15 height 7
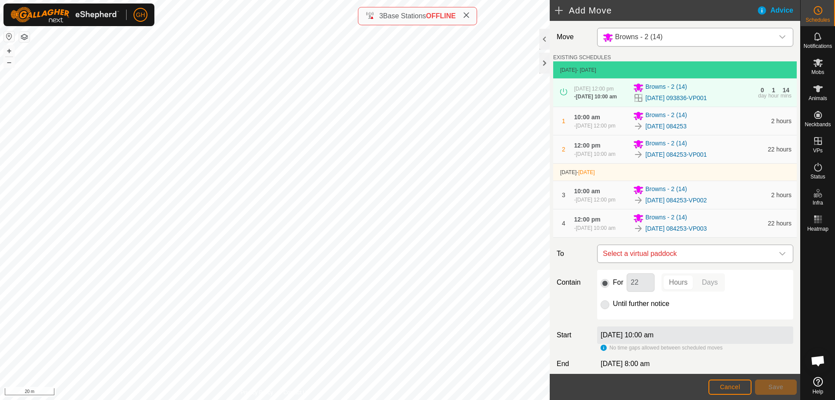
click at [690, 262] on span "Select a virtual paddock" at bounding box center [686, 253] width 174 height 17
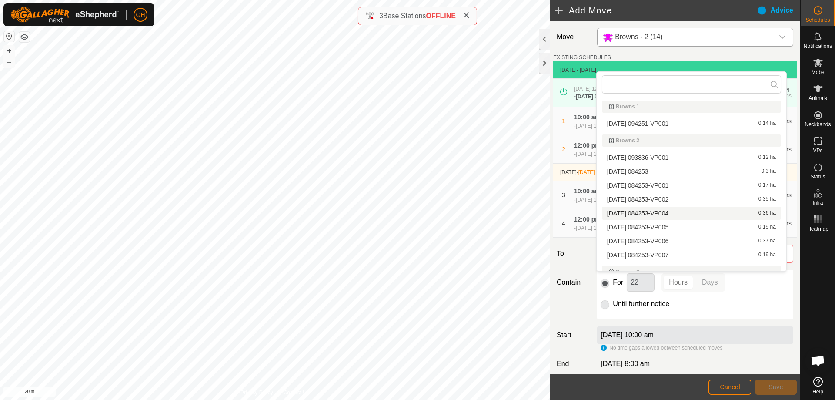
click at [686, 216] on li "[DATE] 084253-VP004 0.36 ha" at bounding box center [691, 213] width 179 height 13
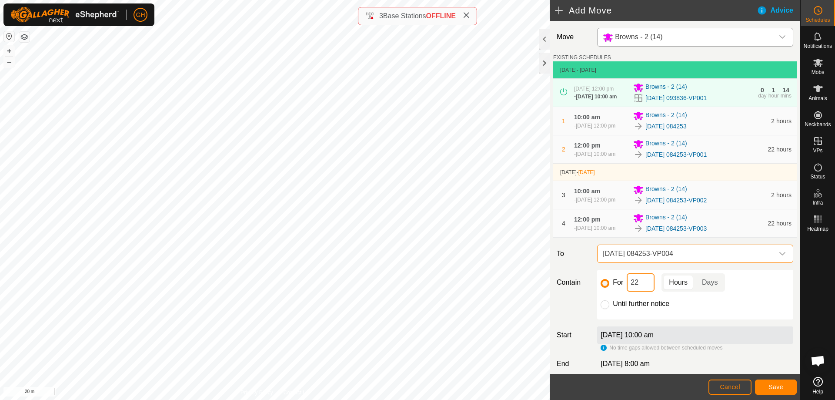
click at [642, 291] on input "22" at bounding box center [641, 282] width 28 height 18
click at [785, 384] on button "Save" at bounding box center [776, 386] width 42 height 15
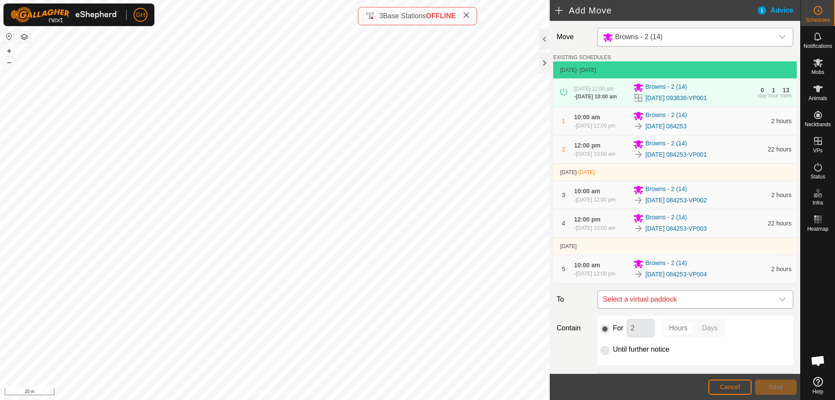
click at [717, 308] on span "Select a virtual paddock" at bounding box center [686, 298] width 174 height 17
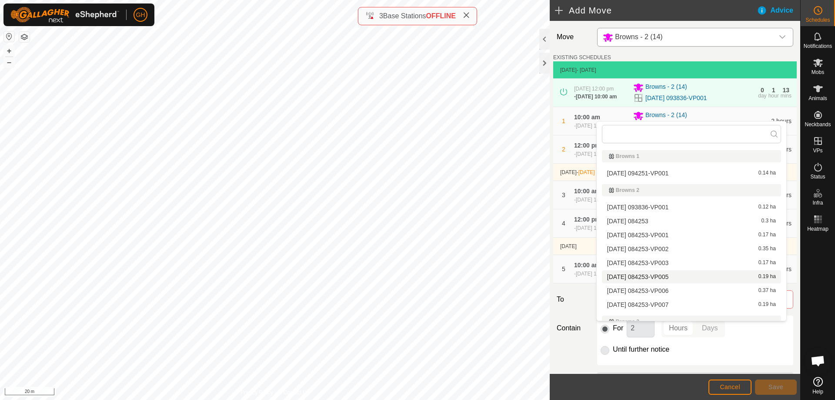
click at [700, 280] on li "[DATE] 084253-VP005 0.19 ha" at bounding box center [691, 276] width 179 height 13
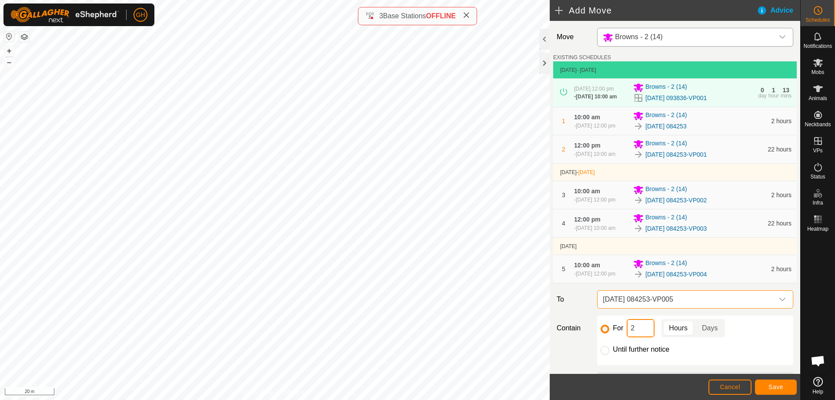
click at [646, 337] on input "2" at bounding box center [641, 328] width 28 height 18
click at [766, 378] on footer "Cancel Save" at bounding box center [675, 387] width 250 height 26
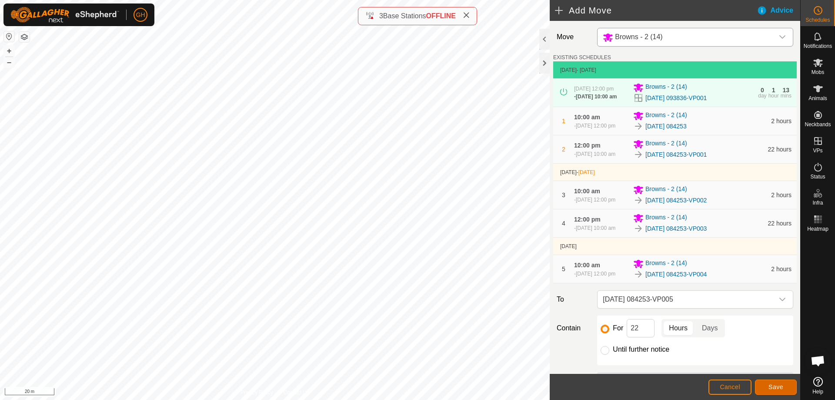
click at [771, 384] on span "Save" at bounding box center [775, 386] width 15 height 7
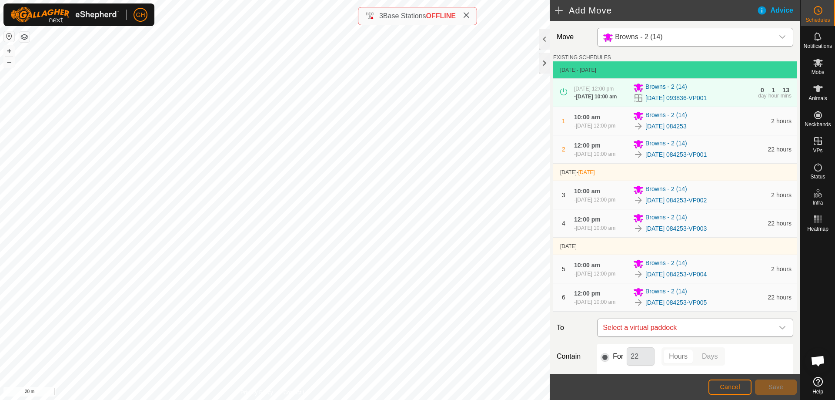
click at [731, 336] on span "Select a virtual paddock" at bounding box center [686, 327] width 174 height 17
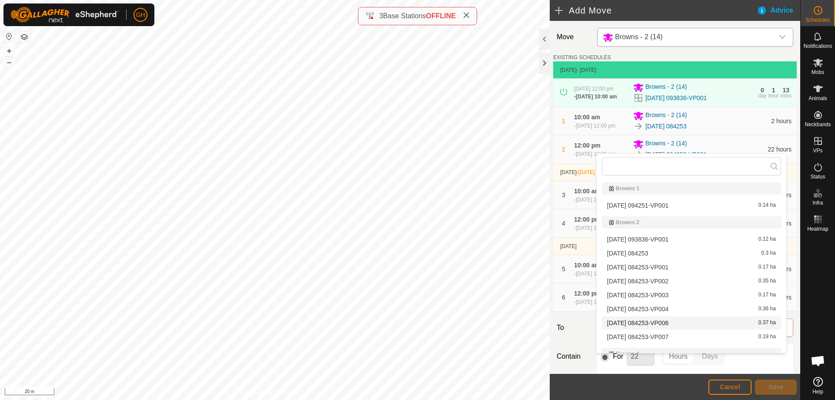
click at [688, 323] on li "[DATE] 084253-VP006 0.37 ha" at bounding box center [691, 322] width 179 height 13
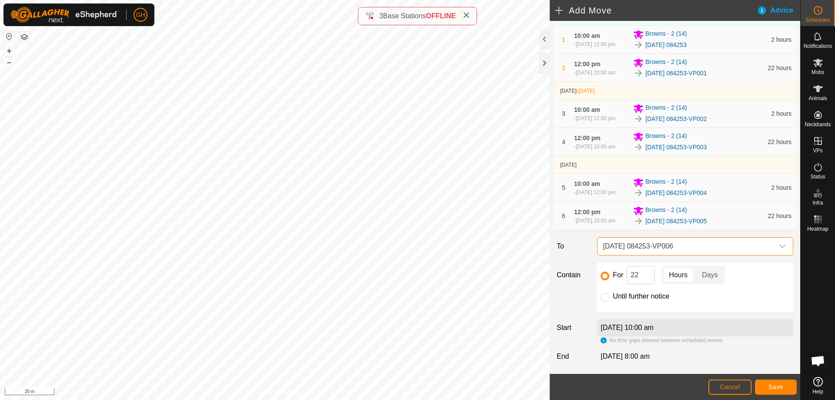
scroll to position [87, 0]
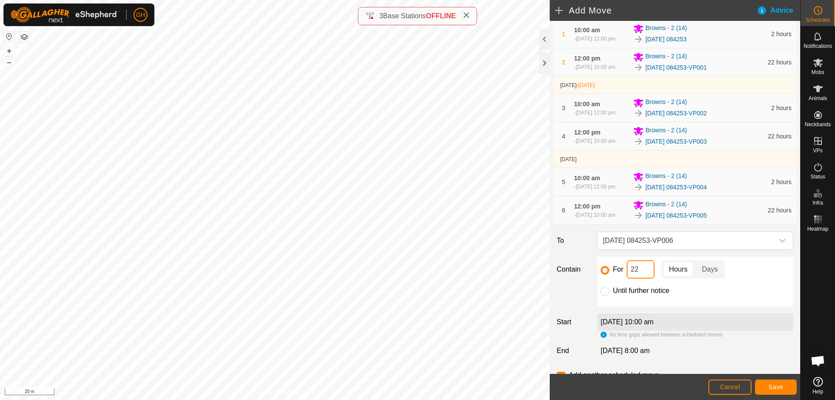
click at [642, 278] on input "22" at bounding box center [641, 269] width 28 height 18
click at [782, 392] on button "Save" at bounding box center [776, 386] width 42 height 15
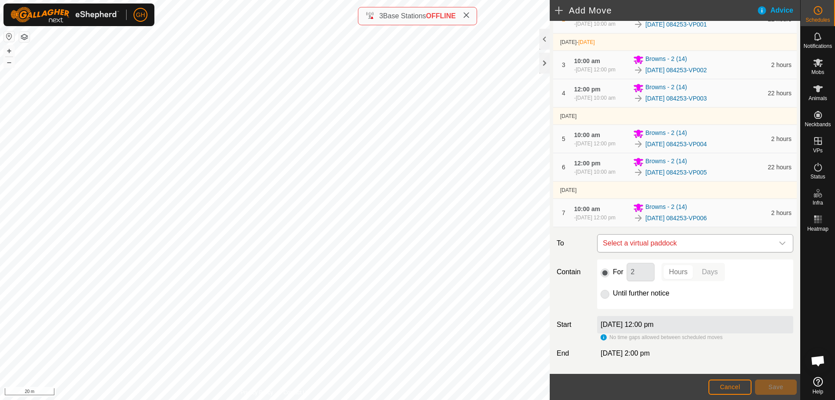
scroll to position [130, 0]
click at [717, 251] on span "Select a virtual paddock" at bounding box center [686, 242] width 174 height 17
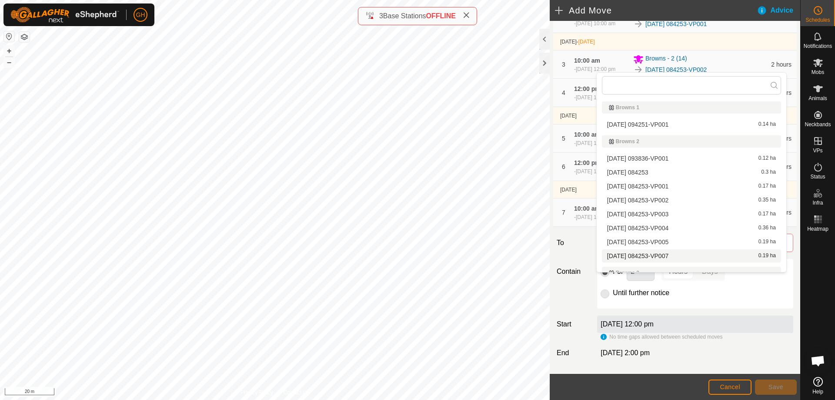
scroll to position [43, 0]
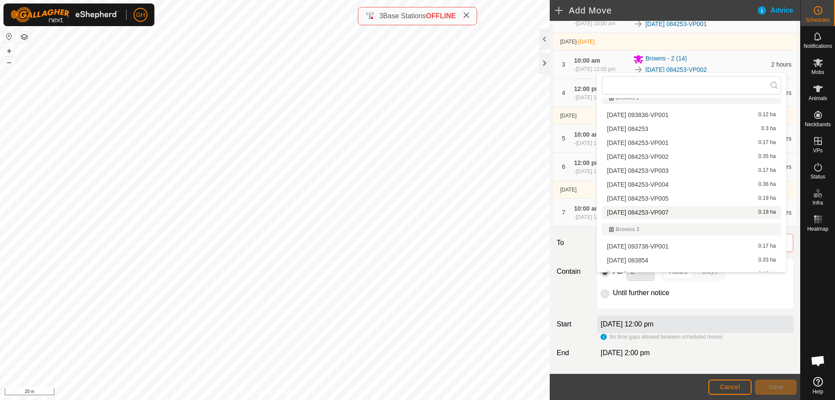
click at [691, 210] on li "[DATE] 084253-VP007 0.19 ha" at bounding box center [691, 212] width 179 height 13
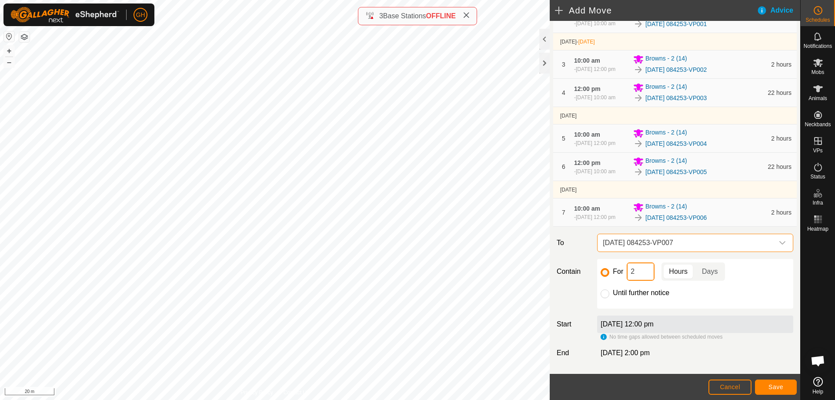
click at [648, 280] on input "2" at bounding box center [641, 271] width 28 height 18
type input "22"
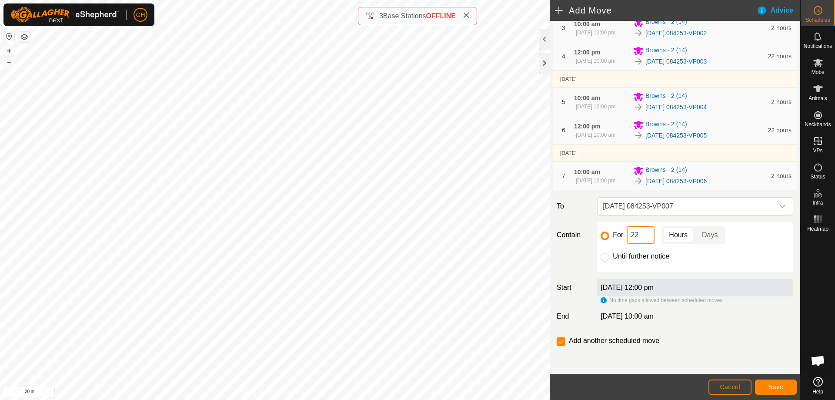
scroll to position [205, 0]
click at [780, 388] on span "Save" at bounding box center [775, 386] width 15 height 7
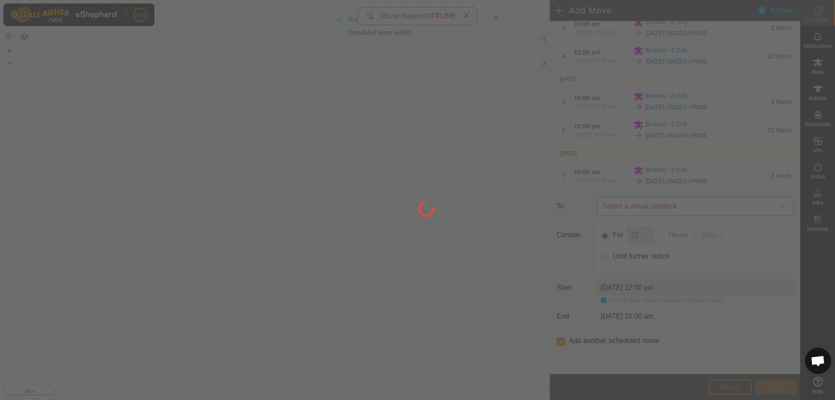
scroll to position [0, 0]
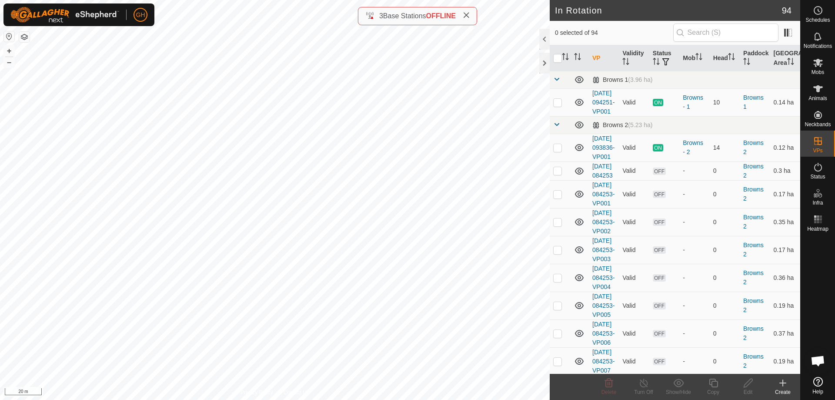
checkbox input "true"
click at [785, 386] on icon at bounding box center [783, 382] width 10 height 10
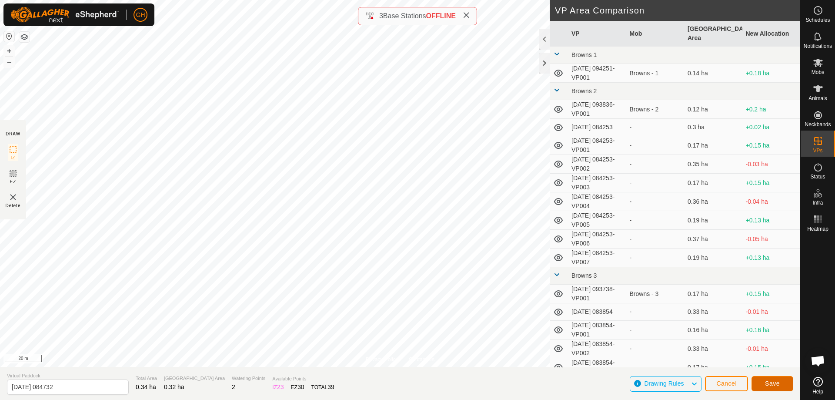
click at [783, 388] on button "Save" at bounding box center [772, 383] width 42 height 15
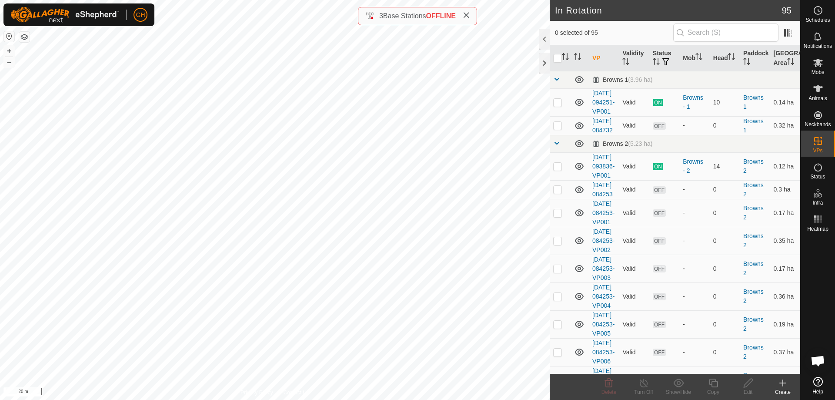
checkbox input "true"
click at [712, 383] on icon at bounding box center [713, 382] width 9 height 9
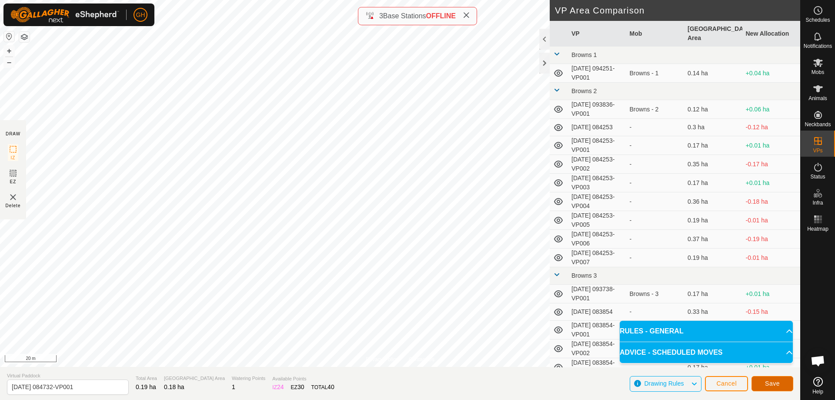
click at [770, 385] on span "Save" at bounding box center [772, 383] width 15 height 7
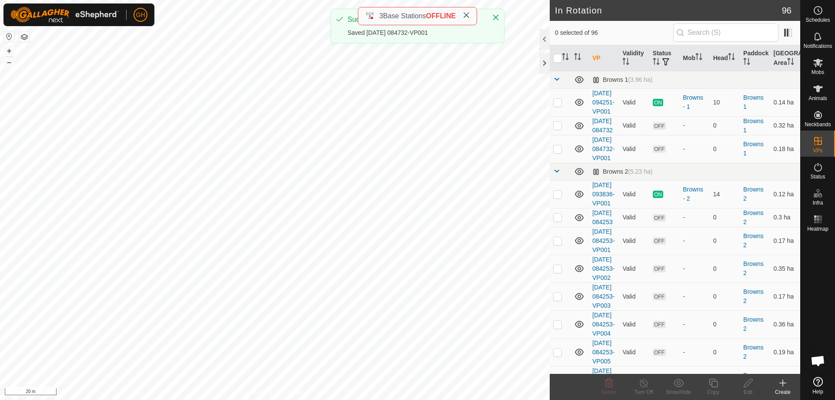
checkbox input "true"
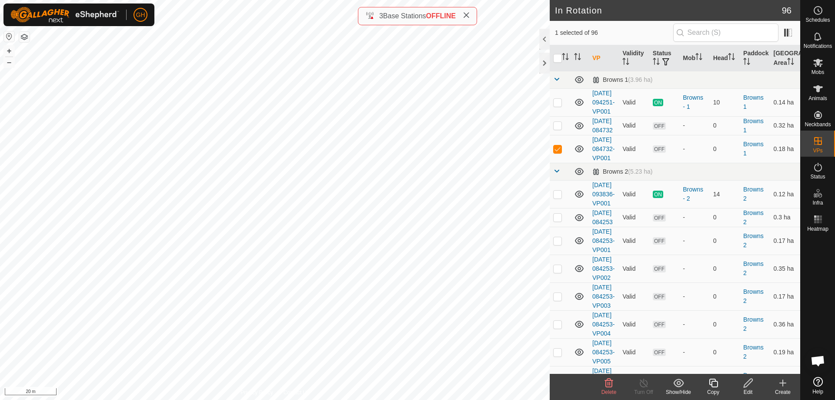
click at [711, 384] on icon at bounding box center [713, 382] width 9 height 9
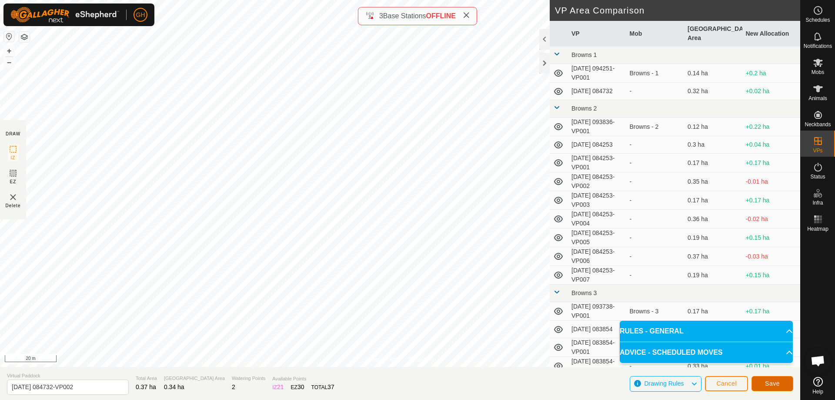
click at [774, 380] on span "Save" at bounding box center [772, 383] width 15 height 7
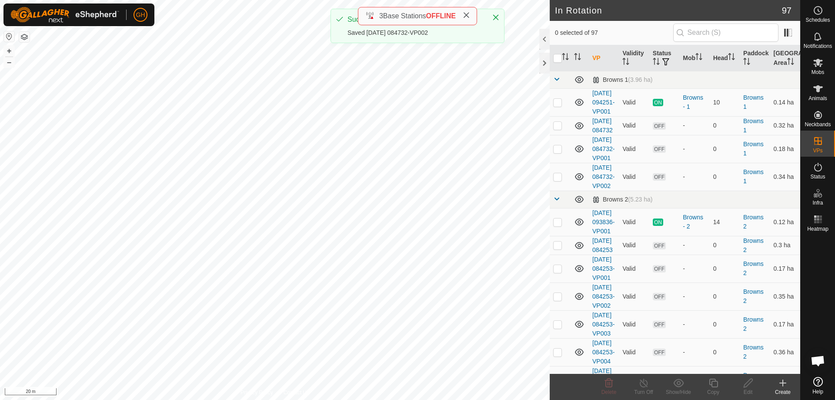
checkbox input "true"
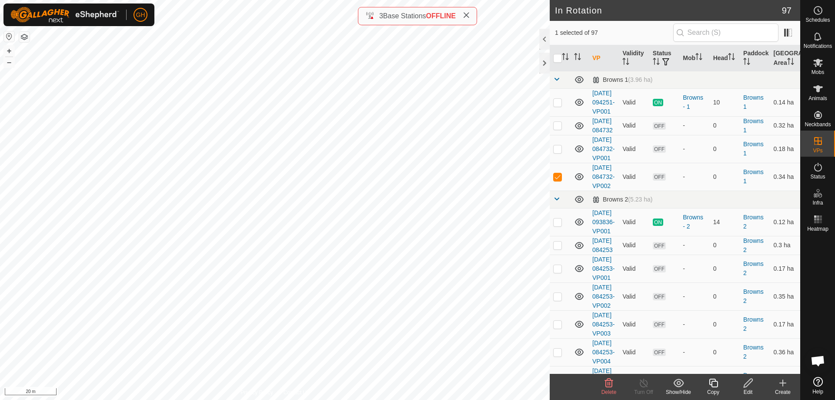
click at [714, 383] on icon at bounding box center [713, 382] width 11 height 10
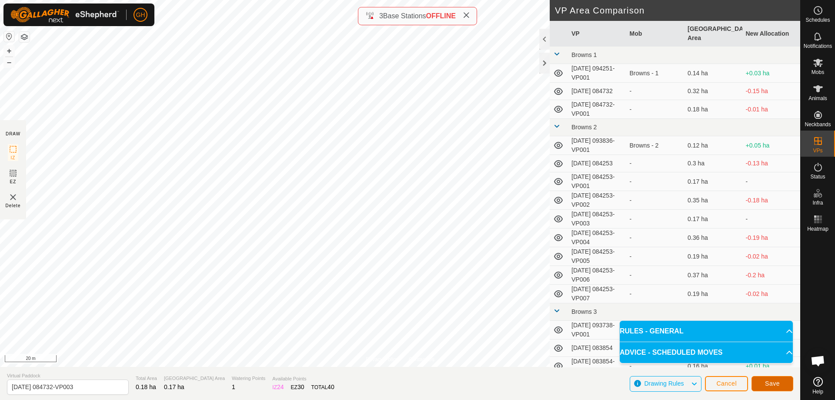
click at [770, 382] on span "Save" at bounding box center [772, 383] width 15 height 7
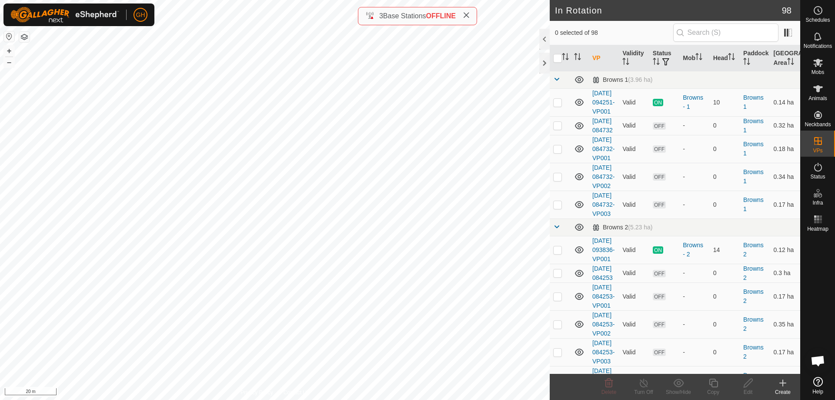
checkbox input "true"
click at [714, 384] on icon at bounding box center [713, 382] width 11 height 10
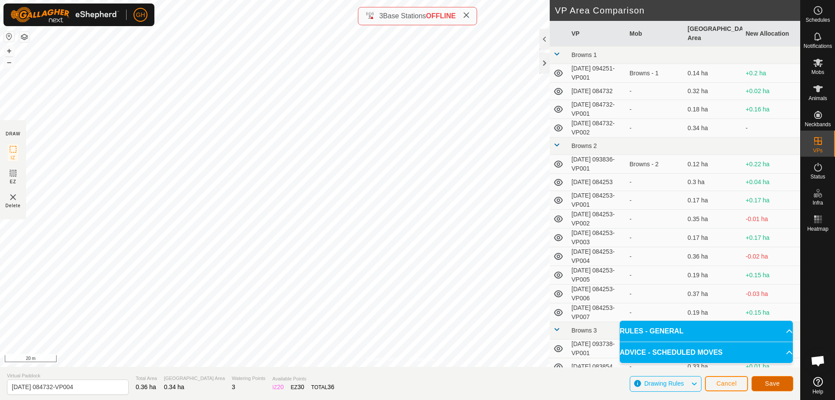
click at [790, 385] on button "Save" at bounding box center [772, 383] width 42 height 15
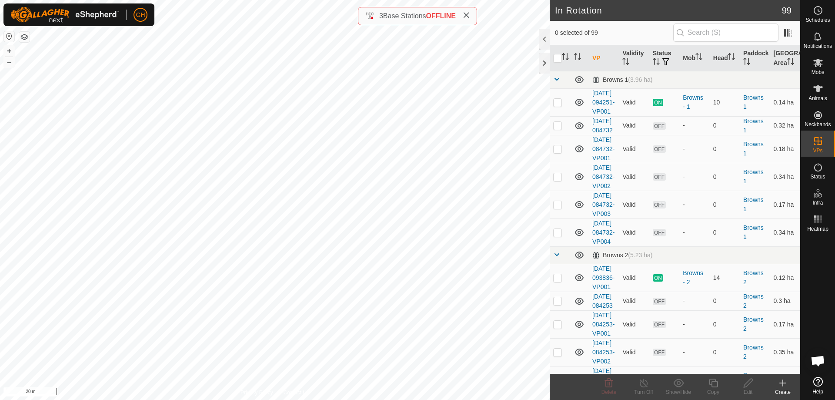
checkbox input "true"
click at [712, 380] on icon at bounding box center [713, 382] width 11 height 10
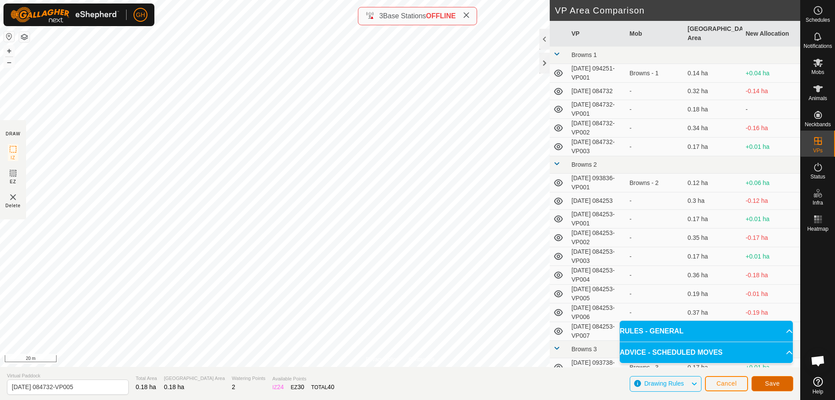
click at [772, 379] on button "Save" at bounding box center [772, 383] width 42 height 15
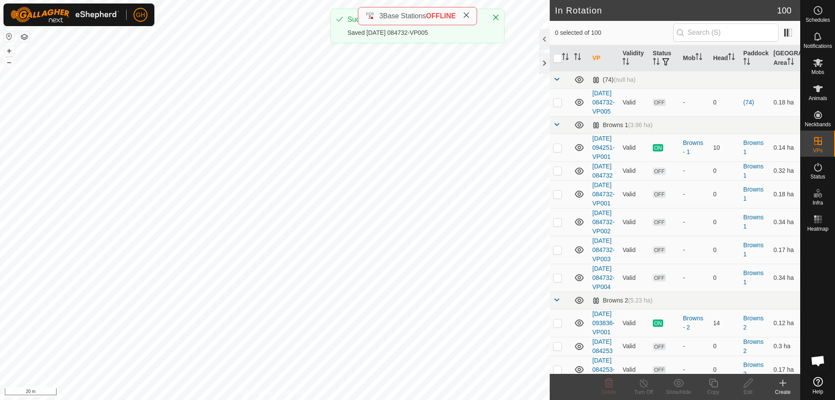
checkbox input "true"
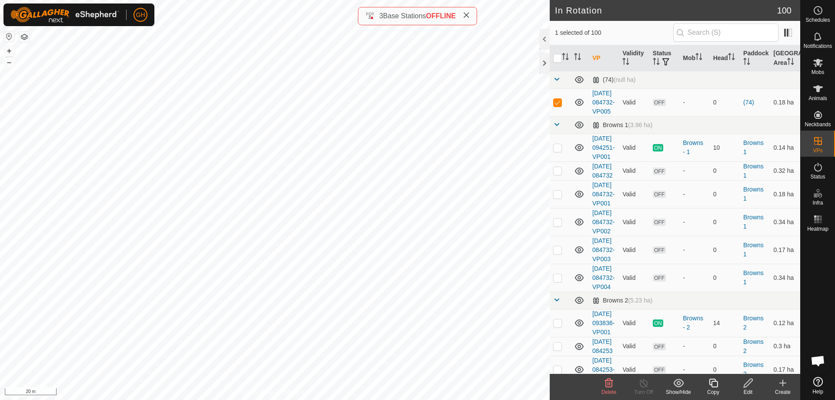
click at [715, 384] on icon at bounding box center [713, 382] width 11 height 10
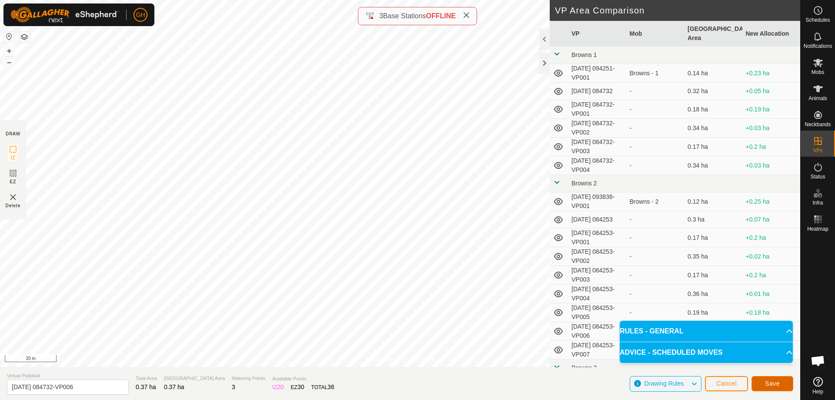
click at [771, 386] on span "Save" at bounding box center [772, 383] width 15 height 7
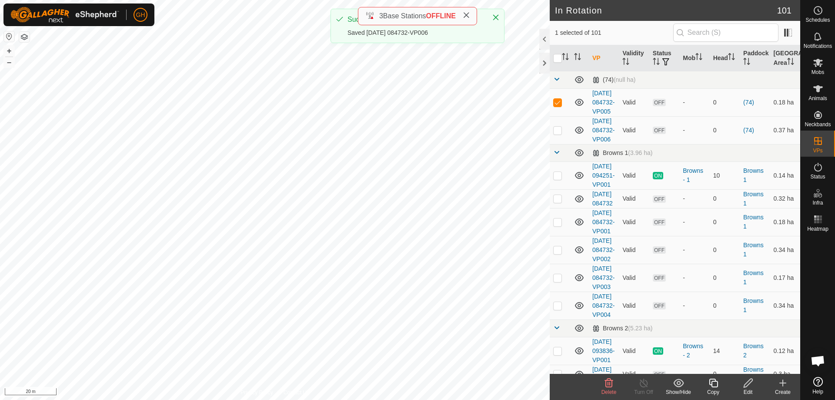
click at [711, 379] on icon at bounding box center [713, 382] width 9 height 9
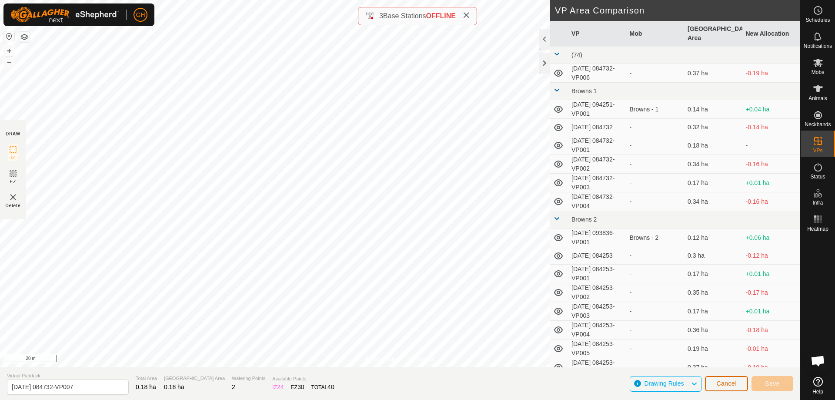
click at [728, 380] on span "Cancel" at bounding box center [726, 383] width 20 height 7
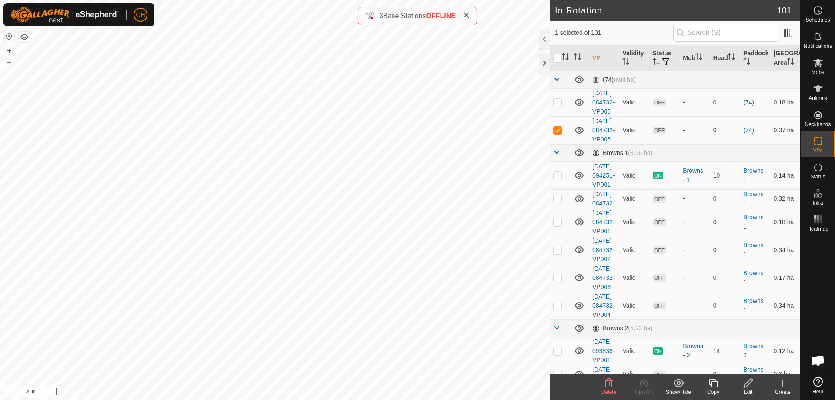
click at [714, 378] on icon at bounding box center [713, 382] width 9 height 9
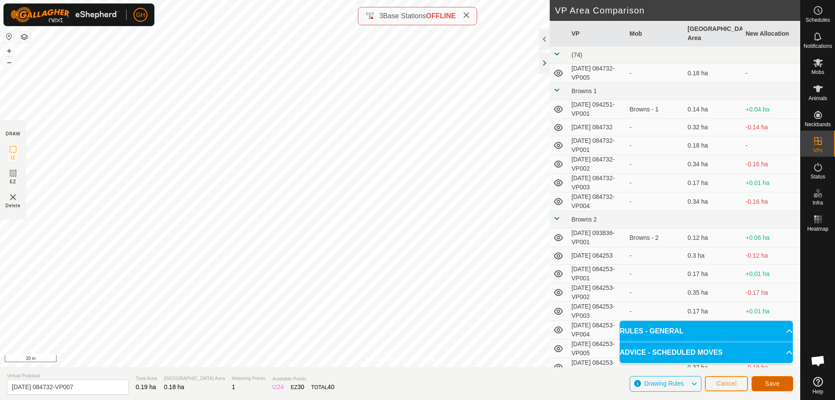
click at [769, 384] on span "Save" at bounding box center [772, 383] width 15 height 7
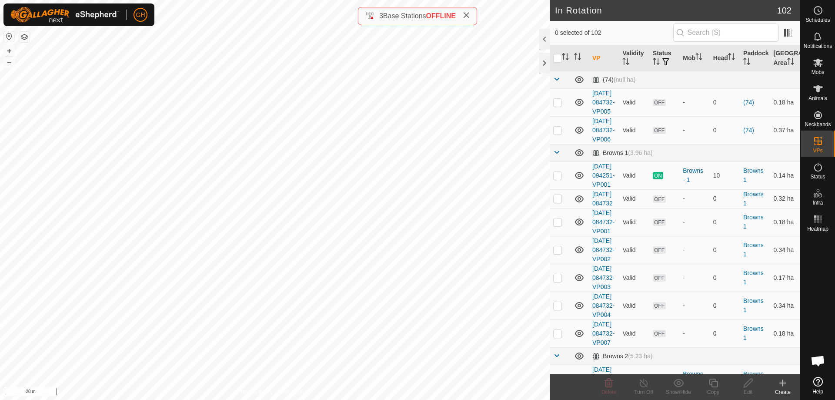
click at [817, 12] on icon at bounding box center [818, 10] width 10 height 10
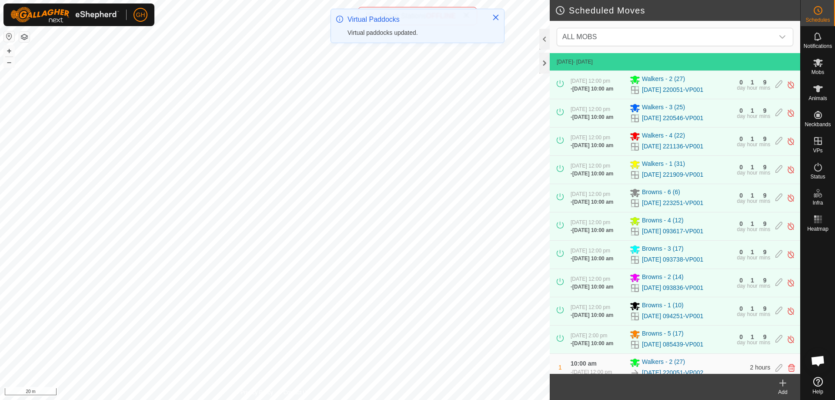
click at [781, 384] on icon at bounding box center [783, 382] width 10 height 10
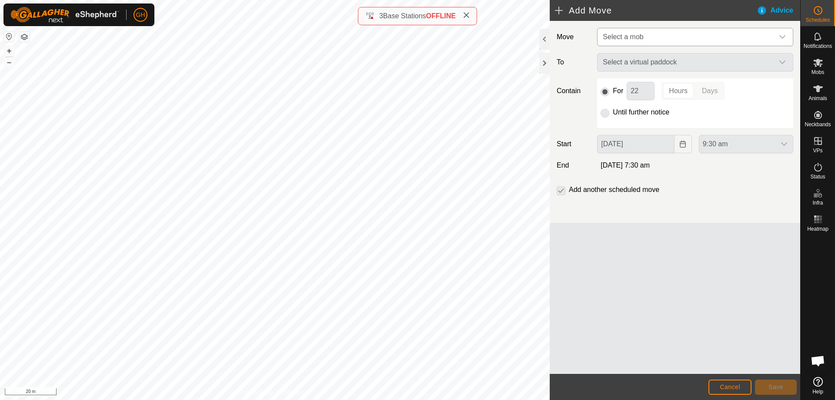
click at [664, 40] on span "Select a mob" at bounding box center [686, 36] width 174 height 17
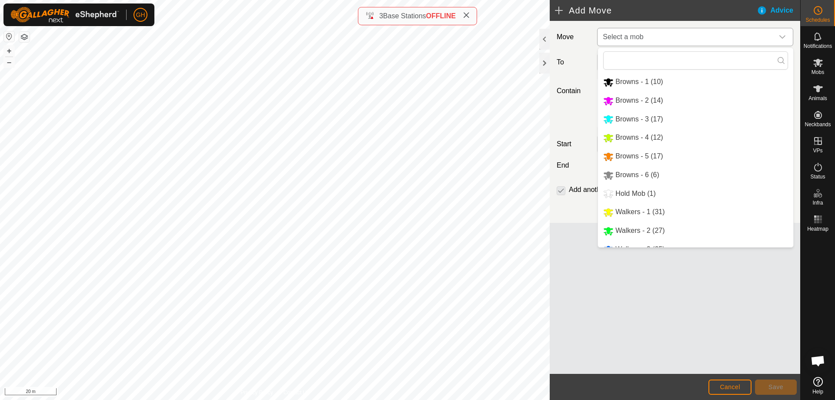
click at [651, 78] on li "Browns - 1 (10)" at bounding box center [695, 82] width 195 height 18
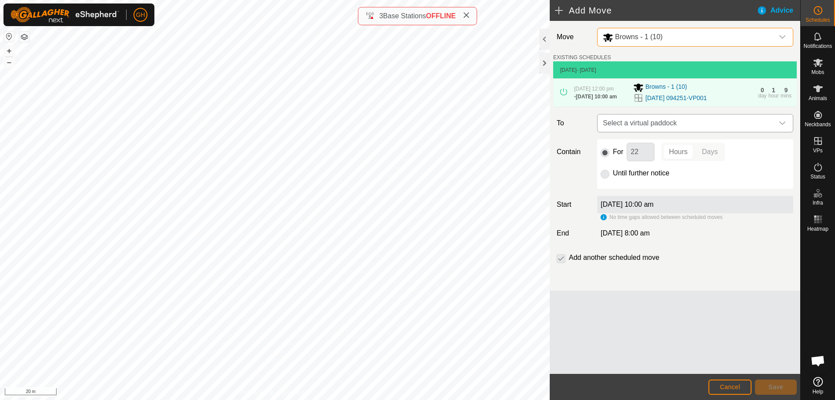
click at [659, 132] on span "Select a virtual paddock" at bounding box center [686, 122] width 174 height 17
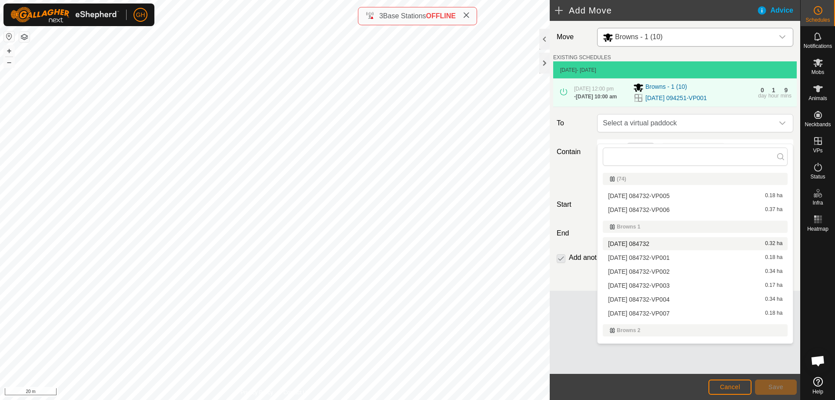
click at [674, 244] on li "[DATE] 084732 0.32 ha" at bounding box center [695, 243] width 185 height 13
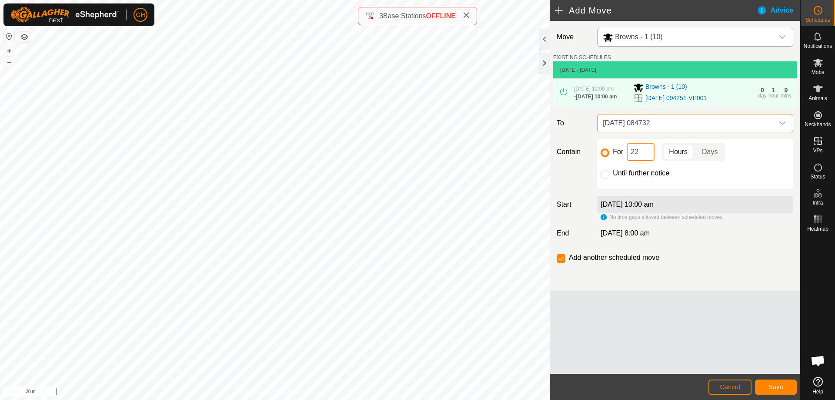
click at [644, 161] on input "22" at bounding box center [641, 152] width 28 height 18
click at [778, 384] on span "Save" at bounding box center [775, 386] width 15 height 7
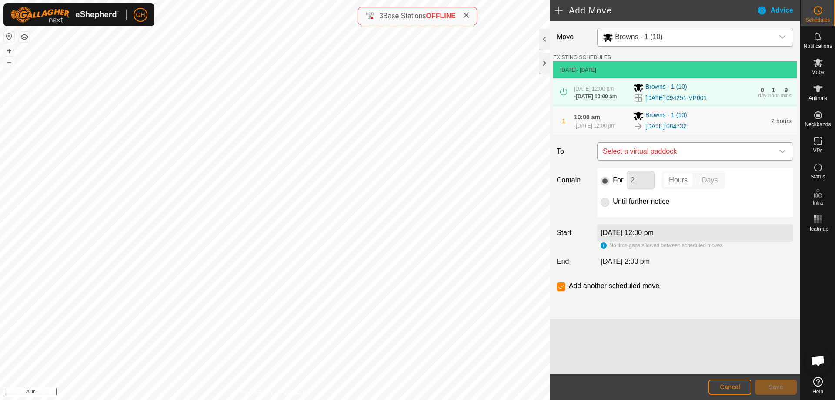
click at [706, 160] on span "Select a virtual paddock" at bounding box center [686, 151] width 174 height 17
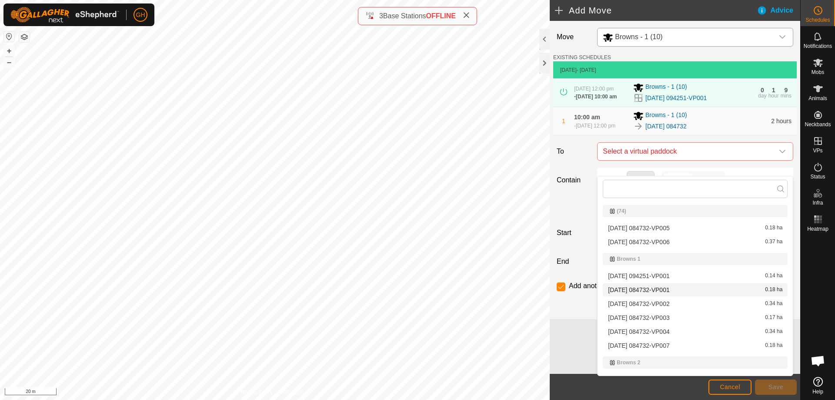
click at [674, 289] on li "[DATE] 084732-VP001 0.18 ha" at bounding box center [695, 289] width 185 height 13
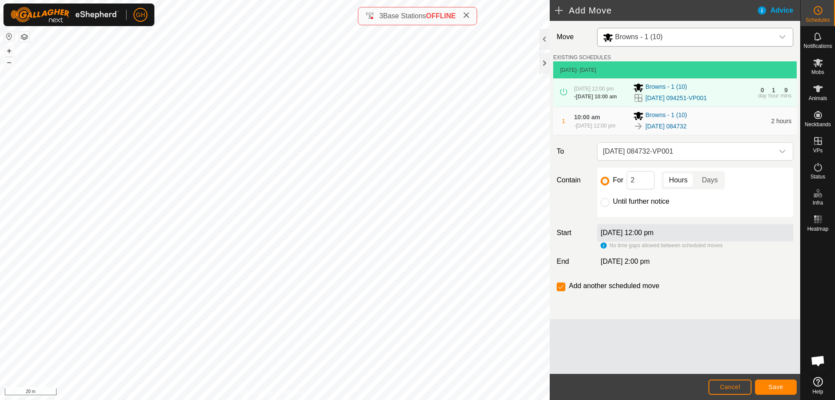
click at [649, 204] on div "For 2 Hours Days Until further notice" at bounding box center [695, 192] width 196 height 50
click at [648, 189] on input "2" at bounding box center [641, 180] width 28 height 18
click at [768, 383] on button "Save" at bounding box center [776, 386] width 42 height 15
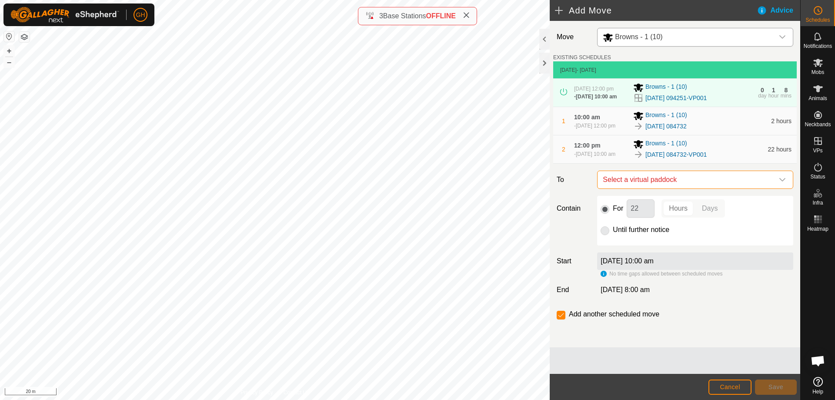
click at [680, 188] on span "Select a virtual paddock" at bounding box center [686, 179] width 174 height 17
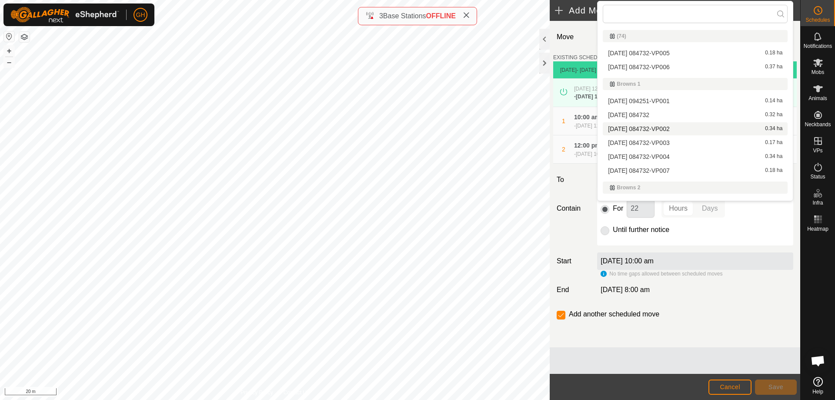
click at [676, 129] on li "[DATE] 084732-VP002 0.34 ha" at bounding box center [695, 128] width 185 height 13
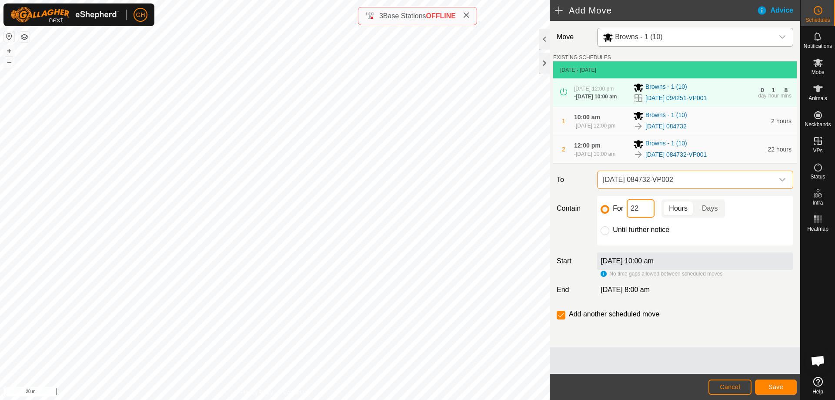
click at [642, 217] on input "22" at bounding box center [641, 208] width 28 height 18
click at [765, 382] on button "Save" at bounding box center [776, 386] width 42 height 15
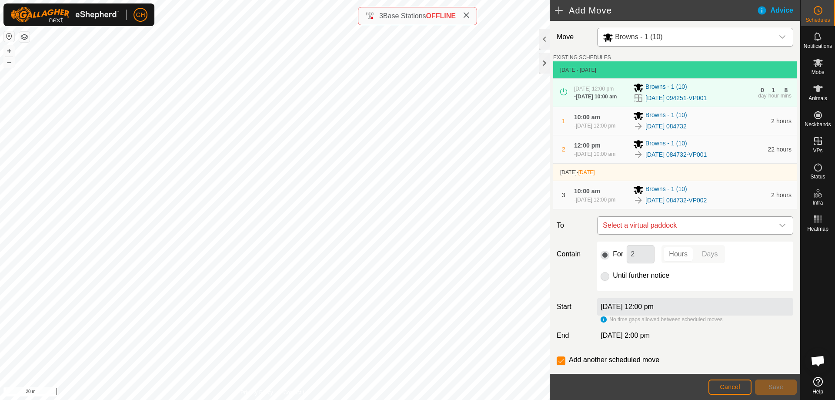
click at [686, 234] on span "Select a virtual paddock" at bounding box center [686, 225] width 174 height 17
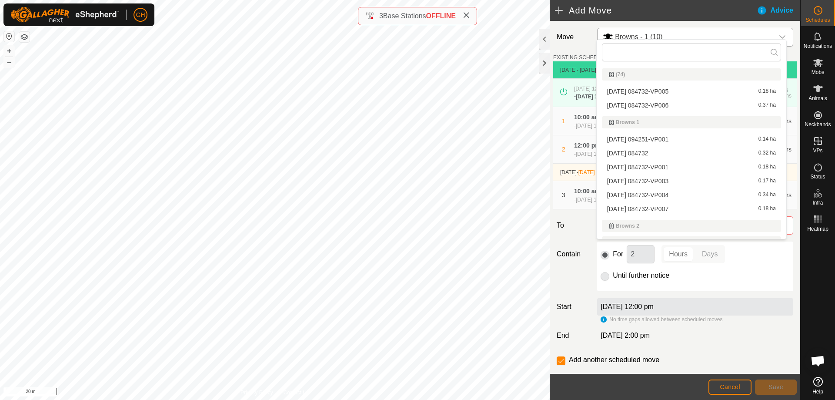
scroll to position [10, 0]
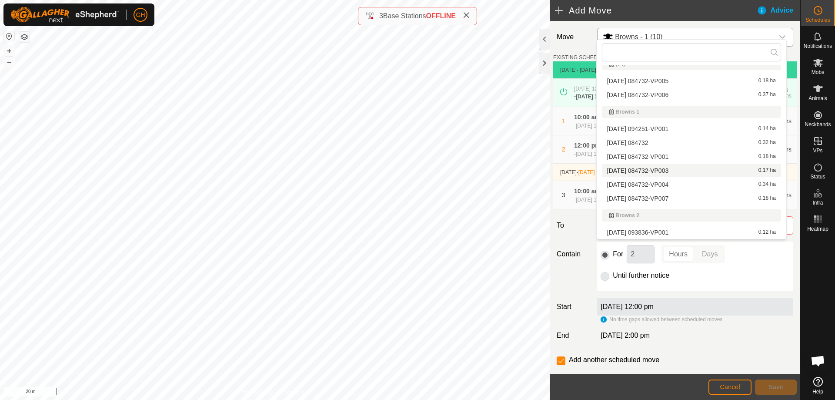
click at [687, 171] on li "[DATE] 084732-VP003 0.17 ha" at bounding box center [691, 170] width 179 height 13
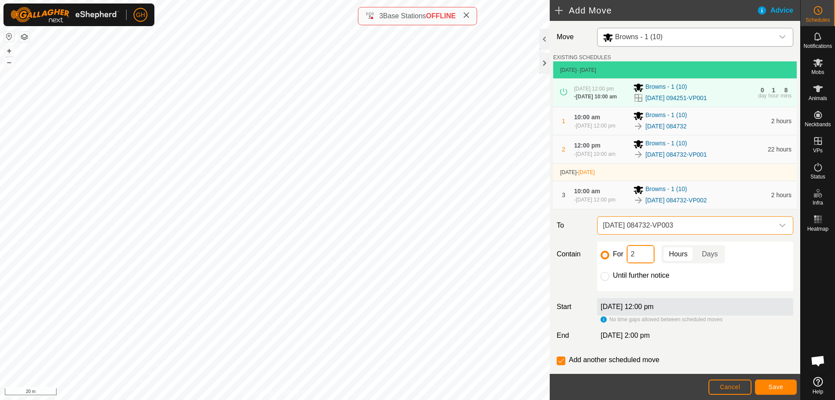
click at [643, 263] on input "2" at bounding box center [641, 254] width 28 height 18
click at [778, 381] on button "Save" at bounding box center [776, 386] width 42 height 15
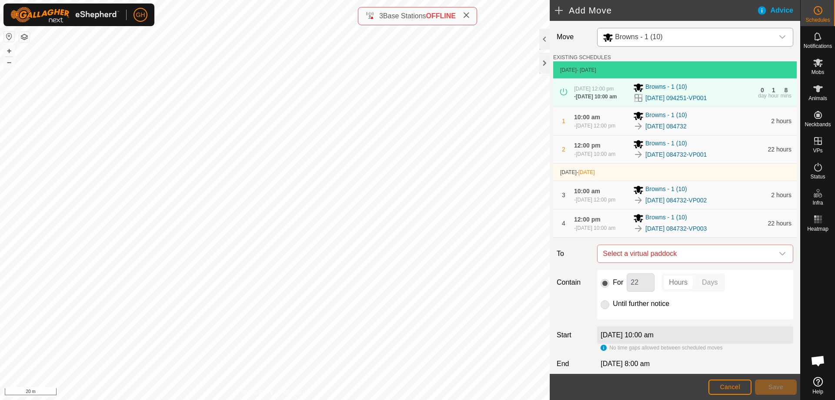
click at [717, 262] on span "Select a virtual paddock" at bounding box center [686, 253] width 174 height 17
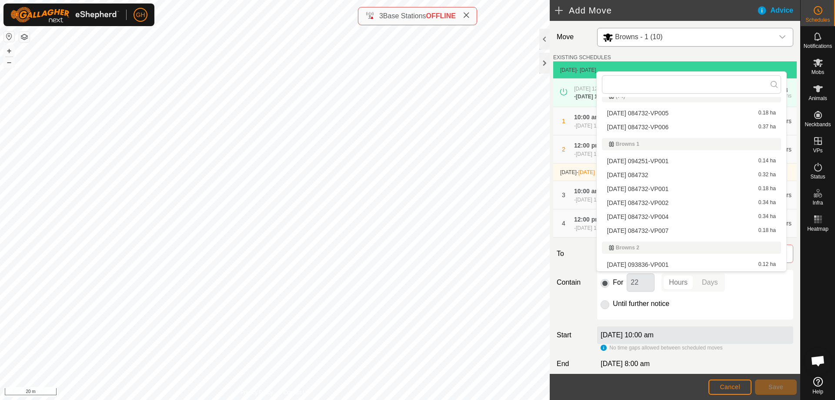
click at [680, 218] on li "[DATE] 084732-VP004 0.34 ha" at bounding box center [691, 216] width 179 height 13
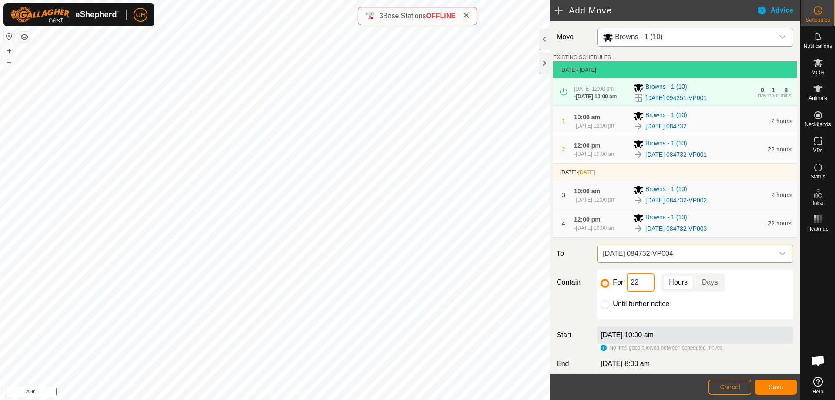
click at [641, 291] on input "22" at bounding box center [641, 282] width 28 height 18
click at [783, 384] on span "Save" at bounding box center [775, 386] width 15 height 7
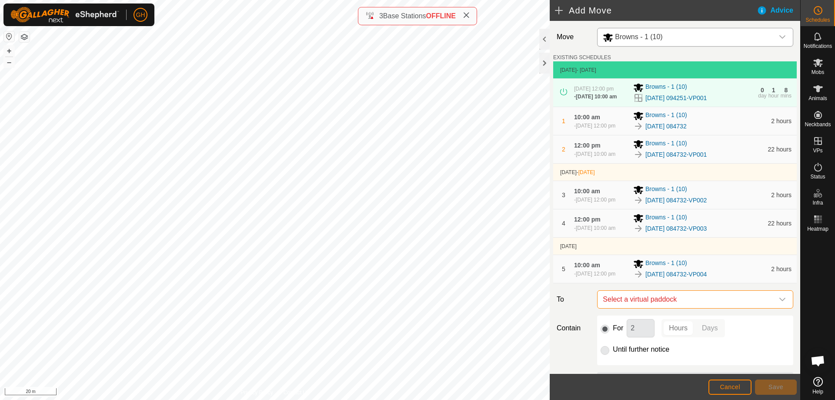
click at [706, 308] on span "Select a virtual paddock" at bounding box center [686, 298] width 174 height 17
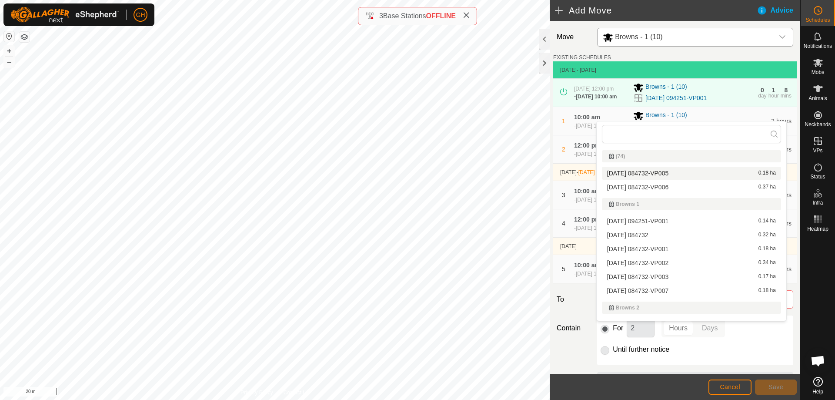
click at [694, 173] on li "[DATE] 084732-VP005 0.18 ha" at bounding box center [691, 173] width 179 height 13
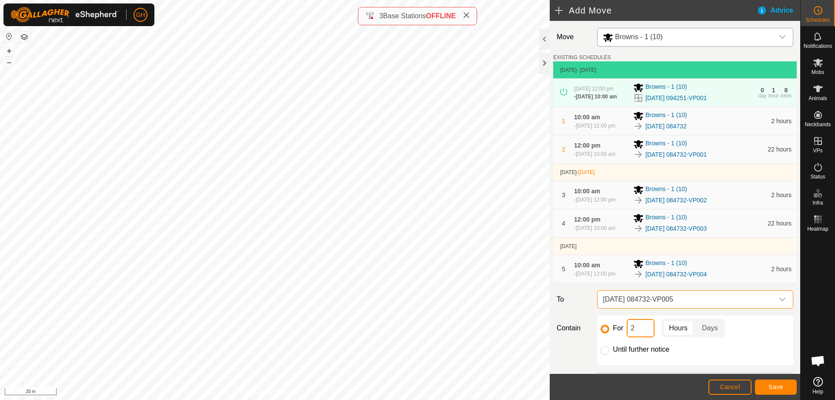
click at [635, 337] on input "2" at bounding box center [641, 328] width 28 height 18
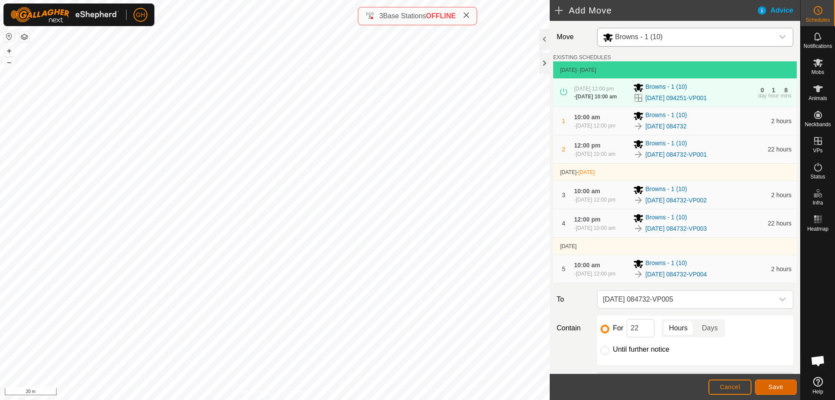
click at [765, 384] on button "Save" at bounding box center [776, 386] width 42 height 15
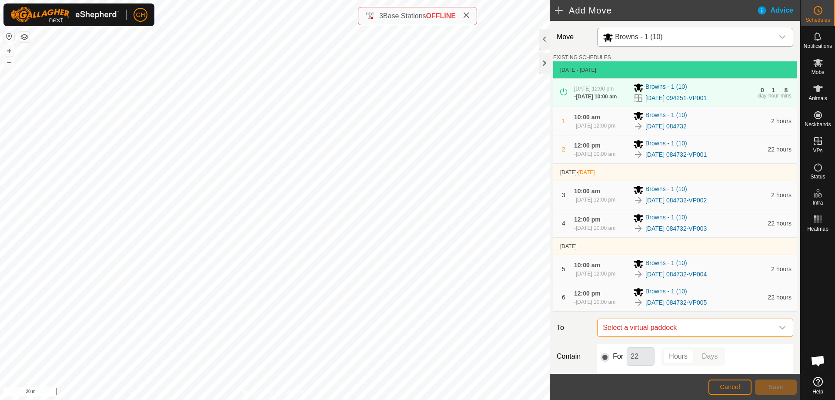
click at [711, 336] on span "Select a virtual paddock" at bounding box center [686, 327] width 174 height 17
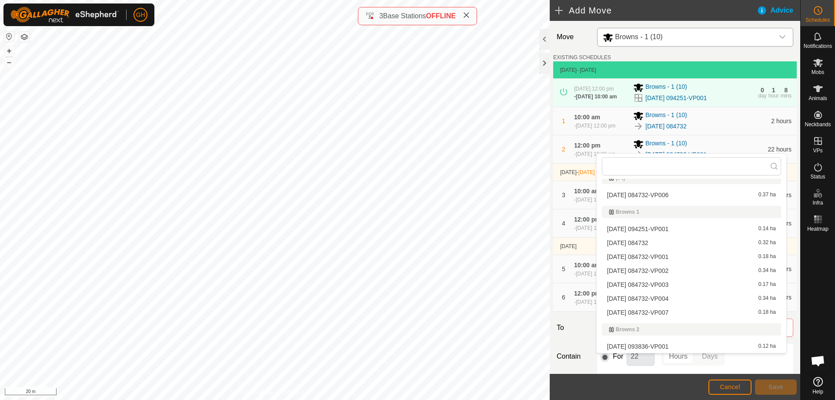
click at [701, 196] on li "[DATE] 084732-VP006 0.37 ha" at bounding box center [691, 194] width 179 height 13
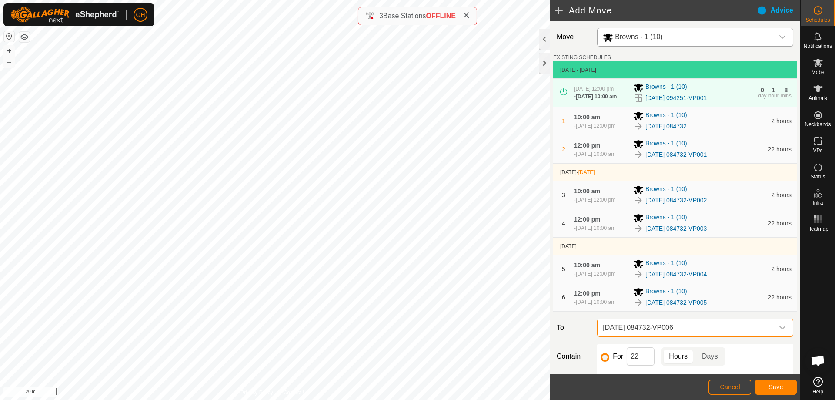
scroll to position [43, 0]
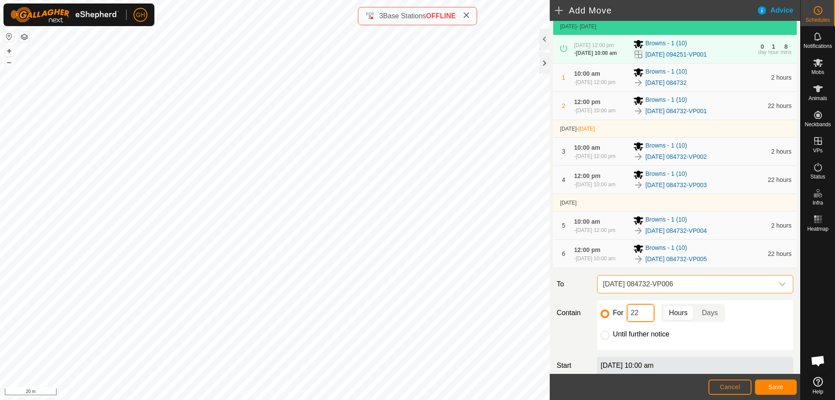
click at [640, 322] on input "22" at bounding box center [641, 313] width 28 height 18
click at [769, 387] on span "Save" at bounding box center [775, 386] width 15 height 7
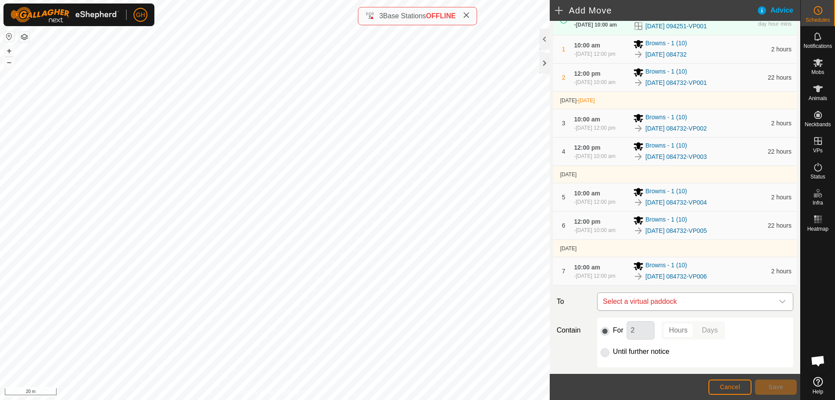
scroll to position [87, 0]
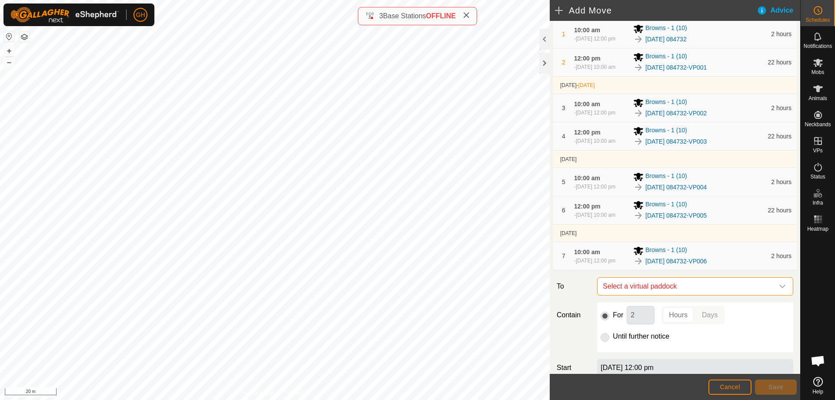
click at [701, 295] on span "Select a virtual paddock" at bounding box center [686, 285] width 174 height 17
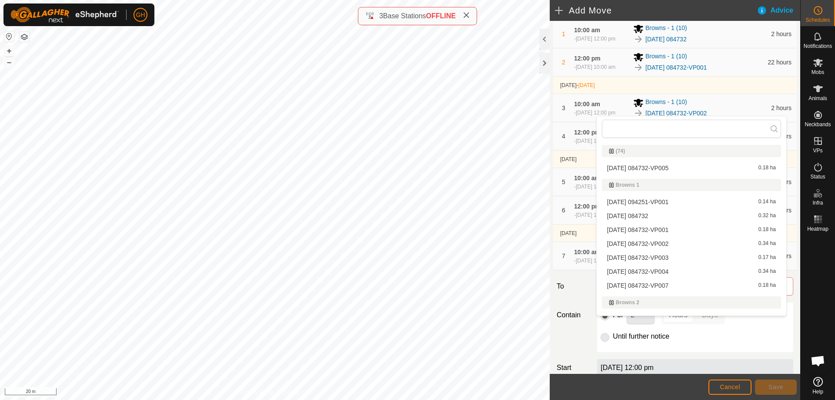
scroll to position [10, 0]
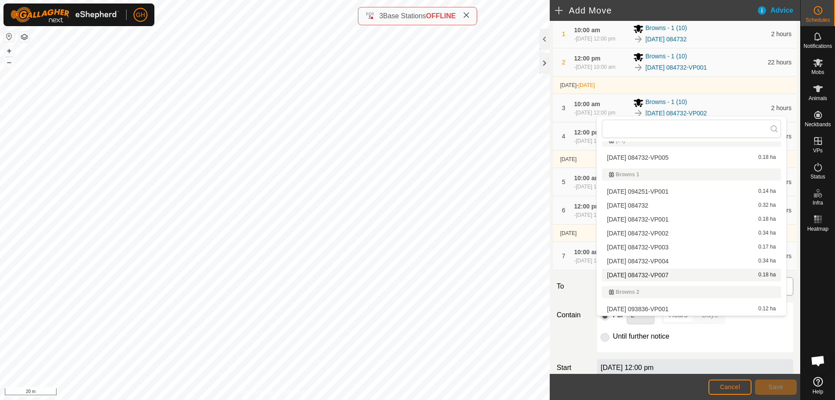
click at [684, 276] on li "[DATE] 084732-VP007 0.18 ha" at bounding box center [691, 274] width 179 height 13
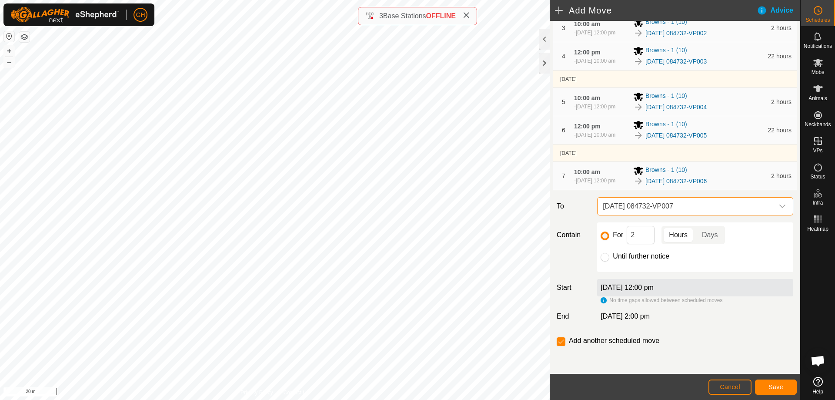
scroll to position [174, 0]
click at [650, 244] on input "2" at bounding box center [641, 235] width 28 height 18
type input "22"
click at [560, 341] on input "checkbox" at bounding box center [561, 341] width 9 height 9
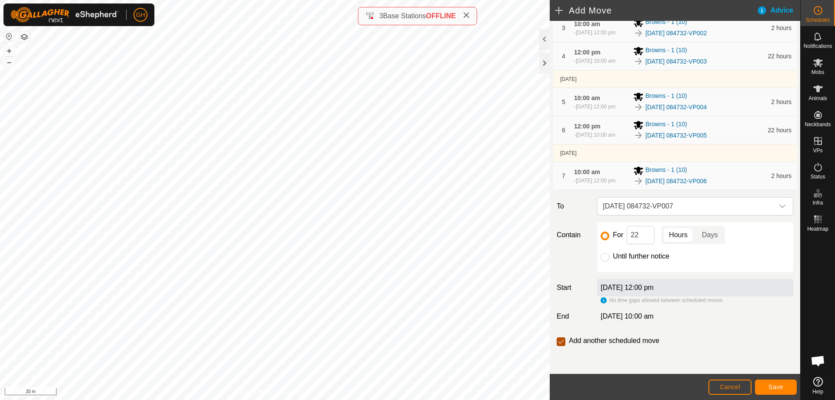
checkbox input "false"
click at [785, 389] on button "Save" at bounding box center [776, 386] width 42 height 15
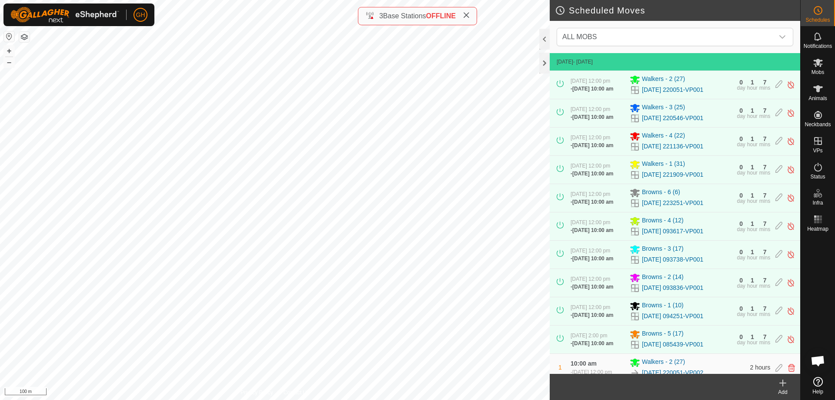
click at [468, 16] on icon at bounding box center [466, 15] width 7 height 7
click at [829, 221] on div "Heatmap" at bounding box center [818, 222] width 34 height 26
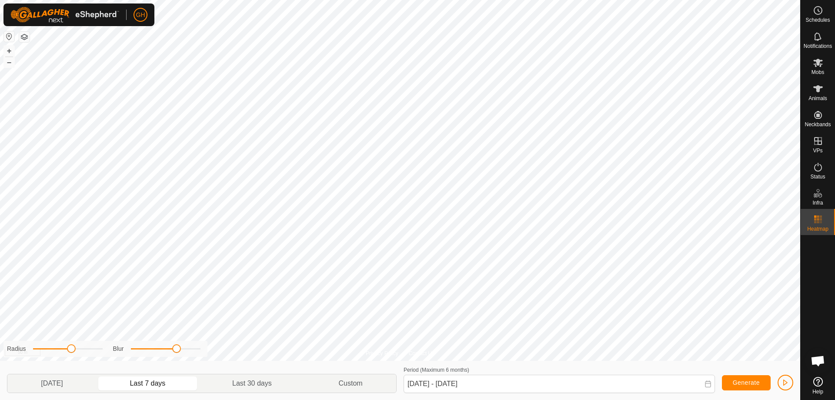
drag, startPoint x: 139, startPoint y: 351, endPoint x: 177, endPoint y: 348, distance: 38.8
click at [177, 348] on span at bounding box center [176, 348] width 9 height 9
drag, startPoint x: 178, startPoint y: 348, endPoint x: 177, endPoint y: 355, distance: 7.1
click at [176, 356] on div "Radius Blur" at bounding box center [105, 349] width 204 height 16
